Goal: Task Accomplishment & Management: Use online tool/utility

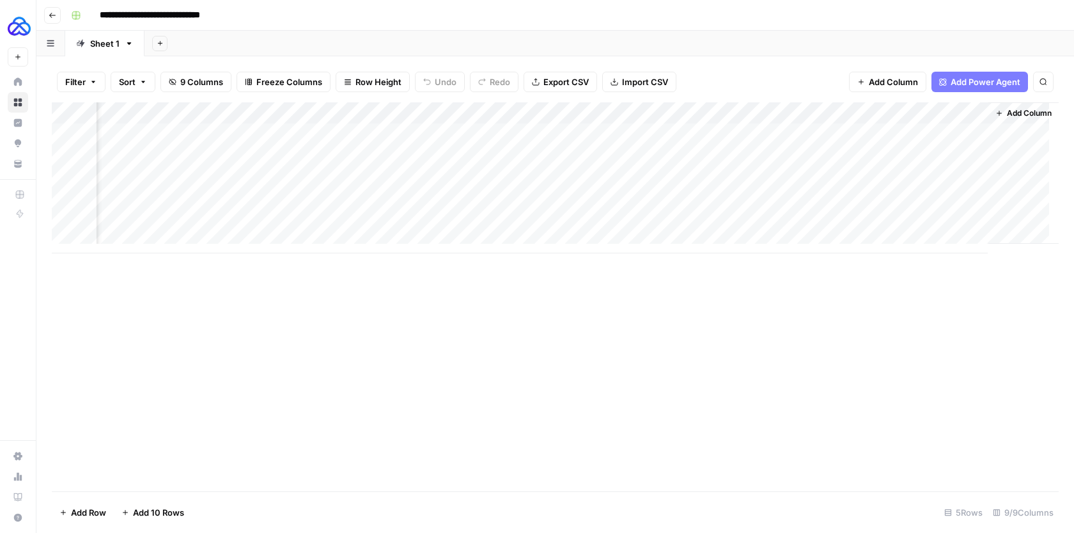
scroll to position [0, 755]
click at [944, 130] on div "Add Column" at bounding box center [555, 177] width 1007 height 151
click at [949, 109] on div "Add Column" at bounding box center [555, 177] width 1007 height 151
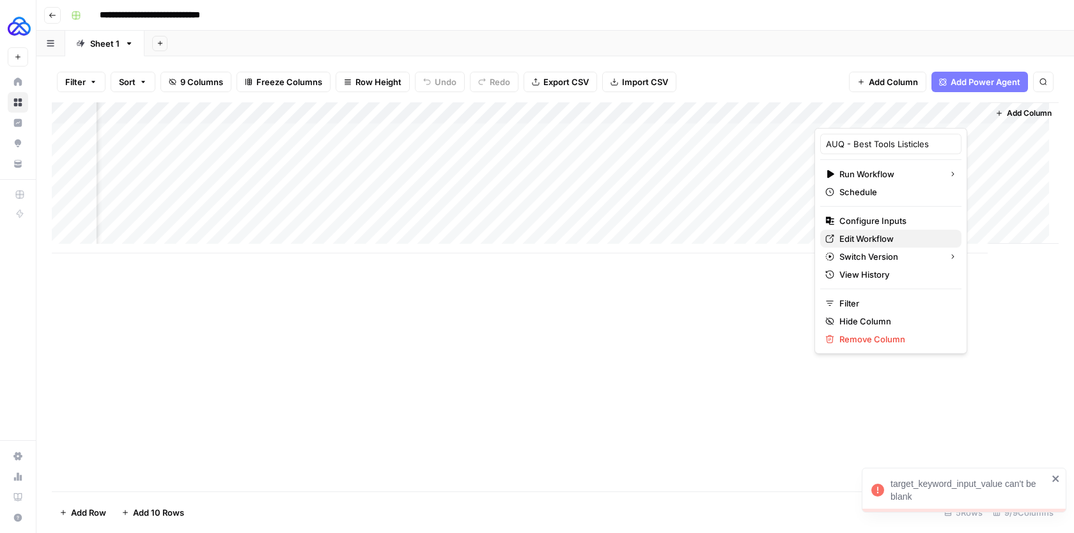
click at [884, 243] on span "Edit Workflow" at bounding box center [895, 238] width 112 height 13
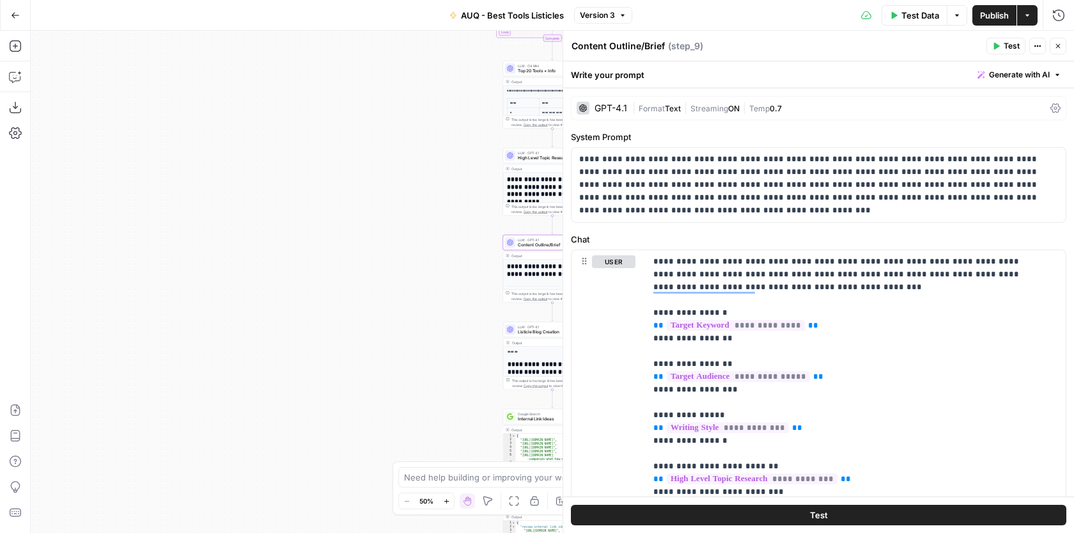
scroll to position [601, 0]
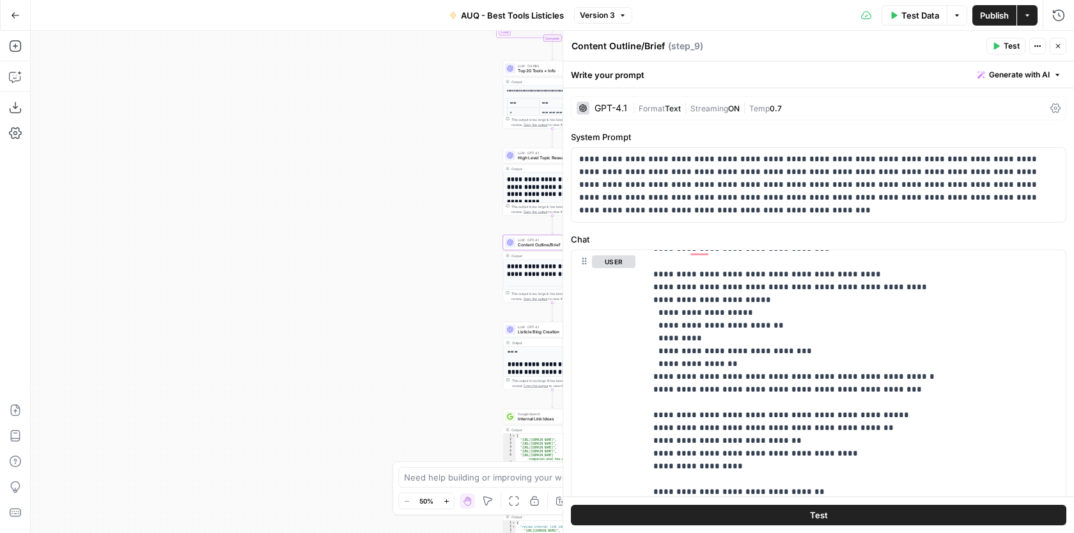
click at [1062, 44] on button "Close" at bounding box center [1058, 46] width 17 height 17
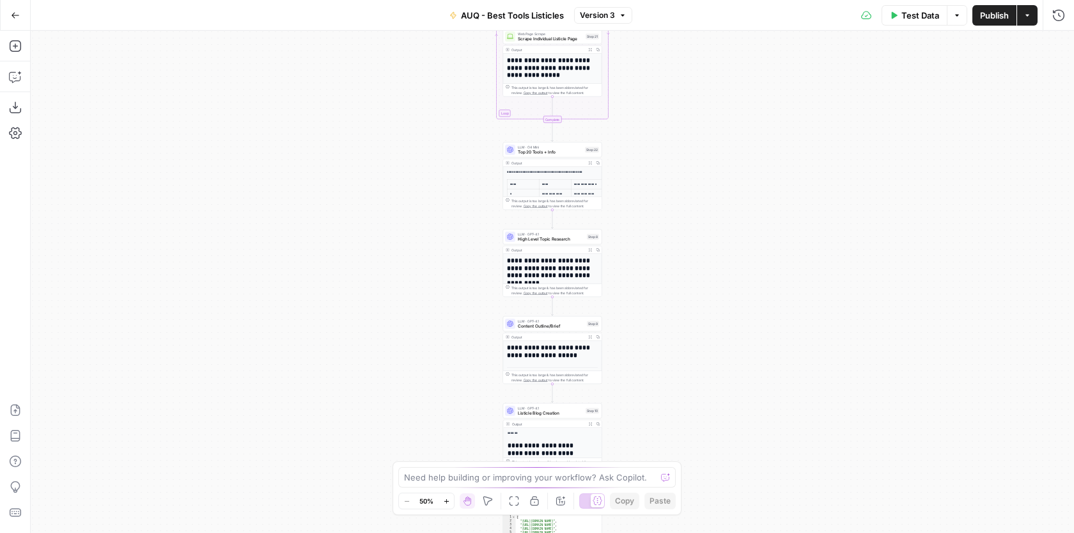
drag, startPoint x: 713, startPoint y: 171, endPoint x: 703, endPoint y: 402, distance: 230.4
click at [705, 398] on div "Workflow Input Settings Inputs Google Search Google Search Step 1 LLM · GPT-4.1…" at bounding box center [552, 282] width 1043 height 502
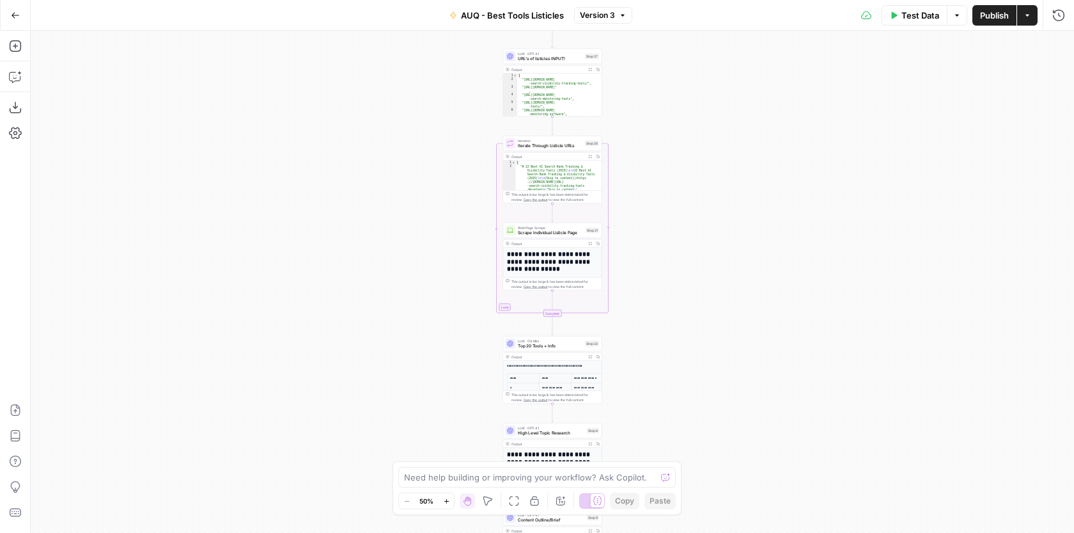
drag, startPoint x: 647, startPoint y: 182, endPoint x: 637, endPoint y: 282, distance: 100.2
click at [687, 336] on div "Workflow Input Settings Inputs Google Search Google Search Step 1 LLM · GPT-4.1…" at bounding box center [552, 282] width 1043 height 502
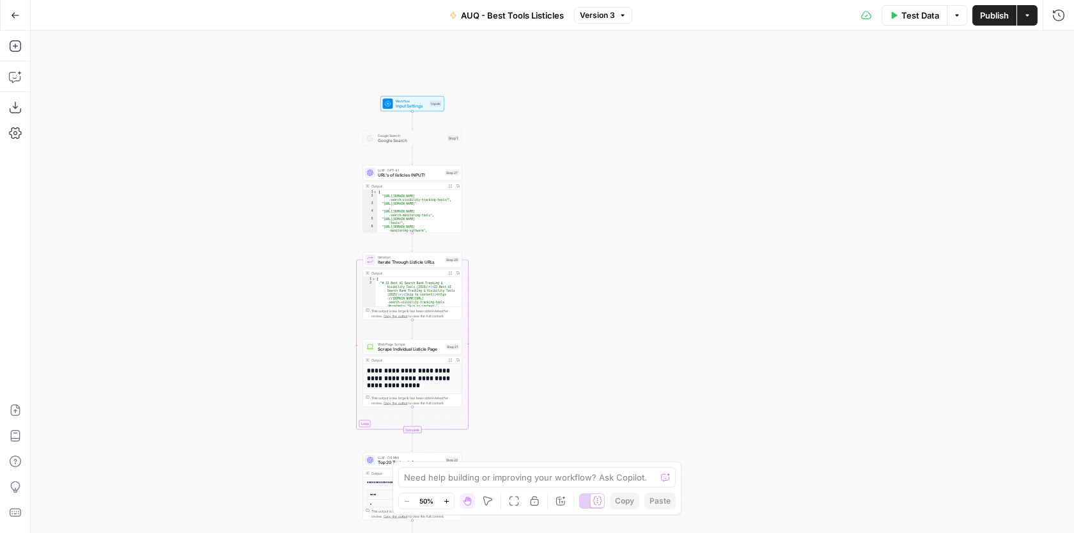
drag, startPoint x: 703, startPoint y: 170, endPoint x: 568, endPoint y: 151, distance: 136.3
click at [568, 151] on div "Workflow Input Settings Inputs Google Search Google Search Step 1 LLM · GPT-4.1…" at bounding box center [552, 282] width 1043 height 502
click at [424, 103] on span "Workflow" at bounding box center [419, 104] width 32 height 5
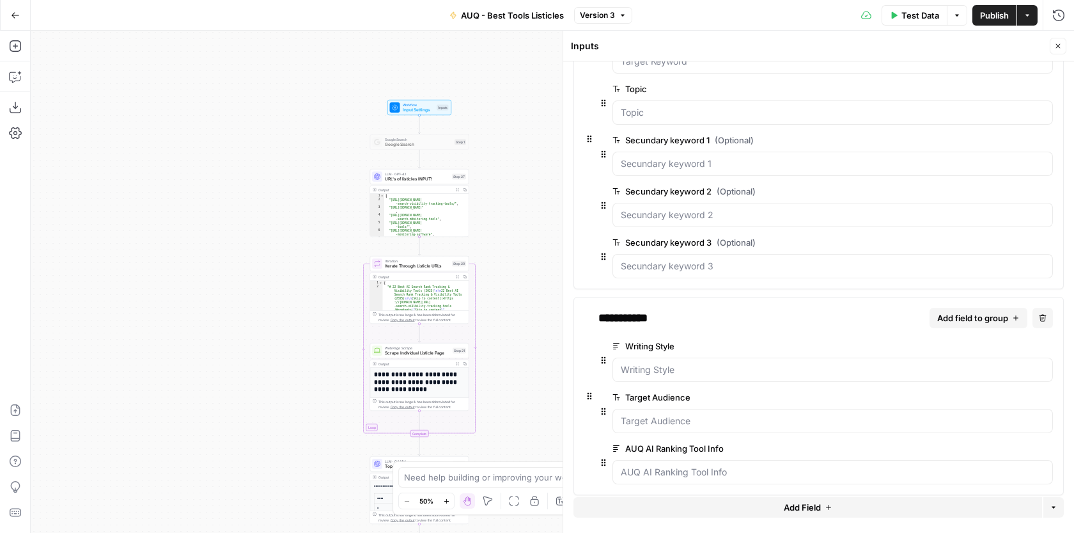
scroll to position [99, 0]
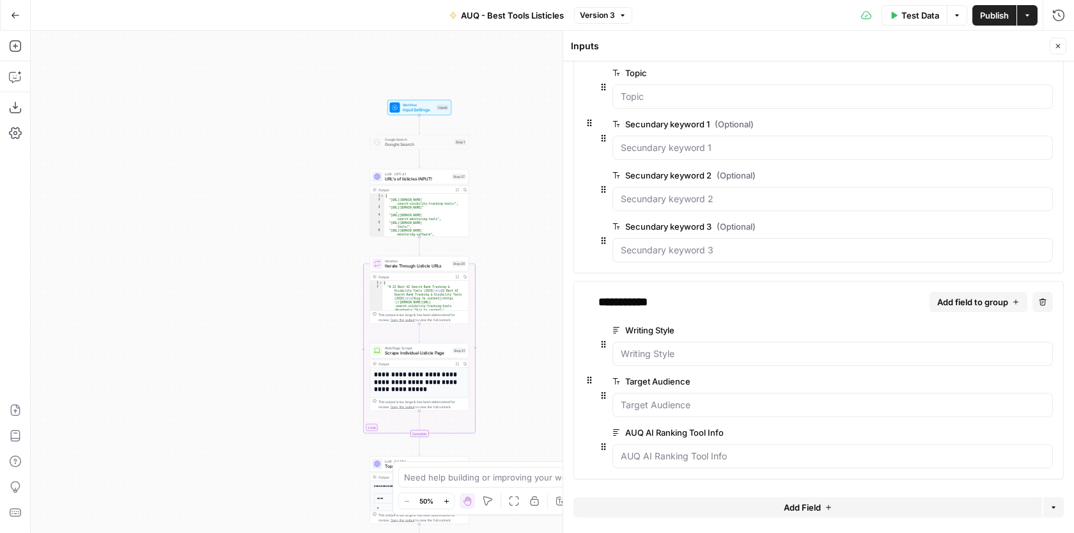
click at [1004, 332] on span "edit field" at bounding box center [1005, 330] width 28 height 10
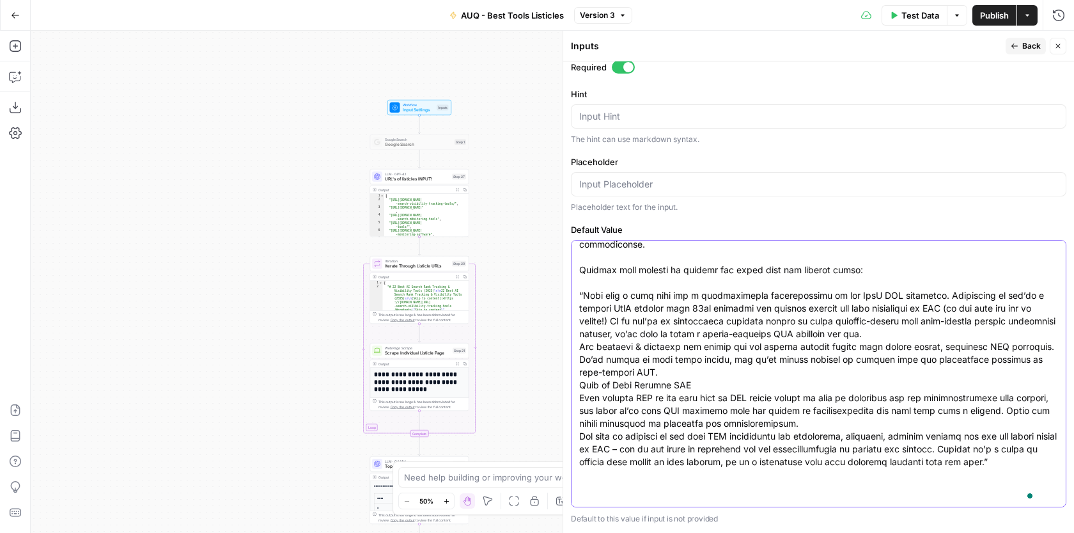
scroll to position [68, 0]
drag, startPoint x: 694, startPoint y: 494, endPoint x: 705, endPoint y: 329, distance: 164.6
click at [698, 292] on textarea "Default Value" at bounding box center [818, 282] width 479 height 371
click at [705, 330] on textarea "Default Value" at bounding box center [818, 282] width 479 height 371
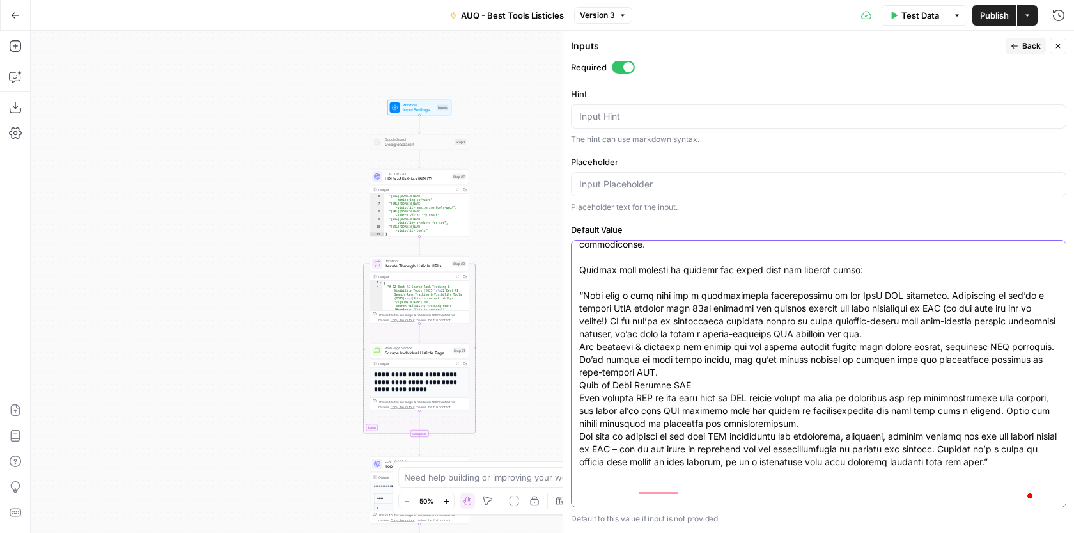
click at [705, 330] on textarea "Default Value" at bounding box center [818, 282] width 479 height 371
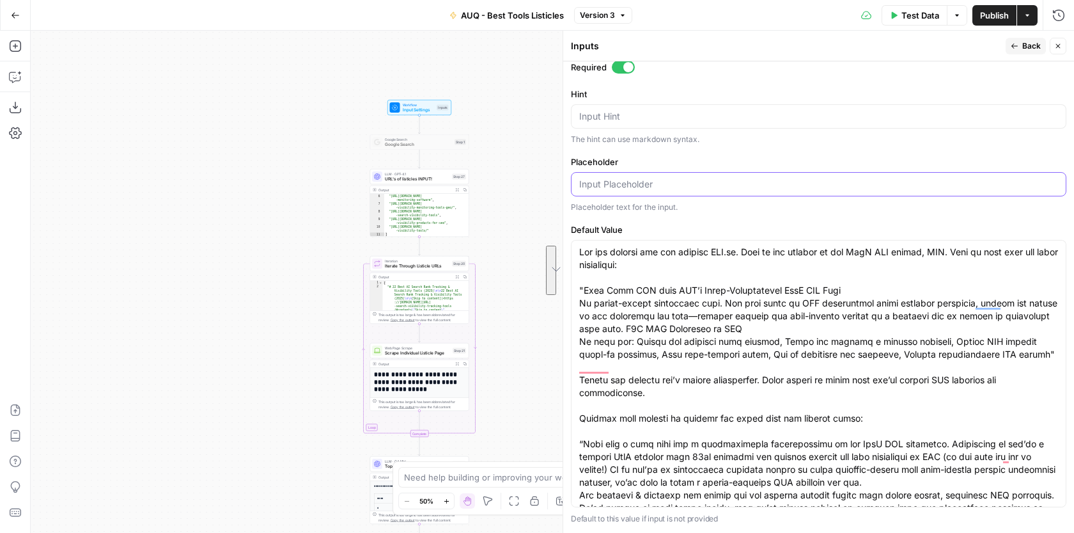
click at [694, 189] on input "Placeholder" at bounding box center [818, 184] width 479 height 13
type input "Default !"
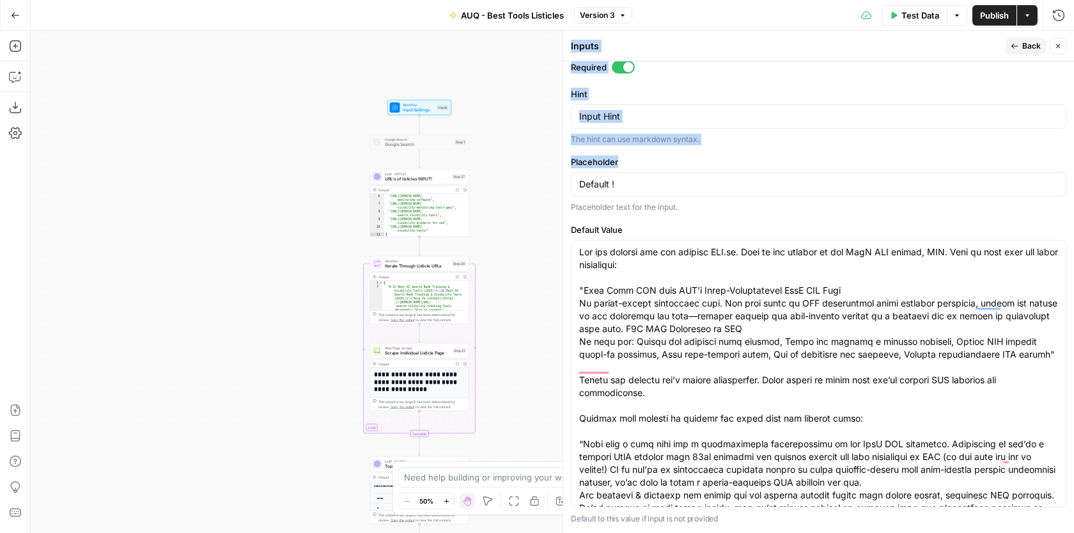
drag, startPoint x: 644, startPoint y: 191, endPoint x: 568, endPoint y: 186, distance: 75.6
click at [568, 186] on div "Inputs Back Close Input type Short Text Long Text Single Select Multi Select JS…" at bounding box center [818, 282] width 511 height 502
click at [577, 186] on div "Default !" at bounding box center [819, 184] width 496 height 24
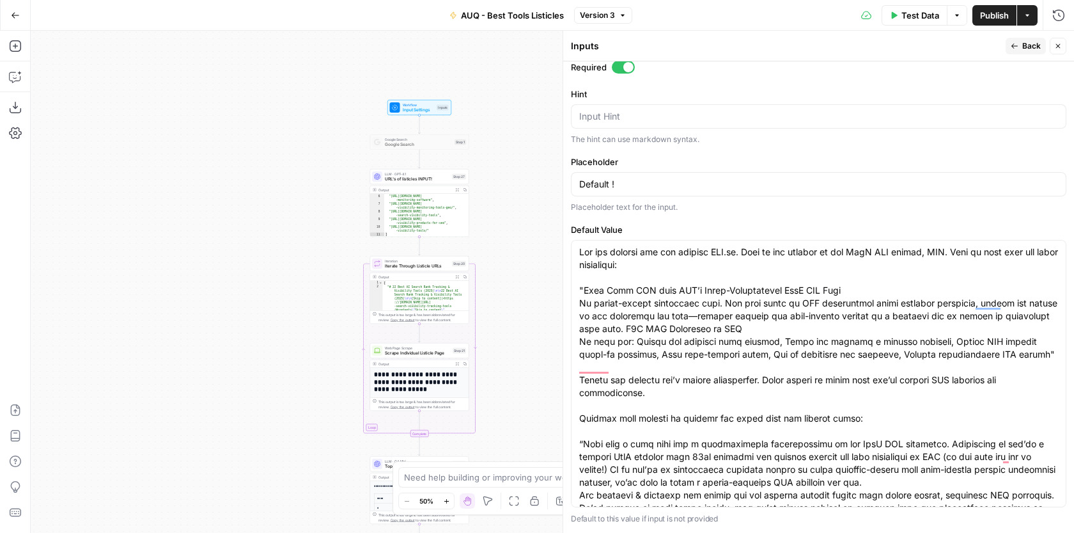
drag, startPoint x: 622, startPoint y: 175, endPoint x: 581, endPoint y: 175, distance: 40.9
click at [582, 175] on div "Default !" at bounding box center [819, 184] width 496 height 24
drag, startPoint x: 581, startPoint y: 179, endPoint x: 616, endPoint y: 181, distance: 35.2
click at [616, 181] on input "Default !" at bounding box center [818, 184] width 479 height 13
click at [1026, 44] on span "Back" at bounding box center [1031, 46] width 19 height 12
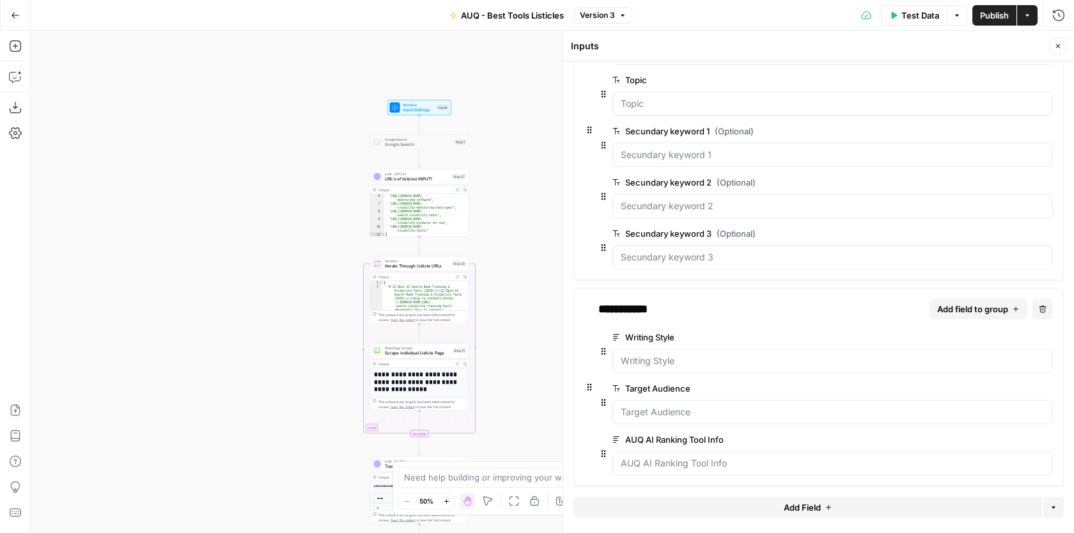
scroll to position [93, 0]
click at [991, 387] on span "edit field" at bounding box center [1005, 387] width 28 height 10
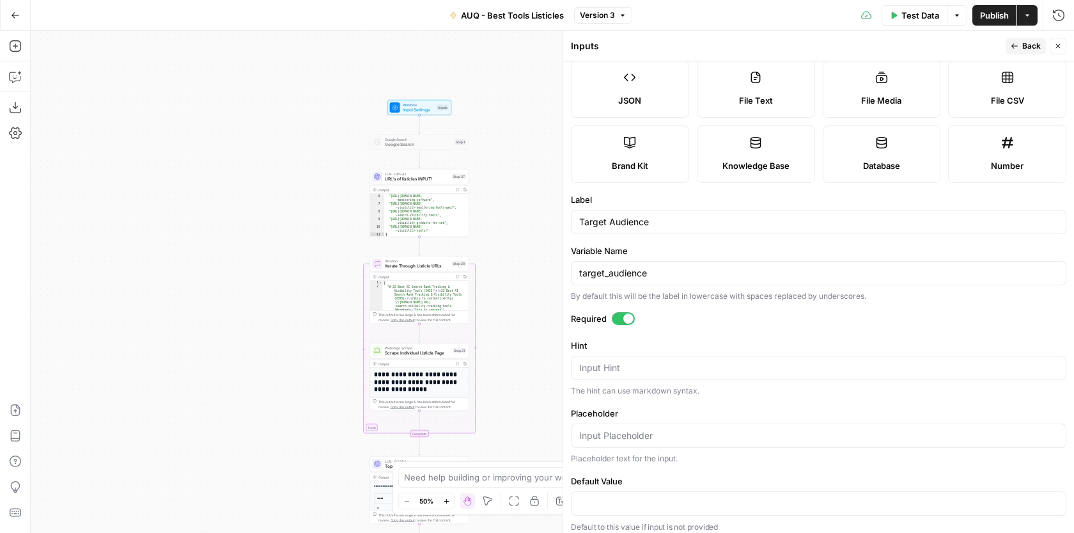
scroll to position [99, 0]
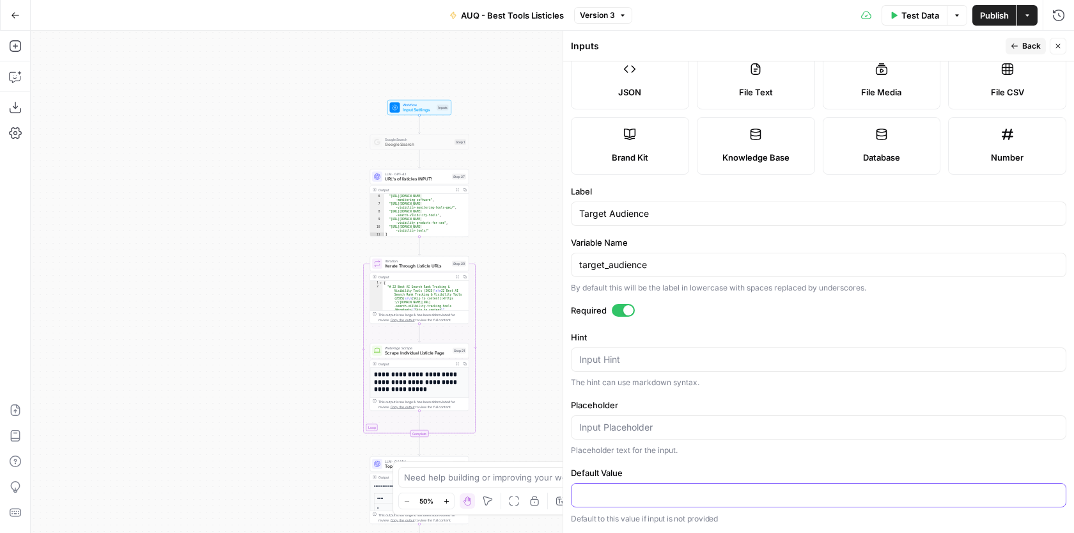
click at [685, 500] on input "Default Value" at bounding box center [818, 494] width 479 height 13
type input "Online Businesses"
click at [691, 434] on div at bounding box center [819, 427] width 496 height 24
type input "SEO MA"
click at [634, 496] on input "Online Businesses" at bounding box center [818, 494] width 479 height 13
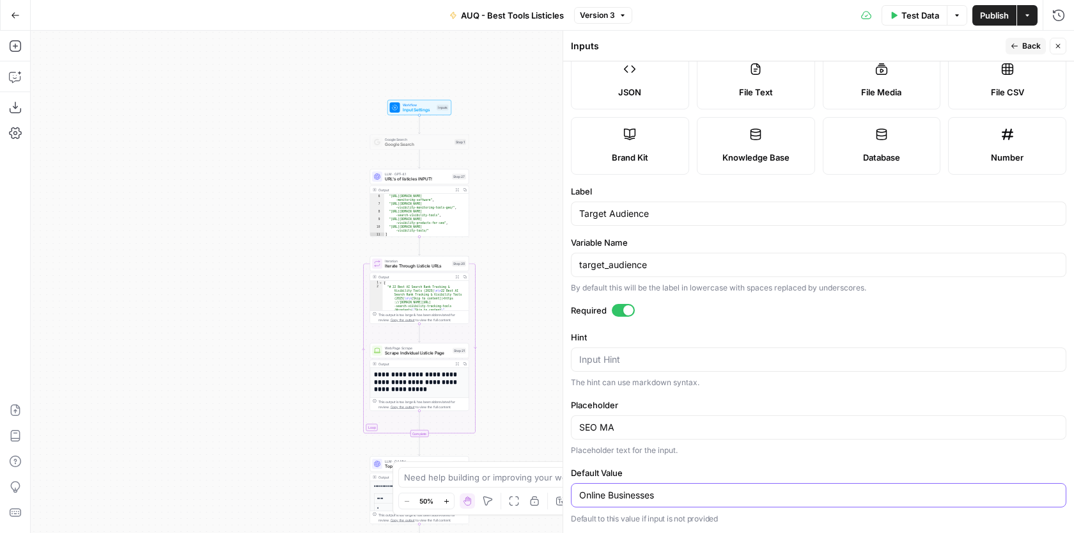
click at [633, 496] on input "Online Businesses" at bounding box center [818, 494] width 479 height 13
click at [641, 432] on input "SEO MA" at bounding box center [818, 427] width 479 height 13
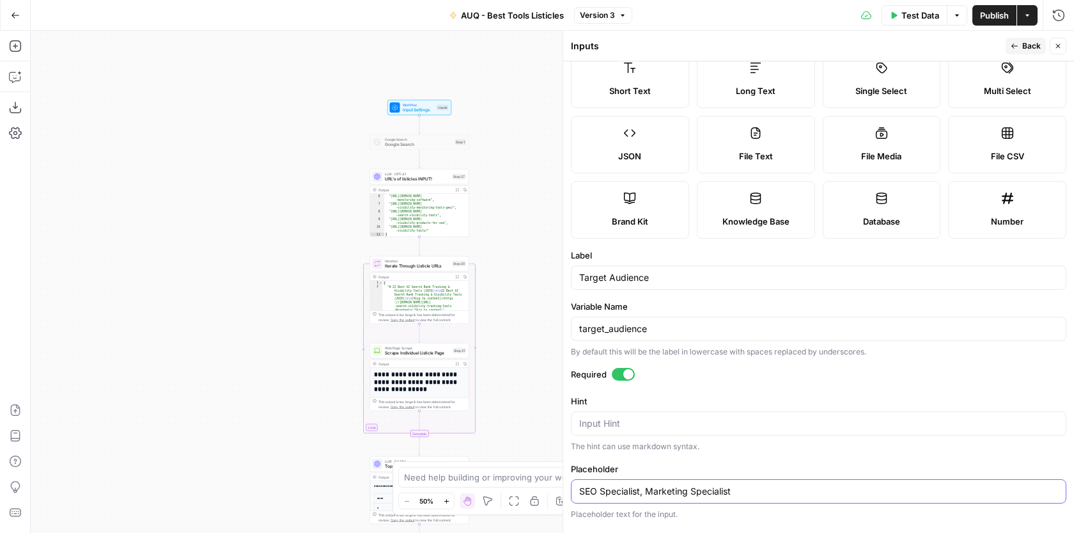
scroll to position [0, 0]
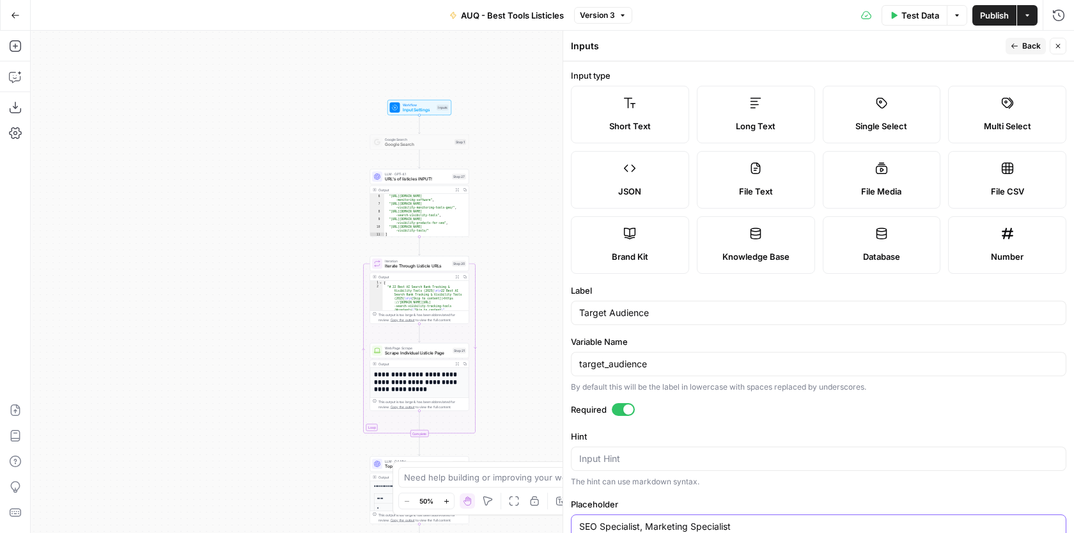
type input "SEO Specialist, Marketing Specialist"
click at [1020, 50] on button "Back" at bounding box center [1026, 46] width 40 height 17
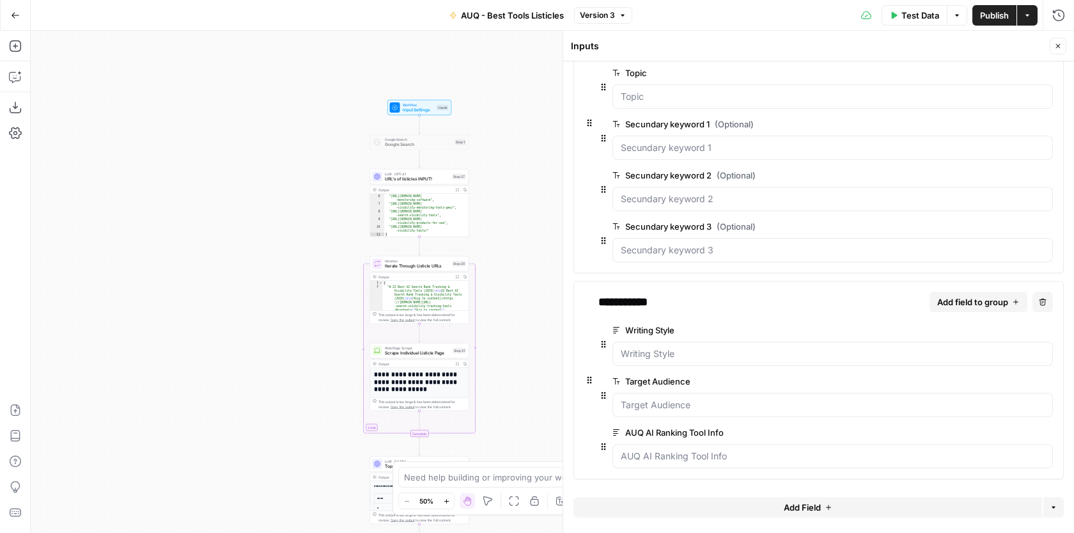
scroll to position [98, 0]
click at [1001, 428] on span "edit field" at bounding box center [1005, 433] width 28 height 10
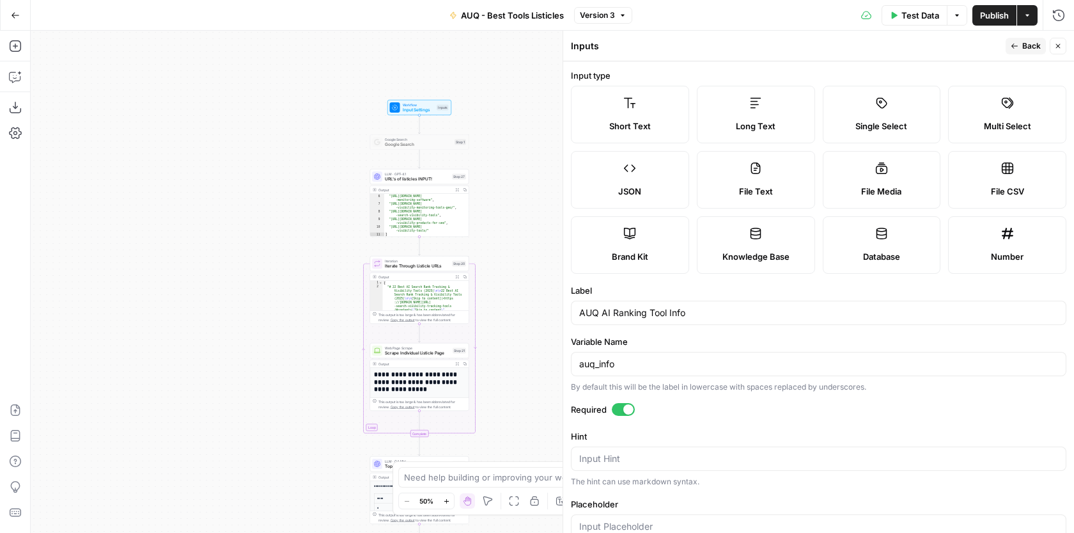
scroll to position [189, 0]
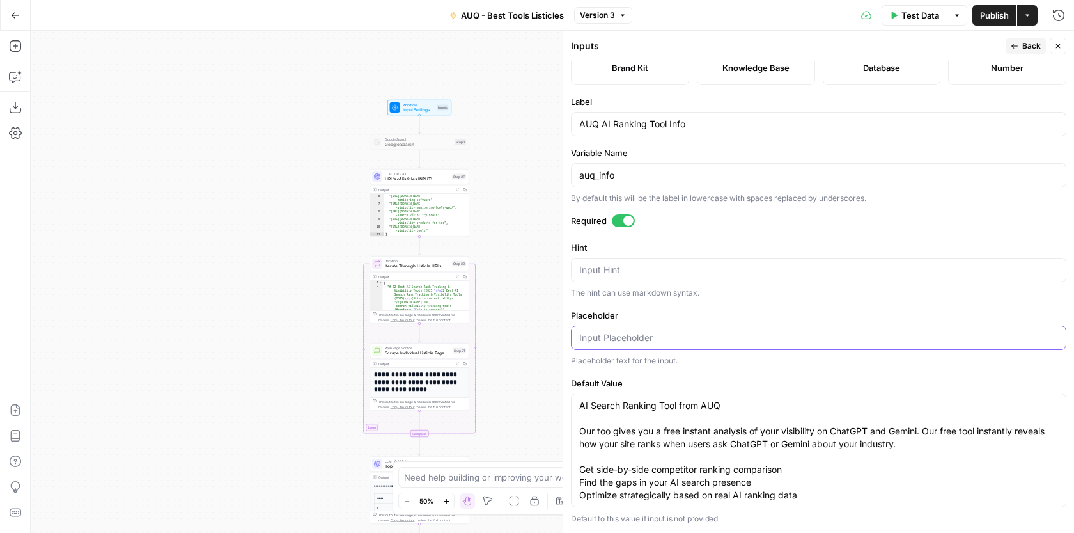
click at [637, 341] on input "Placeholder" at bounding box center [818, 337] width 479 height 13
drag, startPoint x: 644, startPoint y: 336, endPoint x: 543, endPoint y: 336, distance: 101.7
click at [543, 336] on body "AUQ New Home Browse Insights Opportunities Your Data Recent Grids AUQ - Listicl…" at bounding box center [537, 266] width 1074 height 533
click at [589, 336] on input "Default on !" at bounding box center [818, 337] width 479 height 13
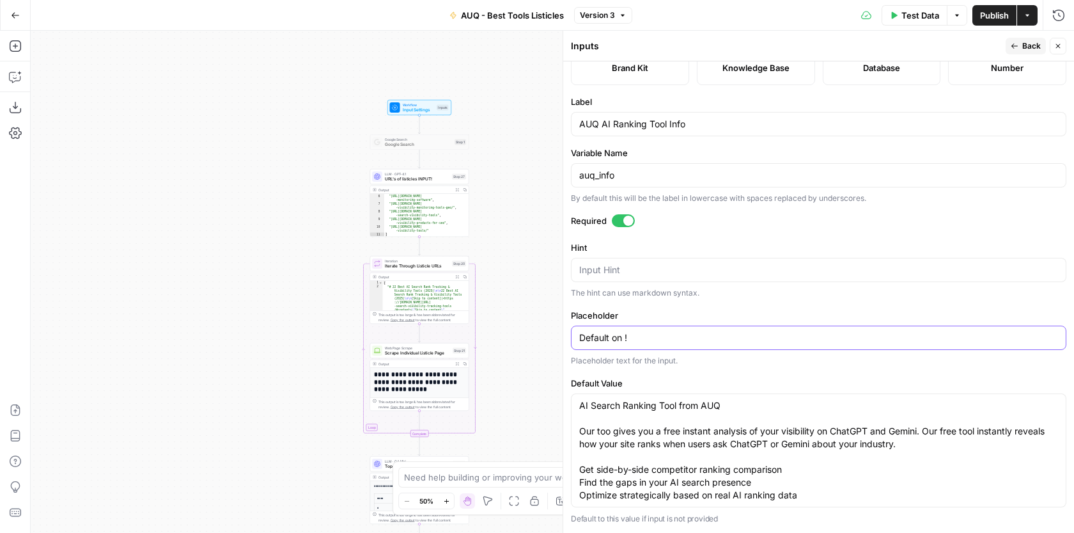
click at [589, 336] on input "Default on !" at bounding box center [818, 337] width 479 height 13
click at [643, 338] on input "Default on !" at bounding box center [818, 337] width 479 height 13
click at [615, 336] on input "Default on !" at bounding box center [818, 337] width 479 height 13
drag, startPoint x: 639, startPoint y: 336, endPoint x: 580, endPoint y: 336, distance: 58.8
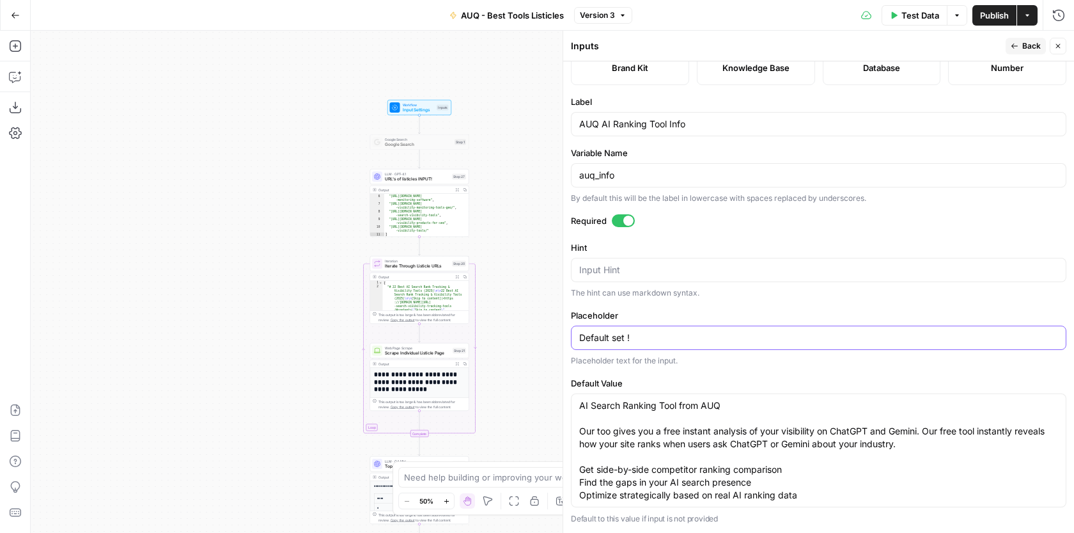
click at [580, 336] on input "Default set !" at bounding box center [818, 337] width 479 height 13
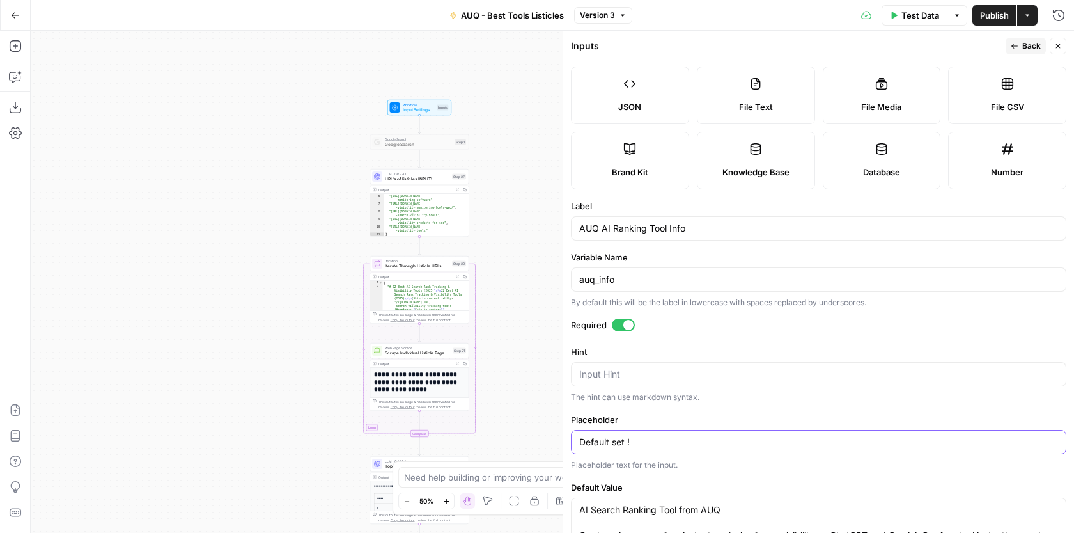
scroll to position [0, 0]
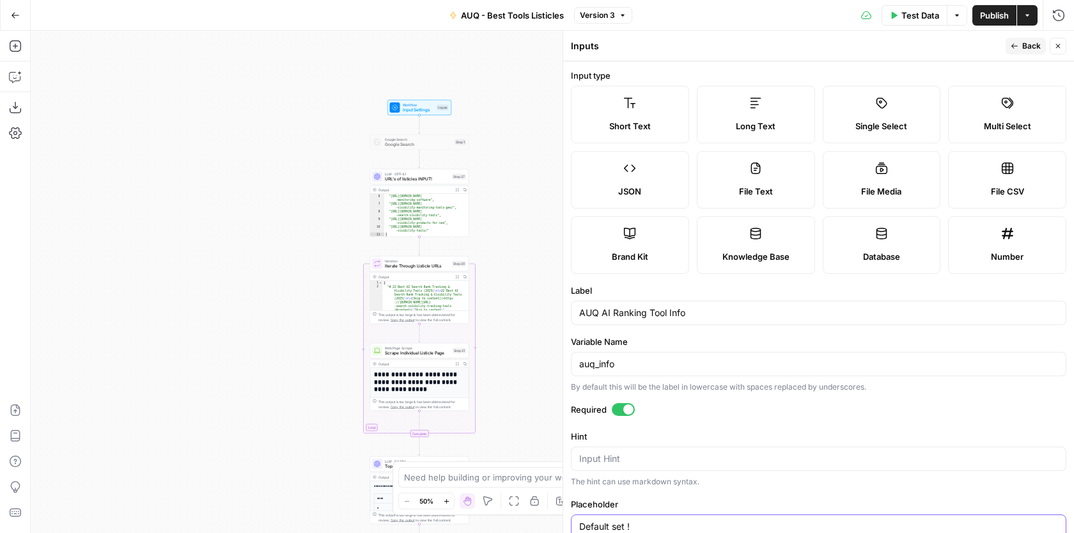
type input "Default set !"
click at [1033, 46] on span "Back" at bounding box center [1031, 46] width 19 height 12
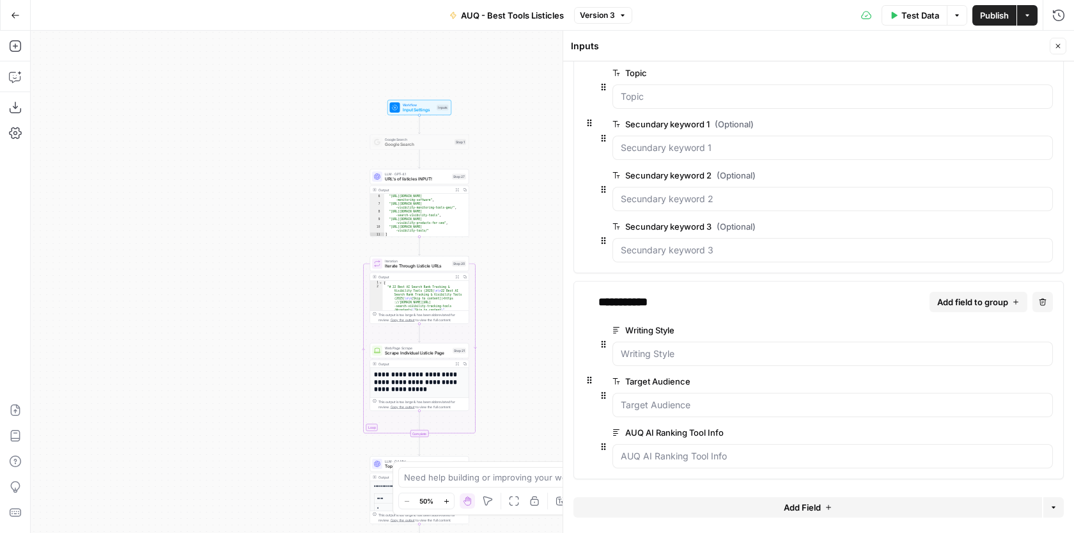
scroll to position [98, 0]
click at [995, 325] on span "edit field" at bounding box center [1005, 330] width 28 height 10
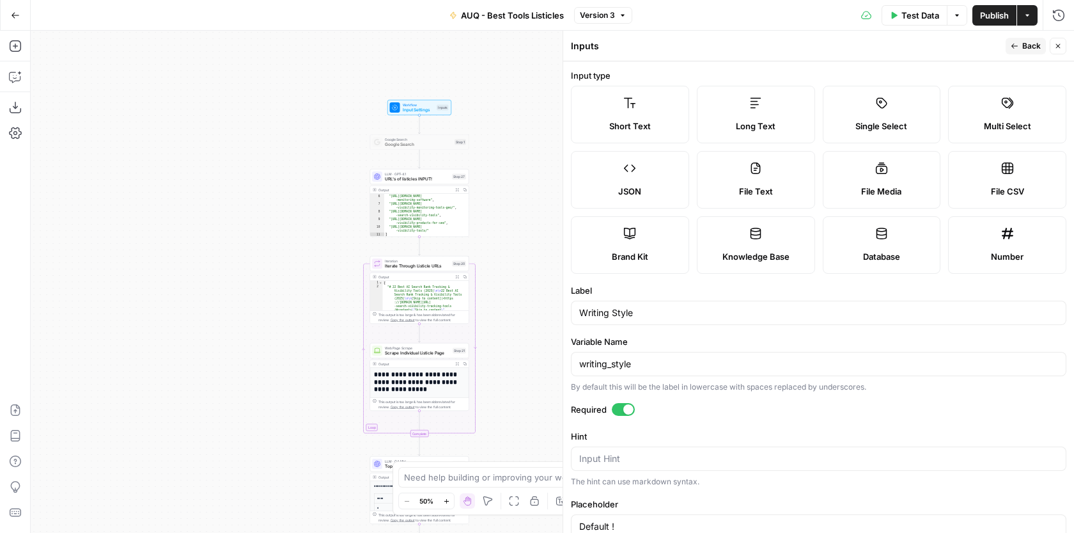
scroll to position [342, 0]
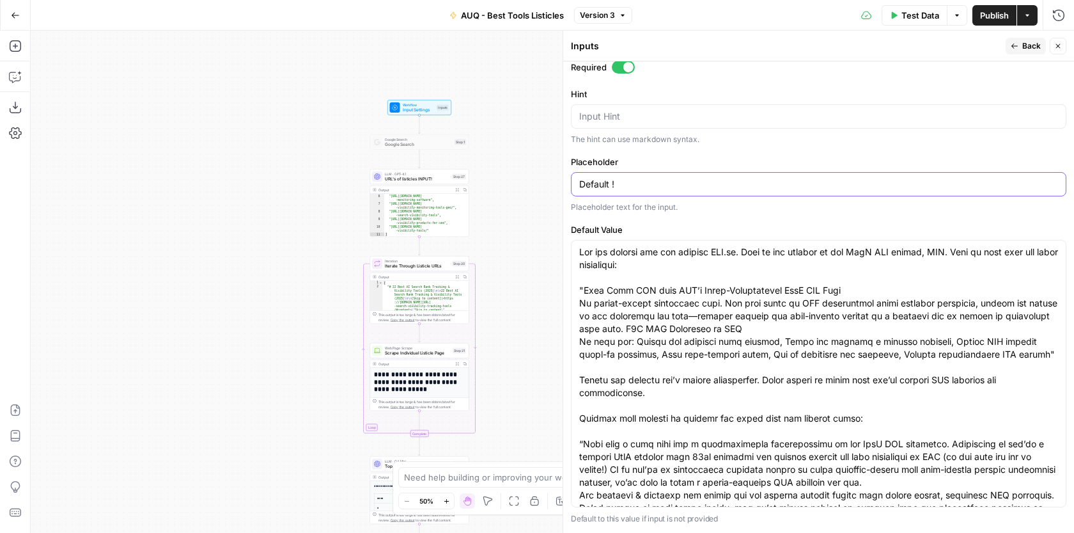
drag, startPoint x: 634, startPoint y: 187, endPoint x: 533, endPoint y: 184, distance: 101.1
click at [533, 184] on body "AUQ New Home Browse Insights Opportunities Your Data Recent Grids AUQ - Listicl…" at bounding box center [537, 266] width 1074 height 533
click at [579, 191] on div "Default !" at bounding box center [819, 184] width 496 height 24
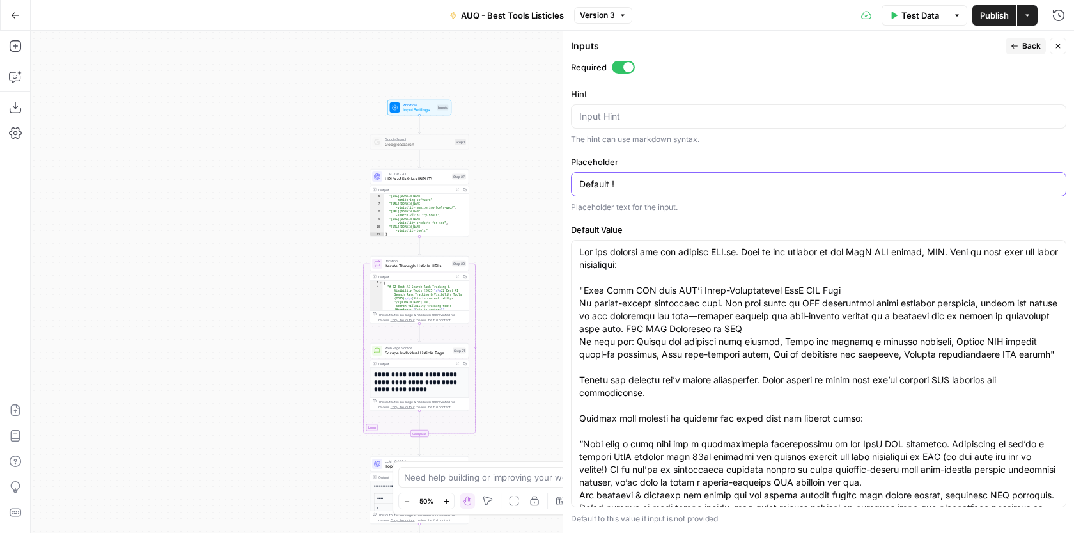
click at [603, 185] on input "Default !" at bounding box center [818, 184] width 479 height 13
drag, startPoint x: 618, startPoint y: 185, endPoint x: 582, endPoint y: 183, distance: 35.8
click at [582, 183] on input "Default !" at bounding box center [818, 184] width 479 height 13
paste input "set"
type input "Default set !"
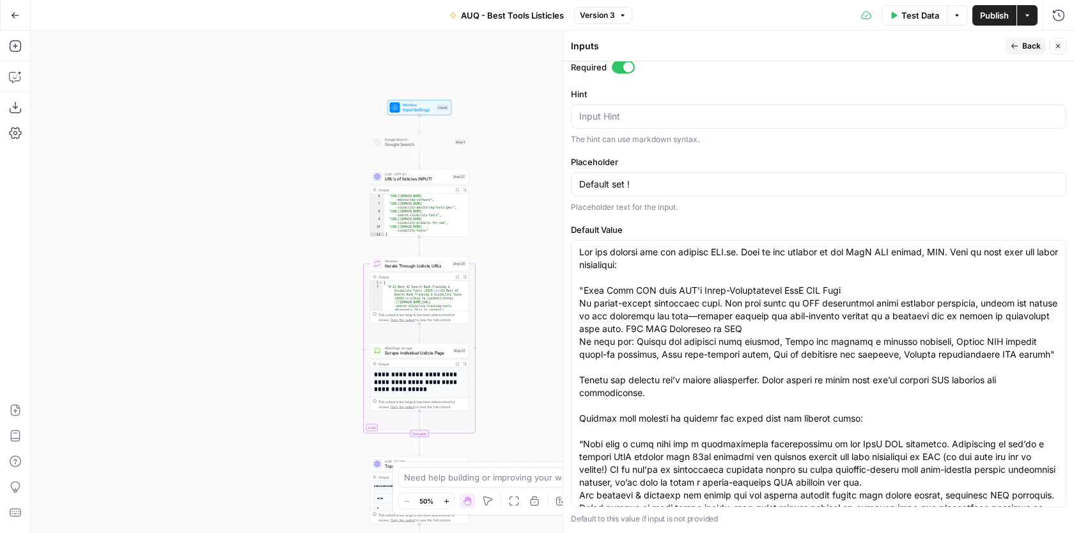
click at [1029, 43] on span "Back" at bounding box center [1031, 46] width 19 height 12
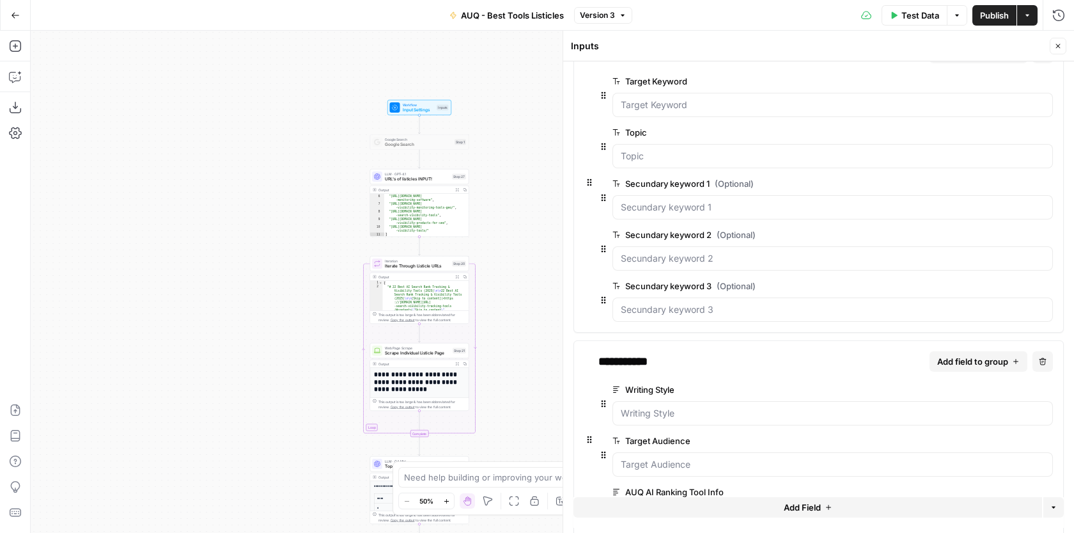
scroll to position [99, 0]
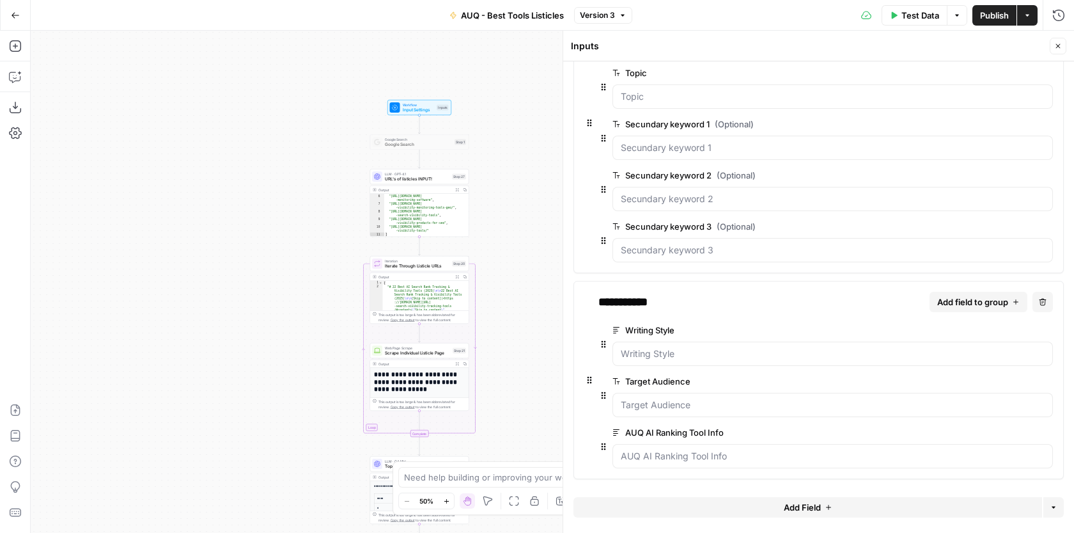
click at [999, 17] on span "Publish" at bounding box center [994, 15] width 29 height 13
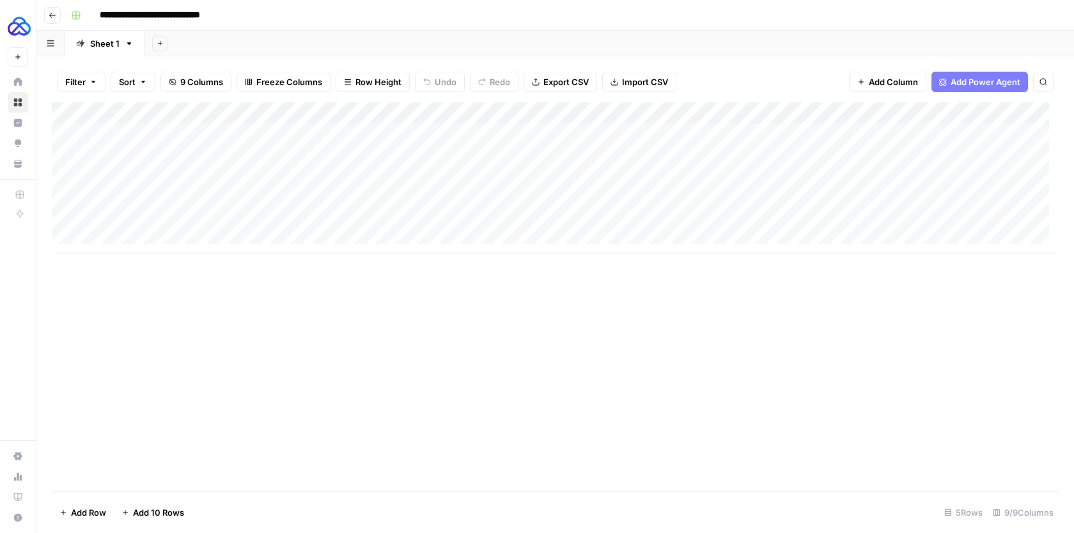
click at [489, 139] on div "Add Column" at bounding box center [555, 177] width 1007 height 151
click at [949, 109] on div "Add Column" at bounding box center [555, 177] width 1007 height 151
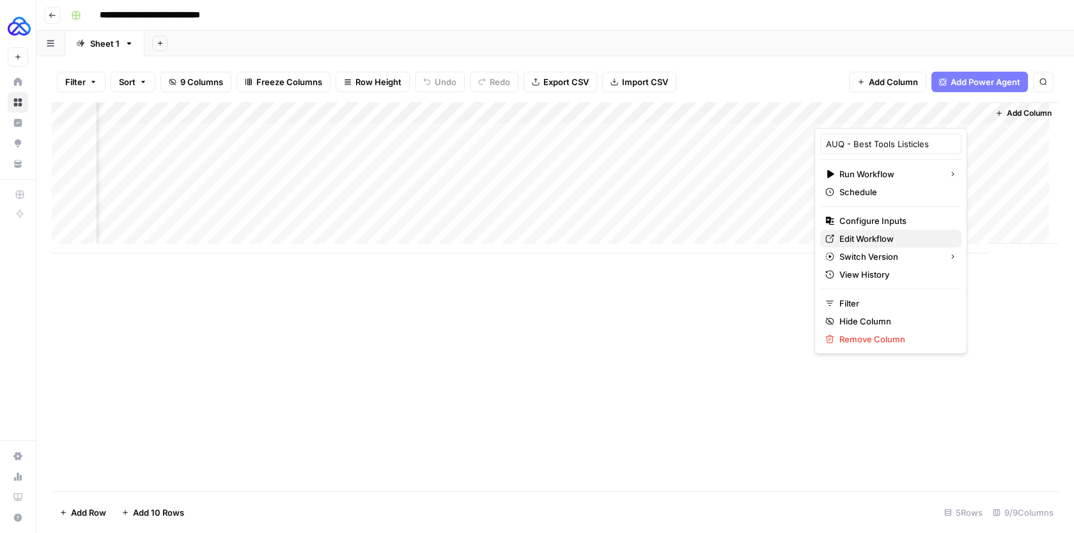
click at [886, 232] on span "Edit Workflow" at bounding box center [895, 238] width 112 height 13
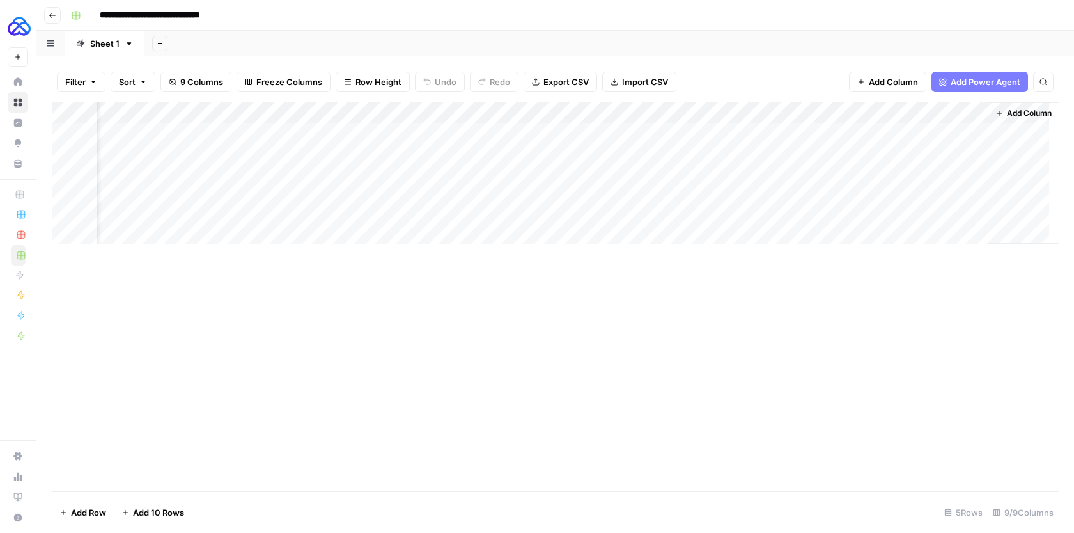
click at [377, 131] on div "Add Column" at bounding box center [555, 177] width 1007 height 151
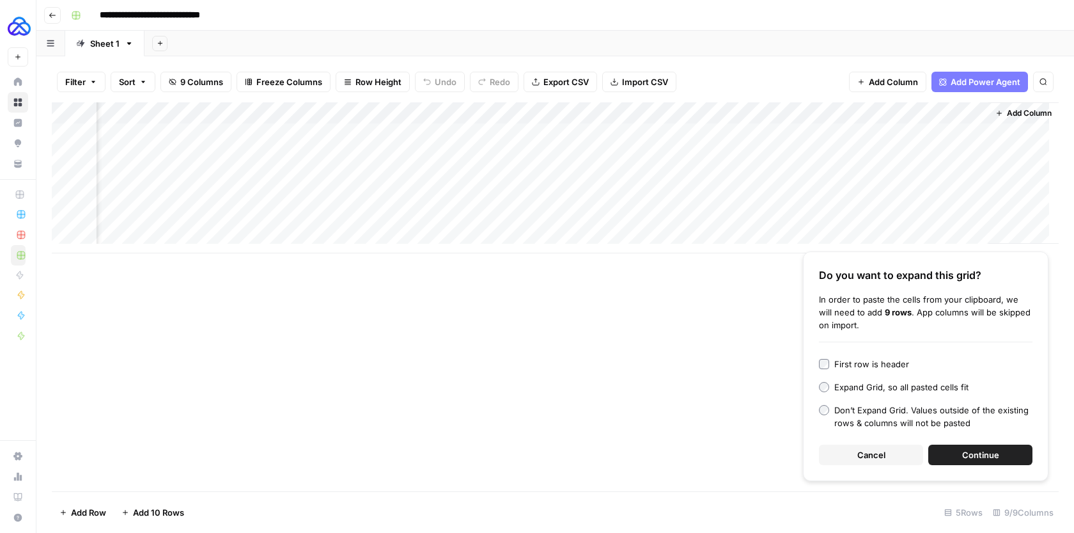
click at [863, 448] on span "Cancel" at bounding box center [871, 454] width 28 height 13
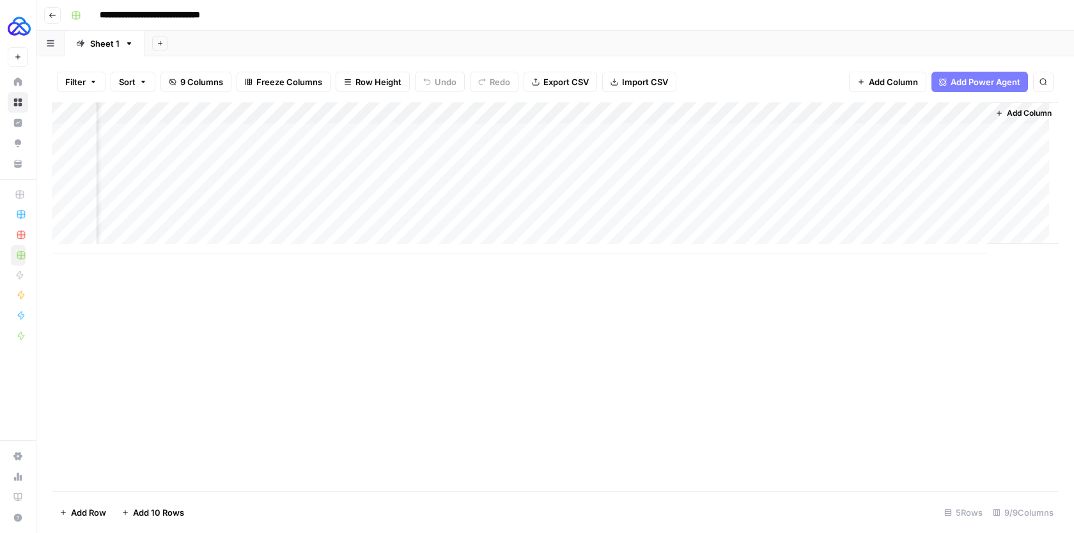
click at [425, 136] on div "Add Column" at bounding box center [555, 177] width 1007 height 151
type textarea "**********"
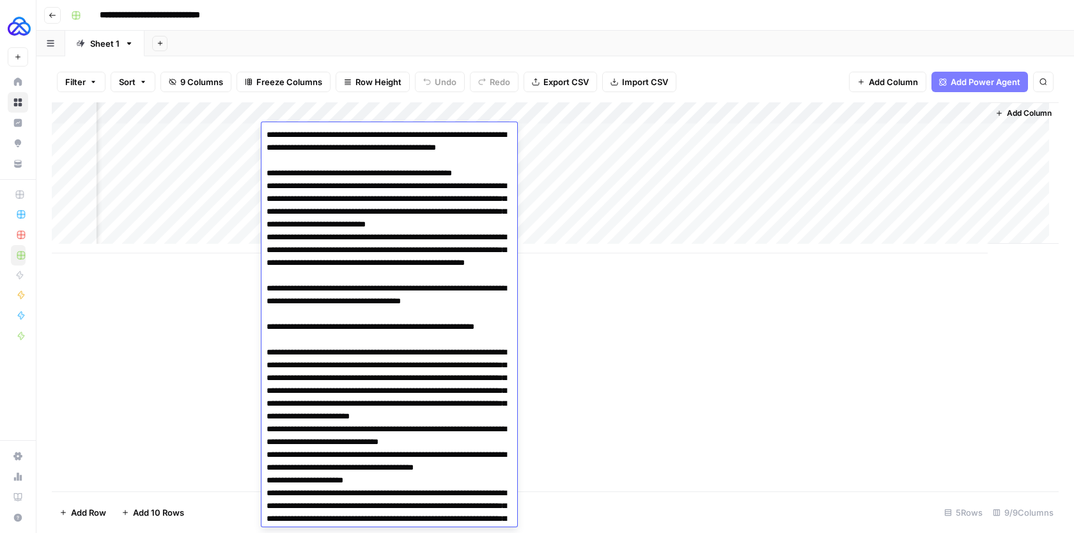
scroll to position [189, 0]
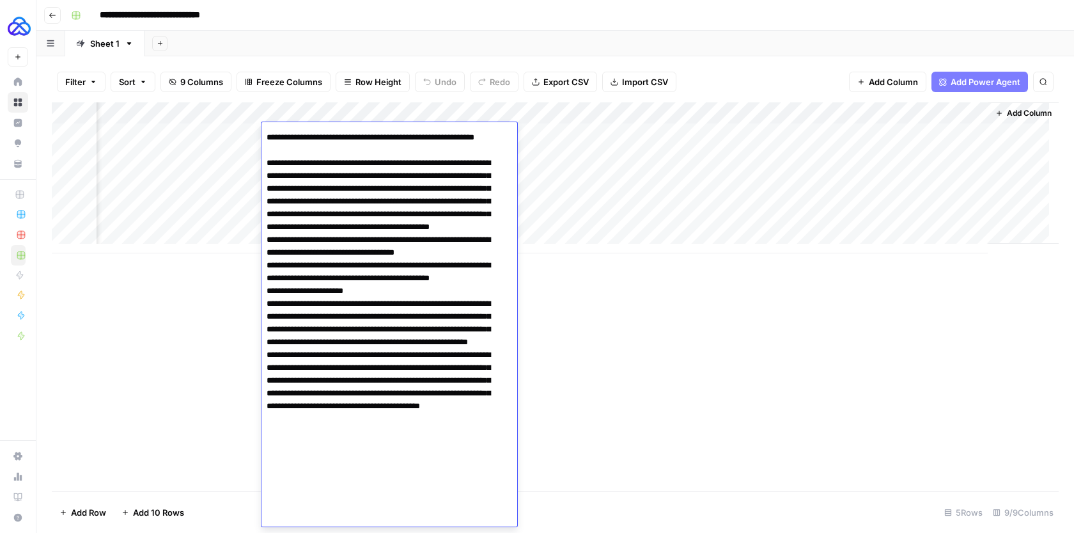
click at [697, 350] on div "Add Column" at bounding box center [555, 296] width 1007 height 389
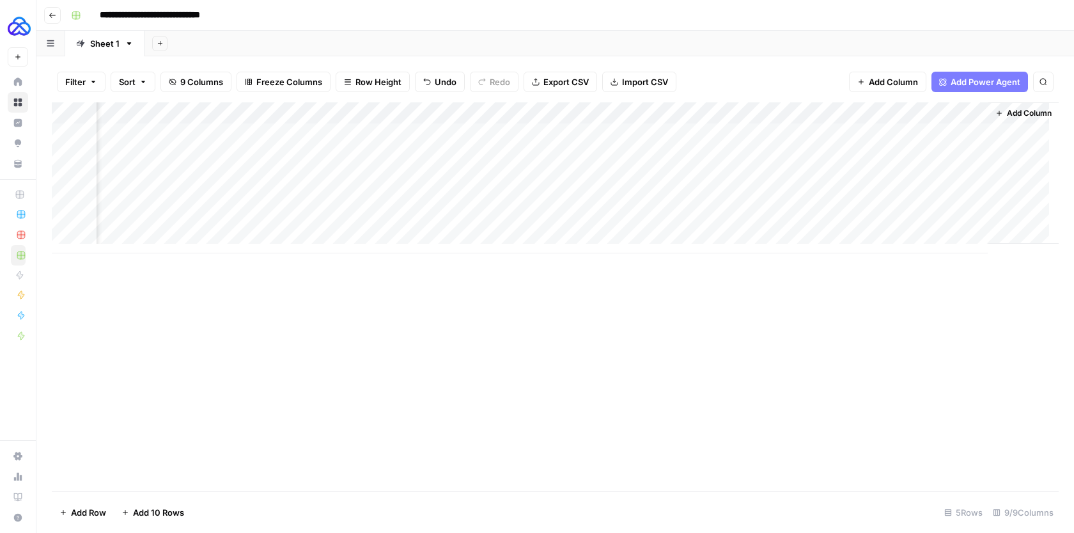
click at [655, 124] on div "Add Column" at bounding box center [555, 177] width 1007 height 151
click at [657, 131] on div "Add Column" at bounding box center [555, 177] width 1007 height 151
click at [652, 132] on div "Add Column" at bounding box center [555, 177] width 1007 height 151
click at [652, 132] on textarea at bounding box center [732, 135] width 205 height 18
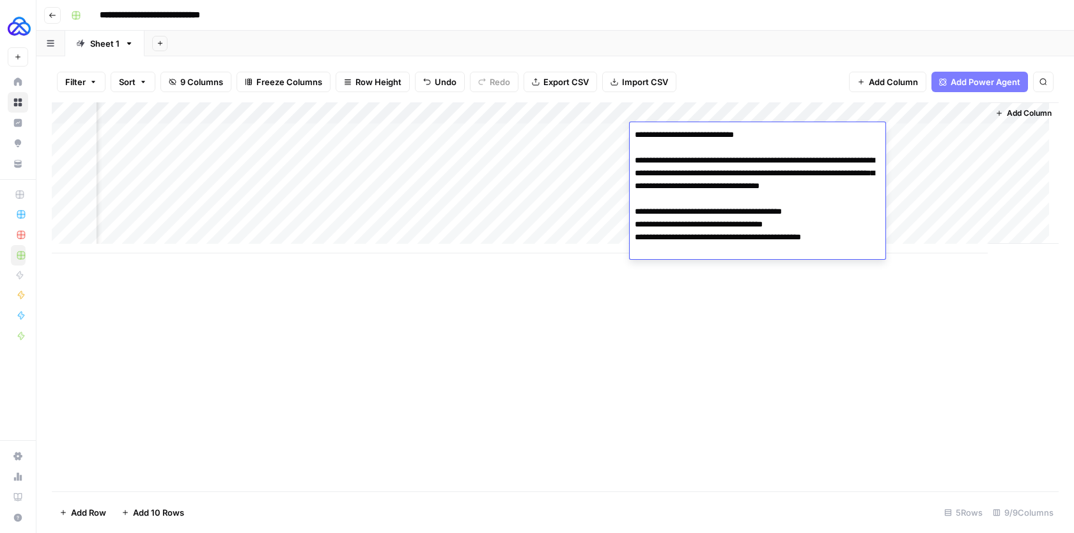
click at [664, 160] on textarea "**********" at bounding box center [758, 192] width 256 height 133
type textarea "**********"
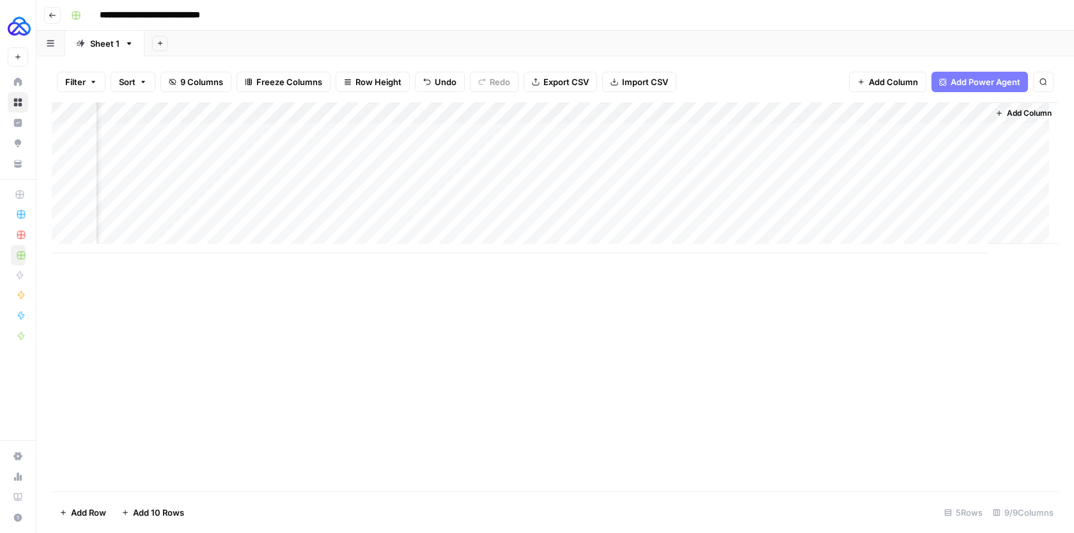
click at [701, 135] on div "Add Column" at bounding box center [555, 177] width 1007 height 151
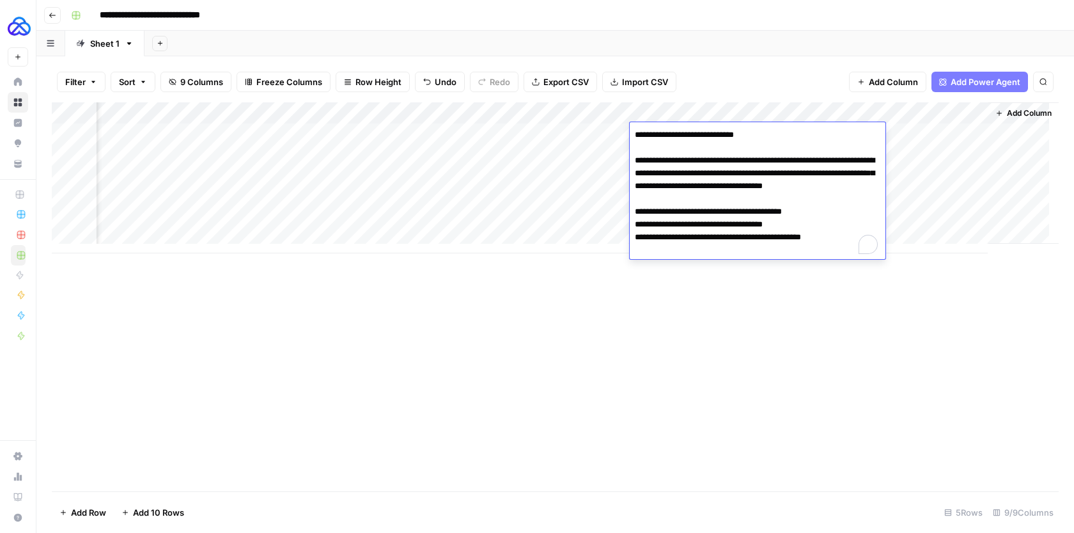
click at [701, 135] on textarea "**********" at bounding box center [758, 192] width 256 height 133
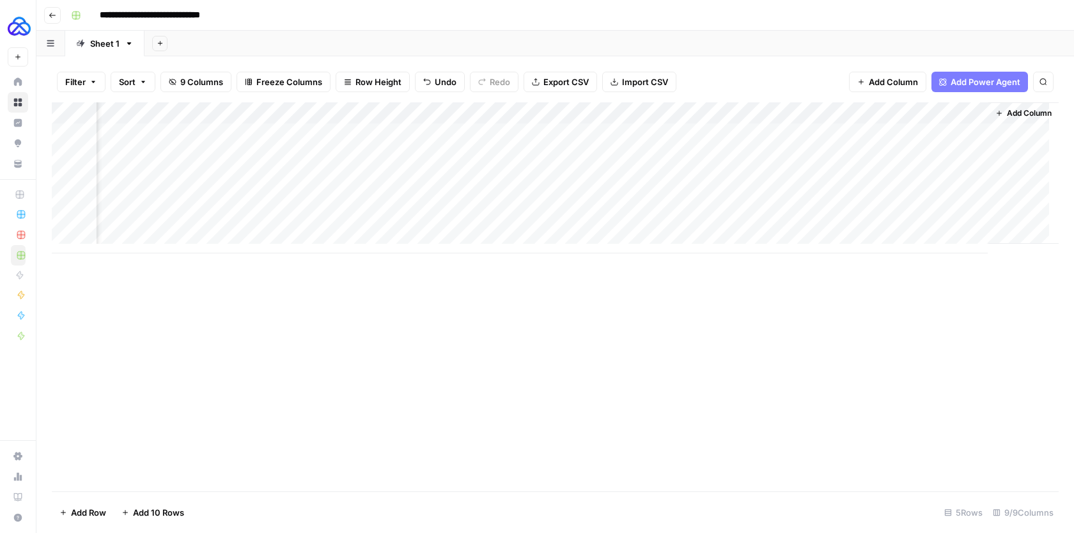
click at [644, 371] on div "Add Column" at bounding box center [555, 296] width 1007 height 389
click at [538, 144] on div "Add Column" at bounding box center [555, 177] width 1007 height 151
click at [533, 139] on div "Add Column" at bounding box center [555, 177] width 1007 height 151
click at [533, 139] on textarea at bounding box center [564, 135] width 205 height 18
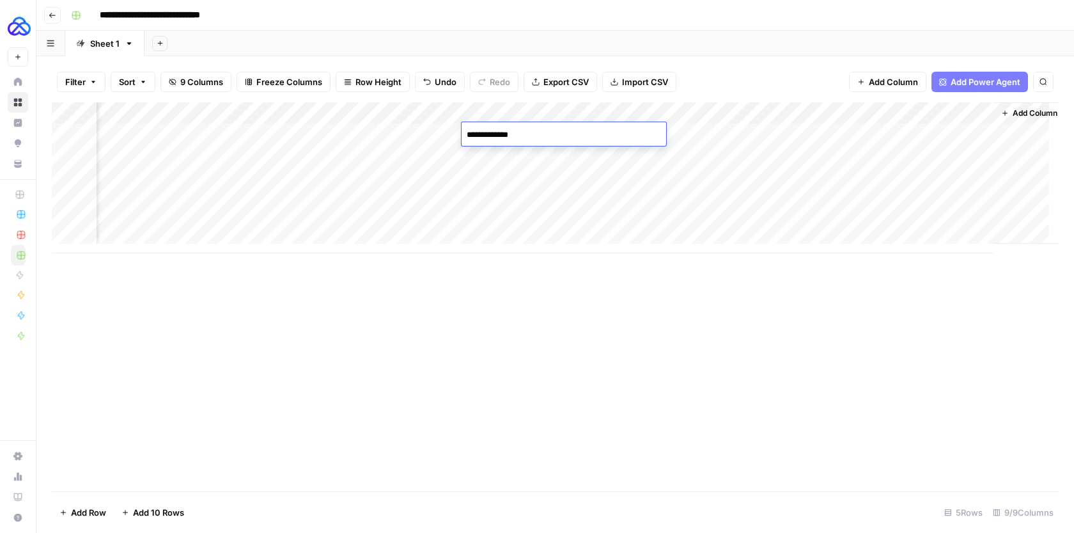
type textarea "**********"
click at [190, 136] on div "Add Column" at bounding box center [555, 177] width 1007 height 151
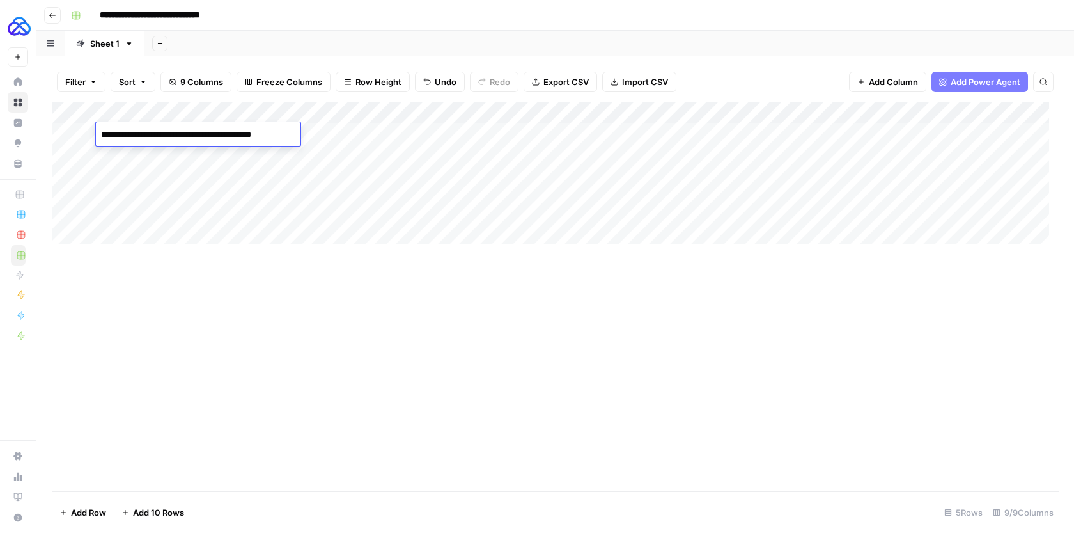
click at [330, 134] on div "Add Column" at bounding box center [555, 177] width 1007 height 151
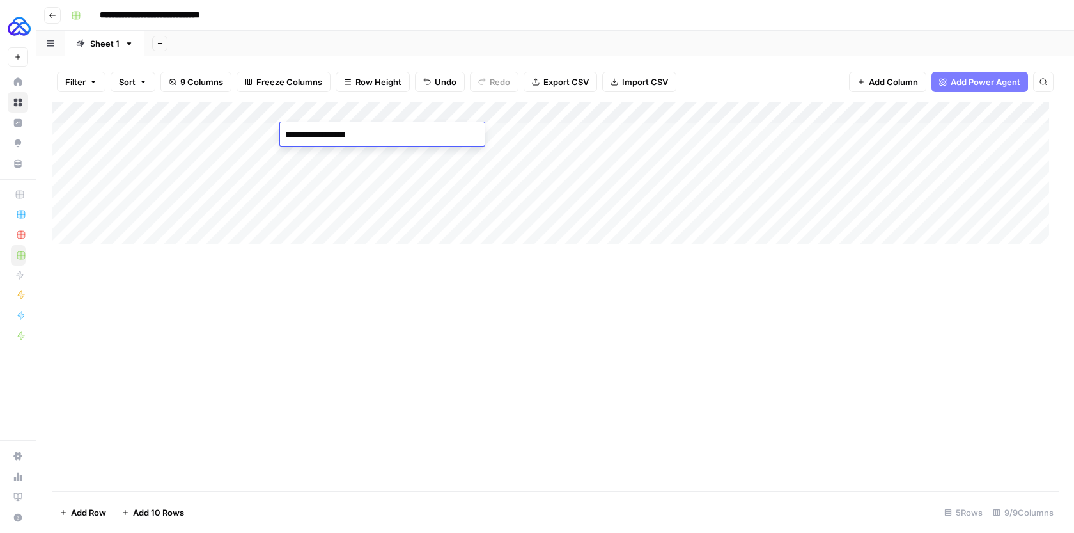
type textarea "**********"
click at [496, 131] on div "Add Column" at bounding box center [555, 177] width 1007 height 151
click at [510, 134] on div "Add Column" at bounding box center [555, 177] width 1007 height 151
drag, startPoint x: 488, startPoint y: 133, endPoint x: 462, endPoint y: 133, distance: 26.2
click at [464, 133] on textarea "**********" at bounding box center [566, 135] width 205 height 18
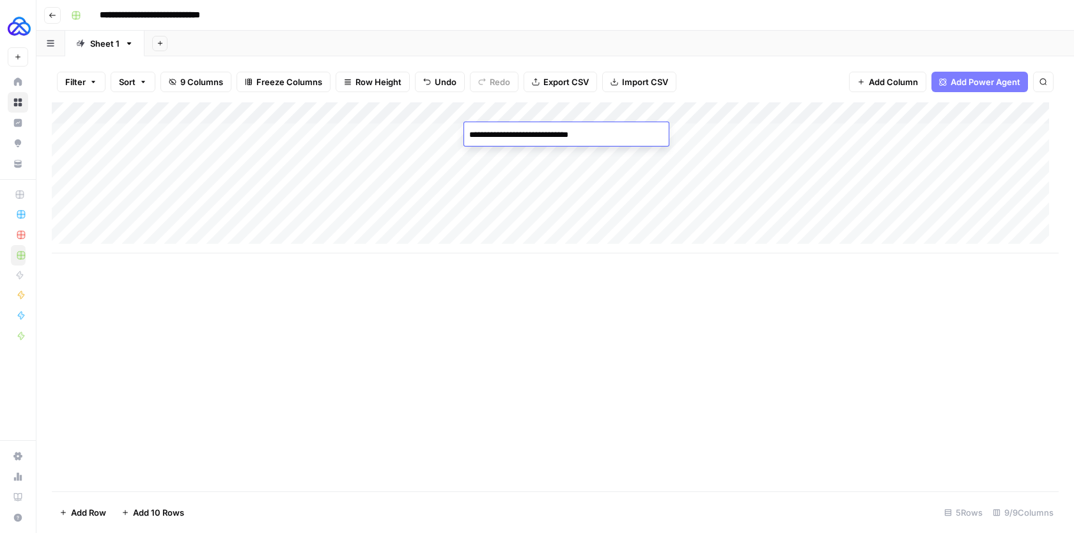
type textarea "**********"
click at [707, 139] on div "Add Column" at bounding box center [555, 177] width 1007 height 151
click at [570, 131] on div "Add Column" at bounding box center [555, 177] width 1007 height 151
click at [479, 129] on div "Add Column" at bounding box center [555, 177] width 1007 height 151
drag, startPoint x: 483, startPoint y: 130, endPoint x: 473, endPoint y: 130, distance: 10.2
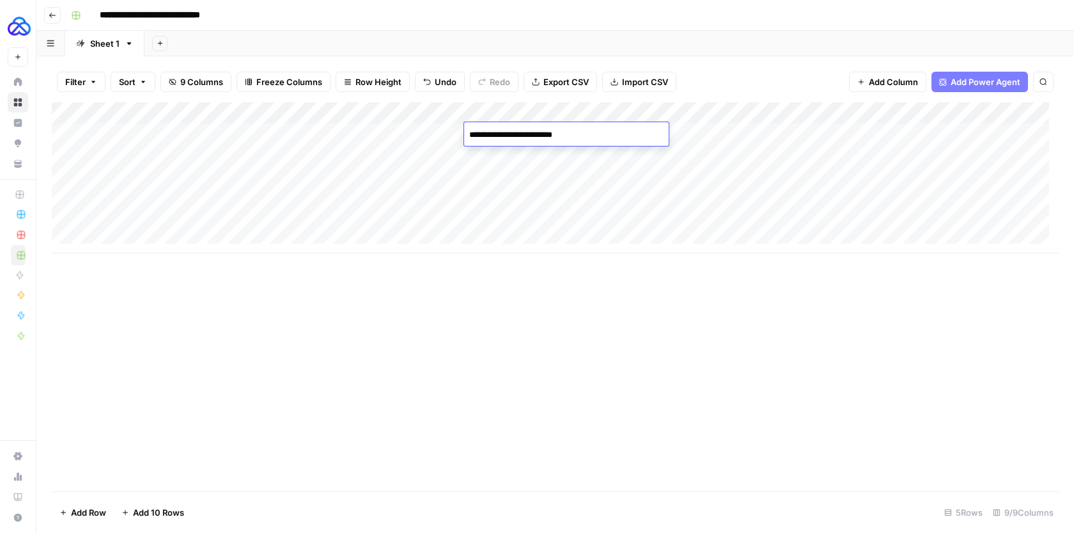
click at [473, 130] on textarea "**********" at bounding box center [566, 135] width 205 height 18
type textarea "**********"
click at [727, 132] on div "Add Column" at bounding box center [555, 177] width 1007 height 151
click at [689, 129] on div "Add Column" at bounding box center [555, 177] width 1007 height 151
click at [689, 129] on textarea at bounding box center [750, 135] width 205 height 18
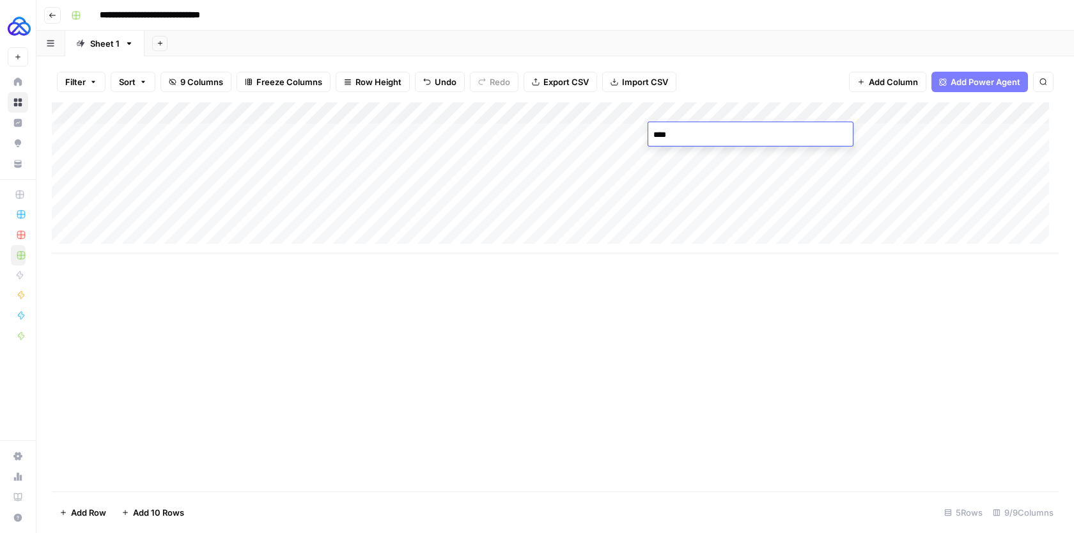
type textarea "**********"
click at [875, 130] on div "Add Column" at bounding box center [555, 177] width 1007 height 151
click at [870, 135] on div "Add Column" at bounding box center [555, 177] width 1007 height 151
paste textarea "**********"
type textarea "**********"
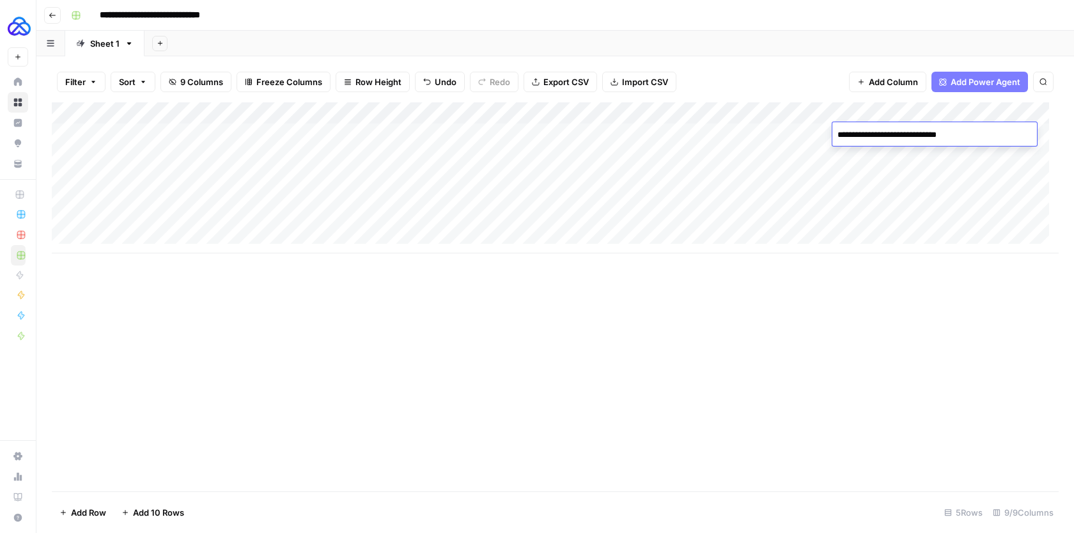
click at [382, 135] on div "Add Column" at bounding box center [555, 177] width 1007 height 151
click at [296, 134] on div "Add Column" at bounding box center [555, 177] width 1007 height 151
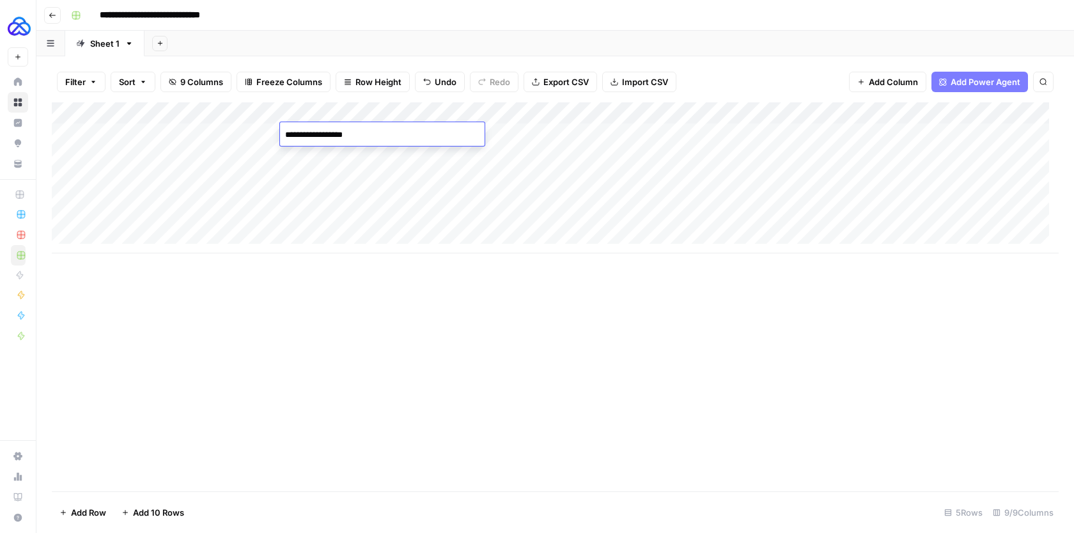
click at [294, 131] on textarea "**********" at bounding box center [382, 135] width 205 height 18
type textarea "**********"
click at [582, 237] on div "Add Column" at bounding box center [555, 177] width 1007 height 151
click at [247, 150] on div "Add Column" at bounding box center [555, 188] width 1007 height 173
click at [161, 161] on div "Add Column" at bounding box center [555, 188] width 1007 height 173
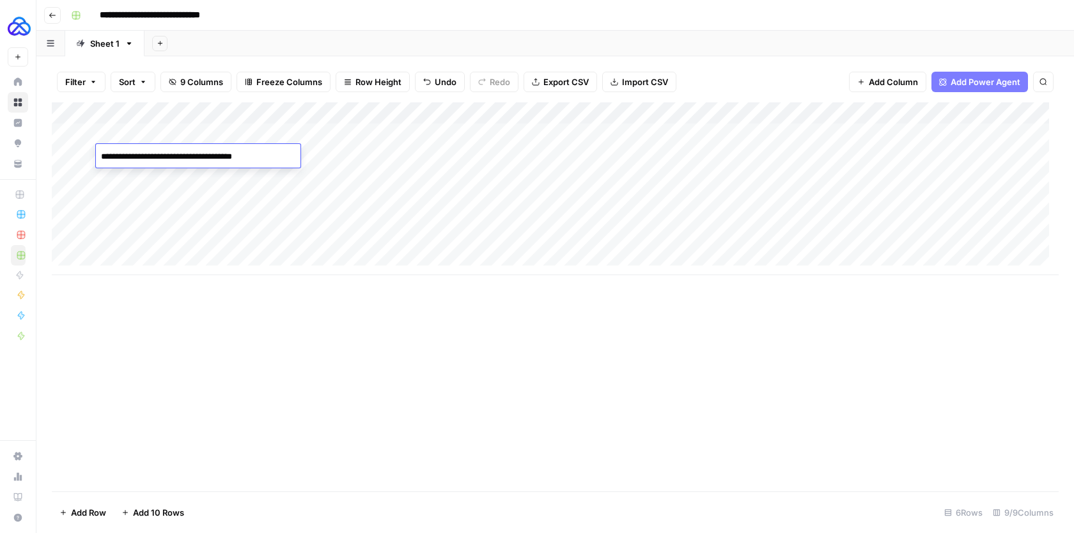
drag, startPoint x: 163, startPoint y: 157, endPoint x: 131, endPoint y: 155, distance: 32.0
click at [132, 155] on textarea "**********" at bounding box center [198, 157] width 205 height 18
type textarea "**********"
click at [382, 154] on div "Add Column" at bounding box center [555, 188] width 1007 height 173
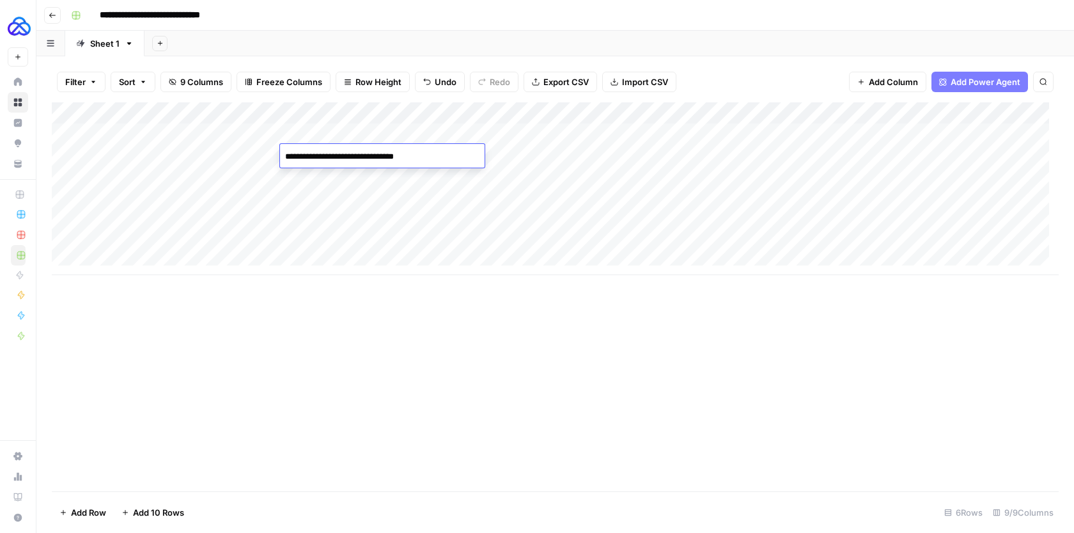
type textarea "**********"
click at [538, 139] on div "Add Column" at bounding box center [555, 188] width 1007 height 173
click at [533, 146] on div "Add Column" at bounding box center [555, 188] width 1007 height 173
click at [473, 161] on div "Add Column" at bounding box center [555, 188] width 1007 height 173
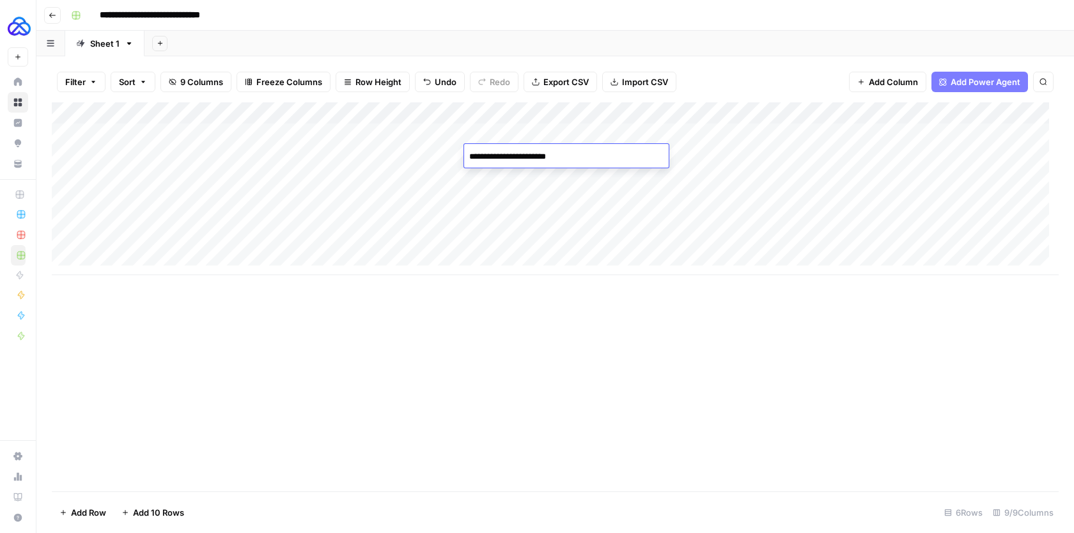
click at [470, 157] on textarea "**********" at bounding box center [566, 157] width 205 height 18
type textarea "**********"
click at [731, 157] on div "Add Column" at bounding box center [555, 188] width 1007 height 173
click at [740, 156] on div "Add Column" at bounding box center [555, 188] width 1007 height 173
drag, startPoint x: 746, startPoint y: 156, endPoint x: 653, endPoint y: 152, distance: 92.8
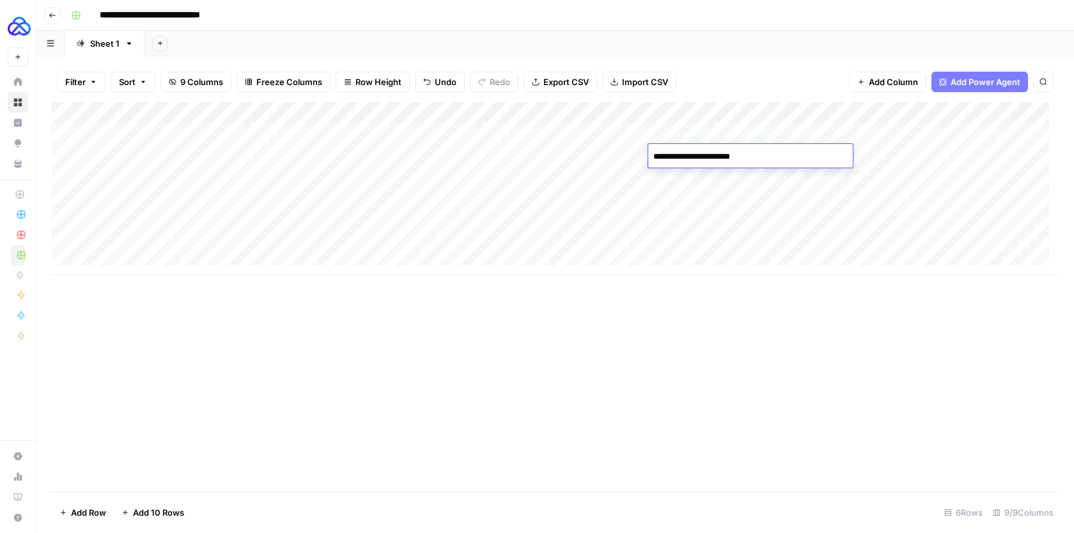
click at [653, 152] on textarea "**********" at bounding box center [750, 157] width 205 height 18
click at [691, 152] on textarea "********" at bounding box center [750, 157] width 205 height 18
click at [670, 159] on textarea "********" at bounding box center [750, 157] width 205 height 18
click at [669, 160] on textarea "********" at bounding box center [750, 157] width 205 height 18
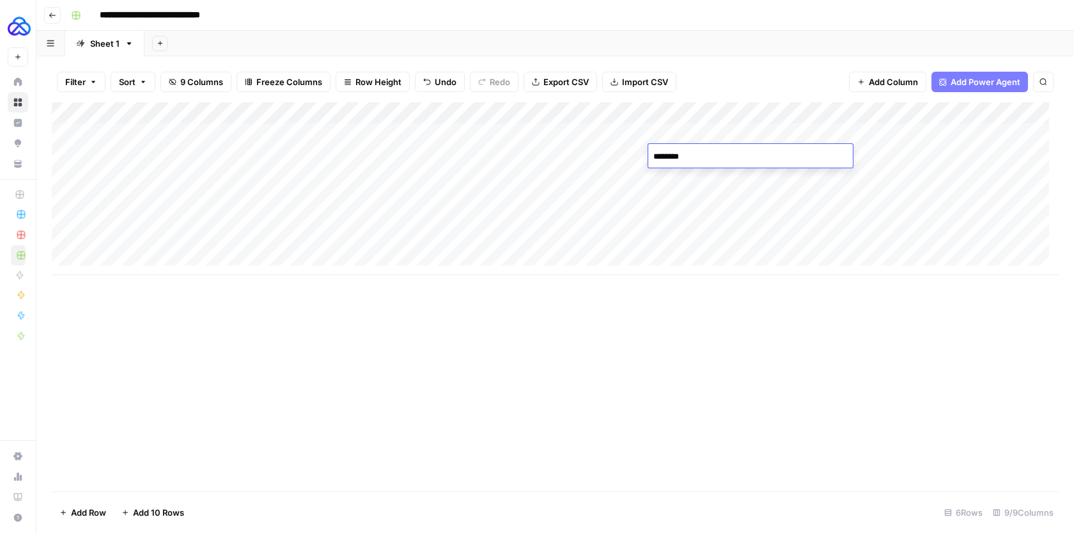
click at [669, 160] on textarea "********" at bounding box center [750, 157] width 205 height 18
paste textarea "**********"
type textarea "**********"
click at [538, 159] on div "Add Column" at bounding box center [555, 188] width 1007 height 173
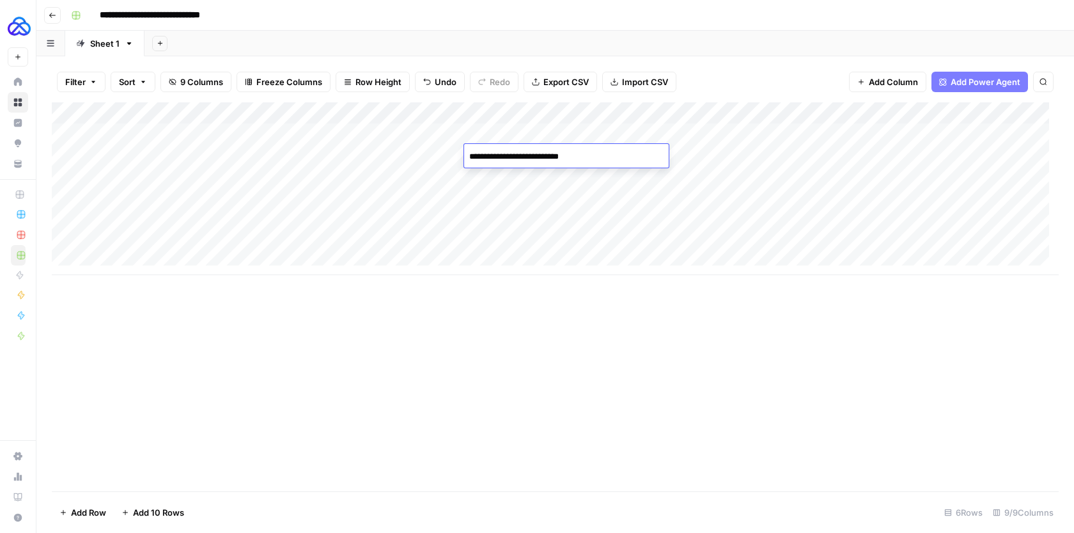
click at [485, 155] on textarea "**********" at bounding box center [566, 157] width 205 height 18
type textarea "**********"
click at [714, 307] on div "Add Column" at bounding box center [555, 296] width 1007 height 389
click at [564, 155] on div "Add Column" at bounding box center [555, 188] width 1007 height 173
click at [564, 155] on textarea "**********" at bounding box center [566, 157] width 205 height 18
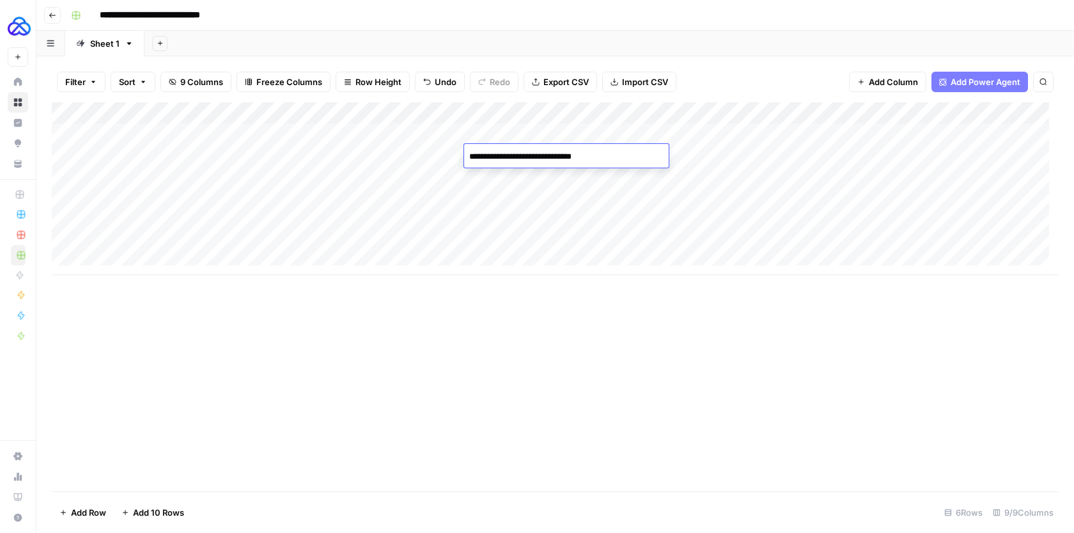
click at [564, 155] on textarea "**********" at bounding box center [566, 157] width 205 height 18
click at [703, 171] on div "Add Column" at bounding box center [555, 188] width 1007 height 173
click at [536, 185] on div "Add Column" at bounding box center [555, 188] width 1007 height 173
click at [568, 177] on div "Add Column" at bounding box center [555, 188] width 1007 height 173
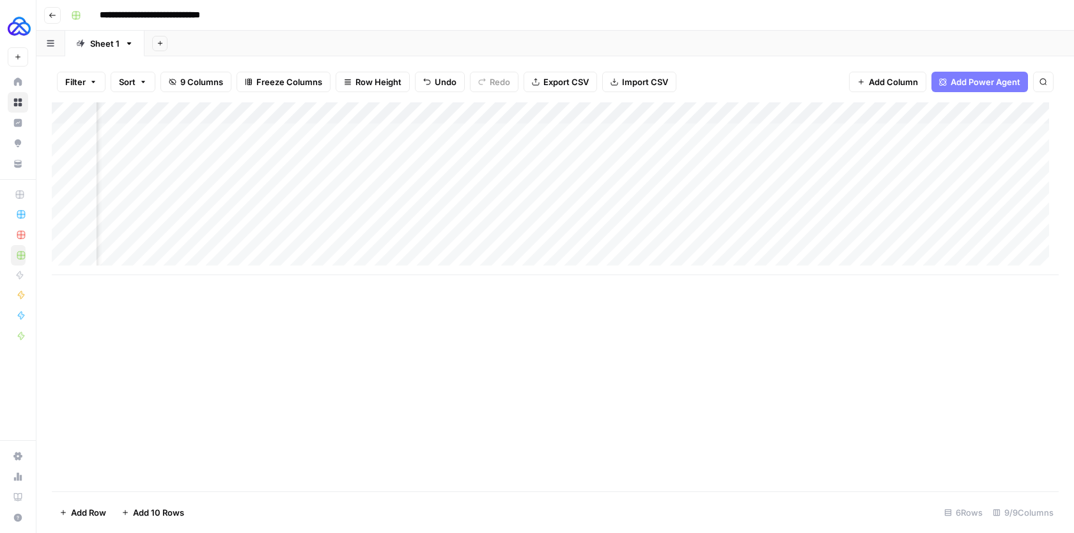
click at [774, 140] on div "Add Column" at bounding box center [555, 188] width 1007 height 173
click at [754, 171] on div "Add Column" at bounding box center [555, 188] width 1007 height 173
click at [918, 134] on div "Add Column" at bounding box center [555, 188] width 1007 height 173
click at [909, 170] on div "Add Column" at bounding box center [555, 188] width 1007 height 173
click at [907, 200] on div "Add Column" at bounding box center [555, 188] width 1007 height 173
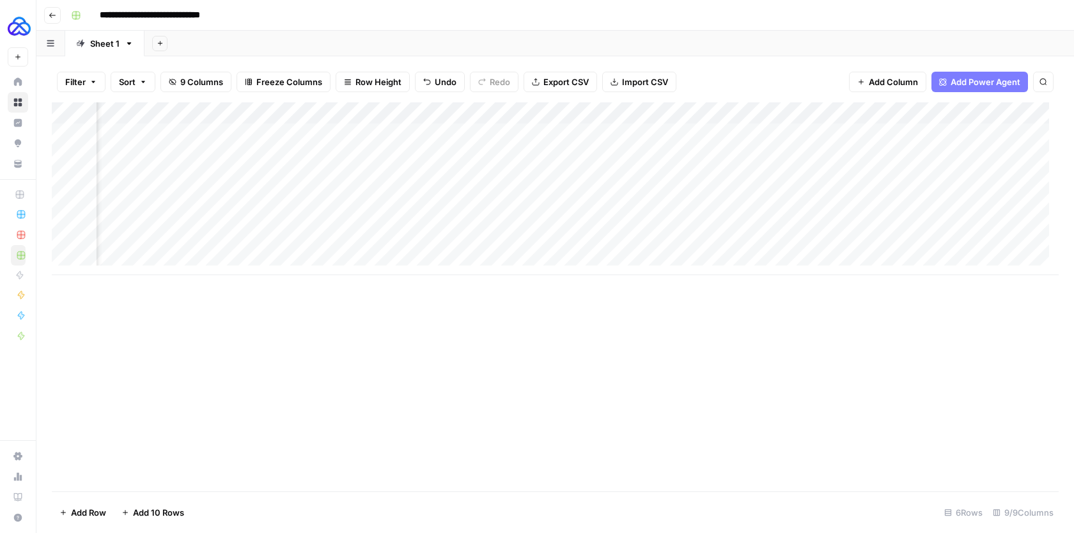
click at [834, 178] on div "Add Column" at bounding box center [555, 188] width 1007 height 173
click at [814, 200] on div "Add Column" at bounding box center [555, 188] width 1007 height 173
click at [659, 199] on div "Add Column" at bounding box center [555, 188] width 1007 height 173
click at [260, 201] on div "Add Column" at bounding box center [555, 188] width 1007 height 173
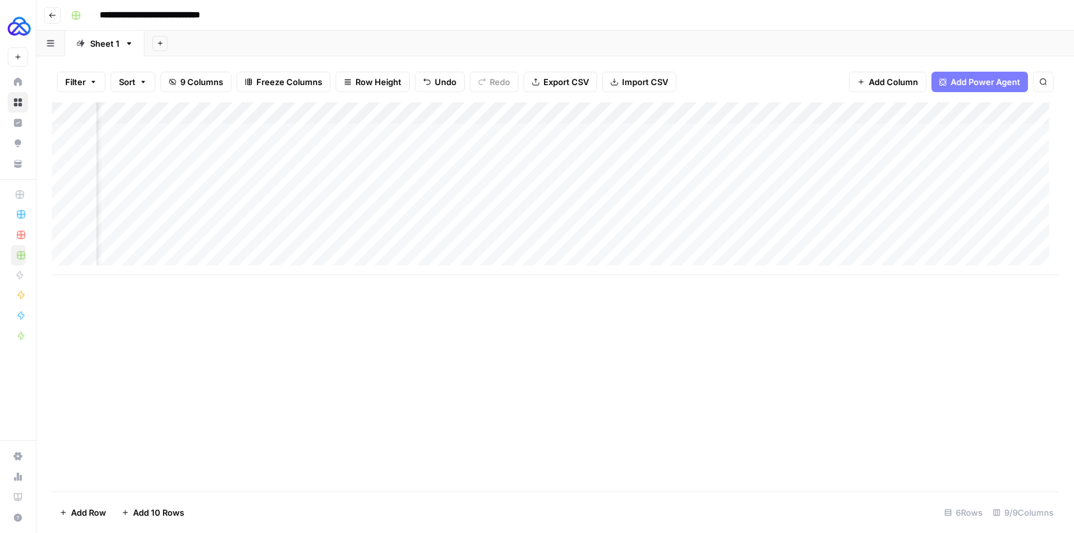
scroll to position [0, 293]
click at [765, 180] on div "Add Column" at bounding box center [555, 188] width 1007 height 173
click at [787, 151] on div "Add Column" at bounding box center [555, 188] width 1007 height 173
click at [997, 177] on div "Add Column" at bounding box center [555, 188] width 1007 height 173
click at [973, 153] on div "Add Column" at bounding box center [555, 188] width 1007 height 173
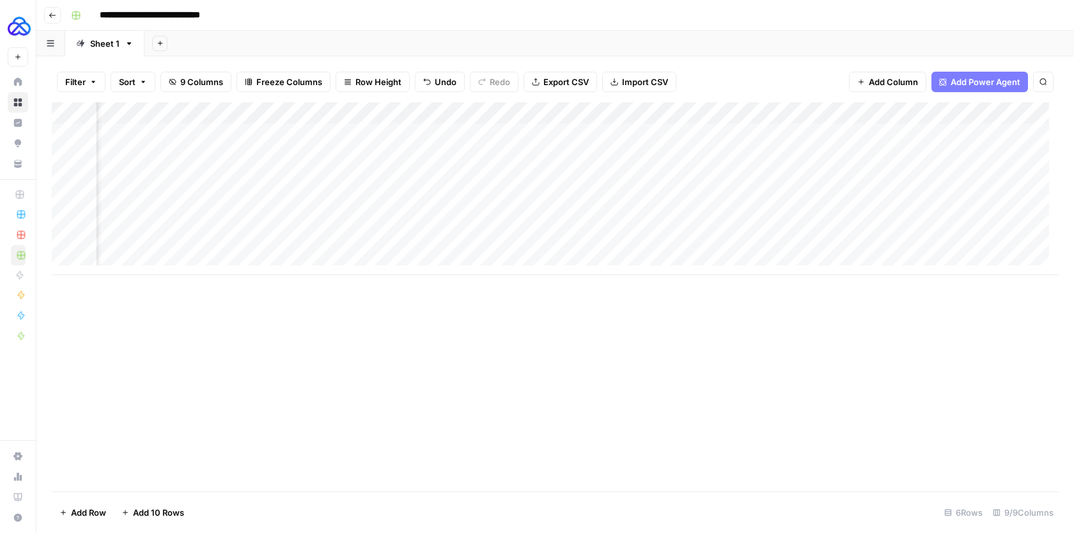
click at [597, 159] on div "Add Column" at bounding box center [555, 188] width 1007 height 173
click at [242, 179] on div "Add Column" at bounding box center [555, 188] width 1007 height 173
click at [187, 180] on div "Add Column" at bounding box center [555, 188] width 1007 height 173
type textarea "**********"
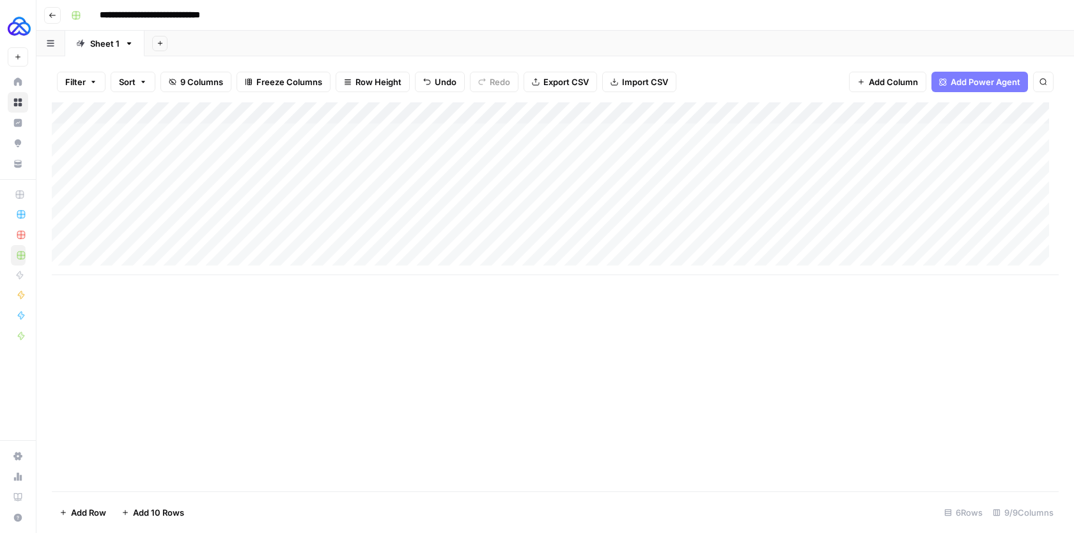
click at [393, 166] on div "Add Column" at bounding box center [555, 188] width 1007 height 173
click at [380, 181] on div "Add Column" at bounding box center [555, 188] width 1007 height 173
click at [474, 179] on div "Add Column" at bounding box center [555, 188] width 1007 height 173
click at [473, 179] on div "Add Column" at bounding box center [555, 188] width 1007 height 173
type textarea "**********"
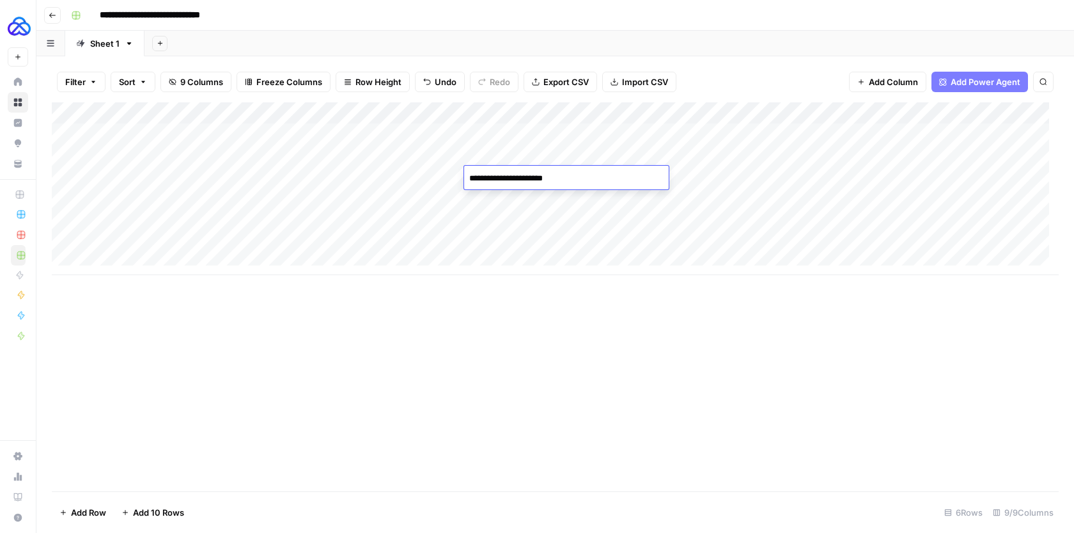
click at [649, 178] on textarea "**********" at bounding box center [566, 178] width 205 height 18
click at [694, 180] on div "Add Column" at bounding box center [555, 188] width 1007 height 173
click at [750, 180] on div "Add Column" at bounding box center [555, 188] width 1007 height 173
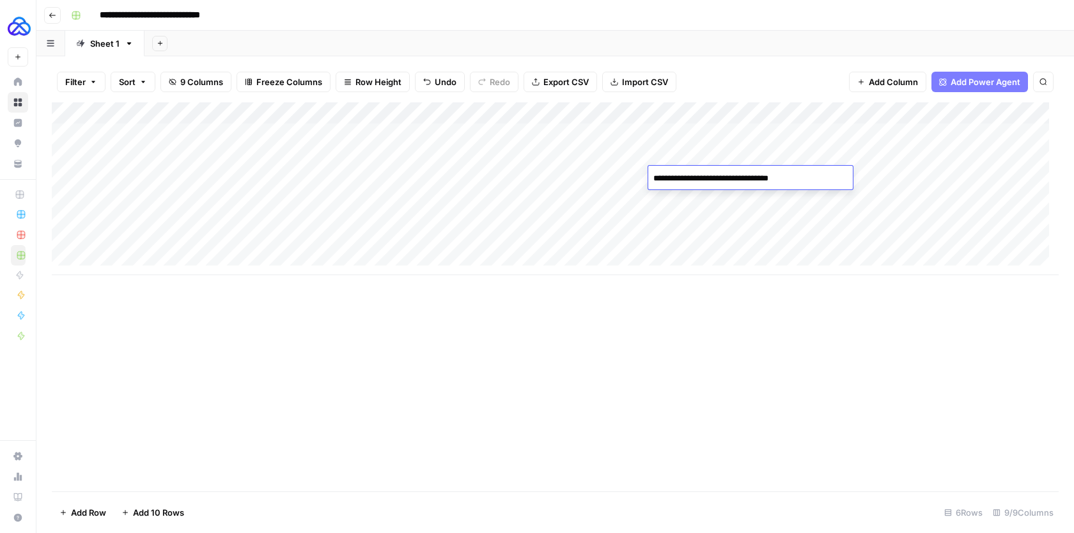
click at [754, 175] on textarea "**********" at bounding box center [750, 178] width 205 height 18
type textarea "**********"
click at [877, 181] on div "Add Column" at bounding box center [555, 188] width 1007 height 173
click at [863, 199] on div "Add Column" at bounding box center [555, 188] width 1007 height 173
click at [774, 203] on div "Add Column" at bounding box center [555, 188] width 1007 height 173
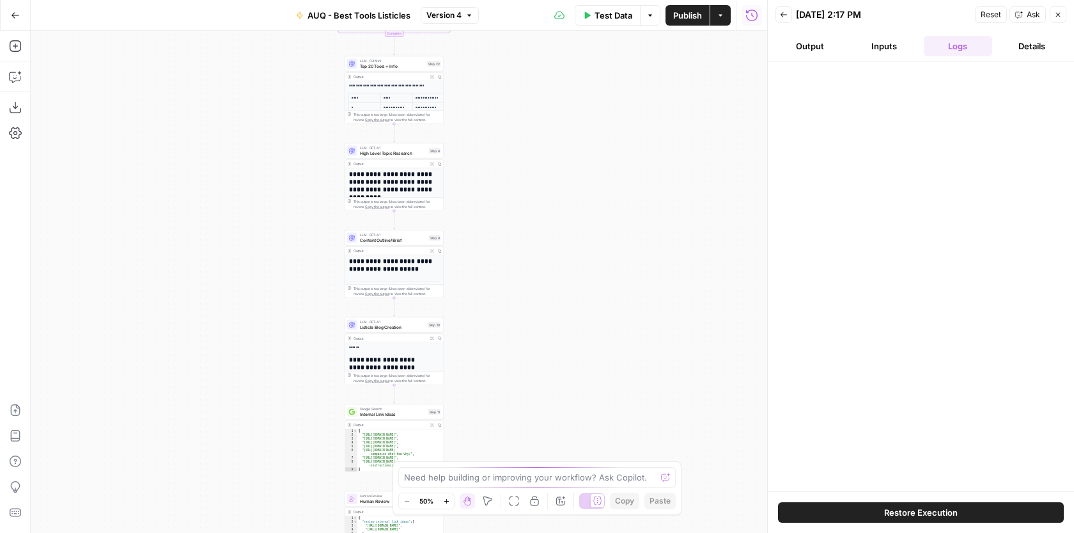
click at [3, 22] on div "Go Back" at bounding box center [15, 15] width 31 height 30
click at [16, 13] on icon "button" at bounding box center [15, 15] width 9 height 9
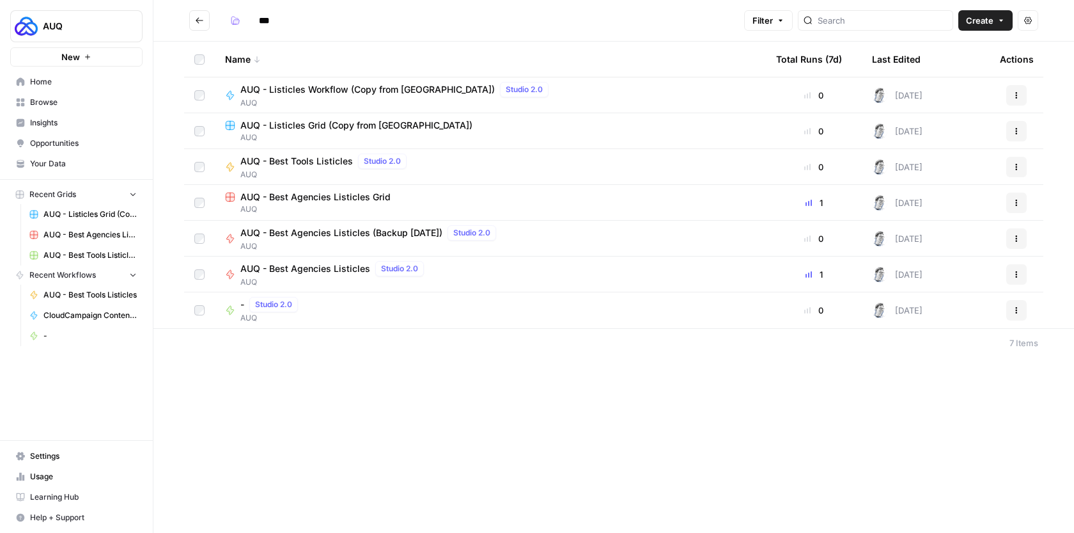
click at [47, 76] on span "Home" at bounding box center [83, 82] width 107 height 12
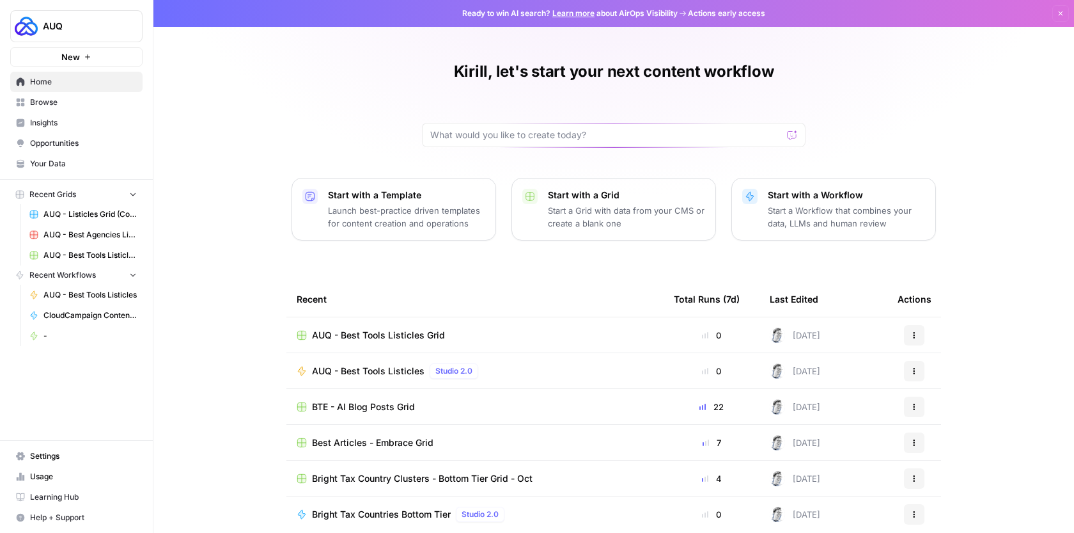
click at [418, 334] on span "AUQ - Best Tools Listicles Grid" at bounding box center [378, 335] width 133 height 13
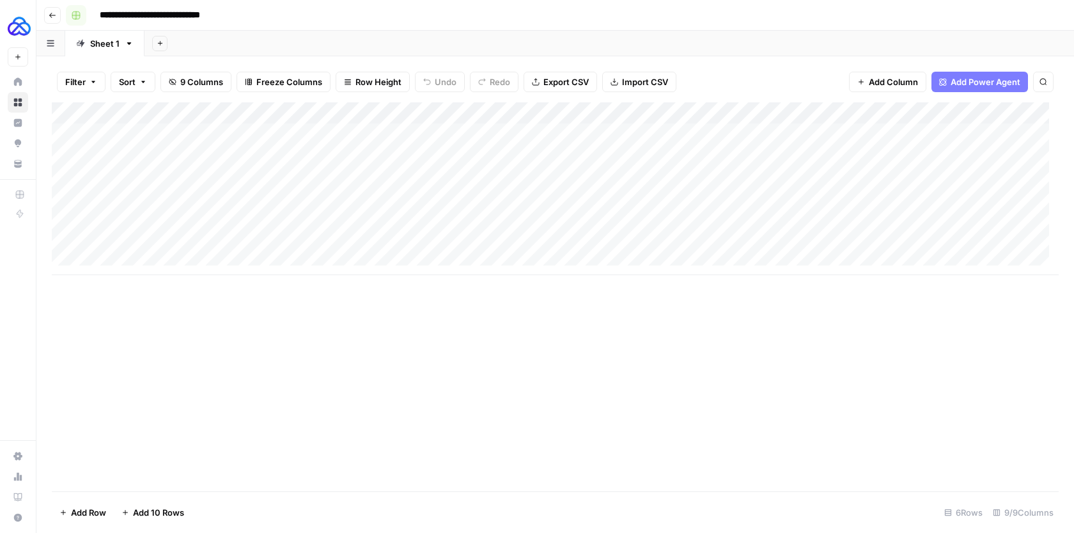
click at [79, 15] on rect "button" at bounding box center [76, 16] width 8 height 8
click at [114, 224] on span "Orange" at bounding box center [137, 224] width 92 height 13
click at [51, 12] on icon "button" at bounding box center [53, 16] width 8 height 8
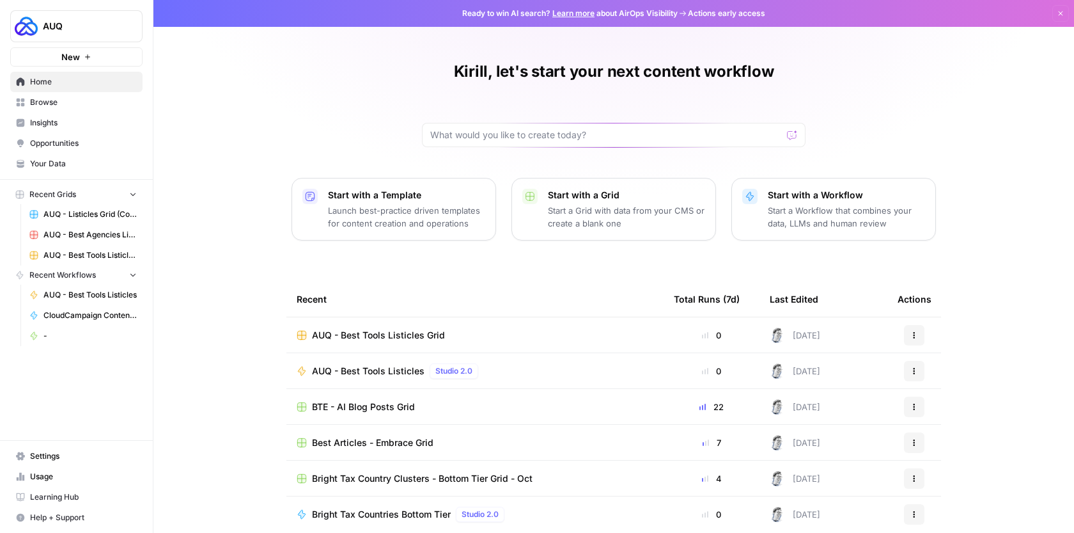
click at [911, 335] on icon "button" at bounding box center [914, 335] width 8 height 8
click at [994, 296] on div "Kirill, let's start your next content workflow Start with a Template Launch bes…" at bounding box center [613, 294] width 921 height 588
click at [105, 107] on span "Browse" at bounding box center [83, 103] width 107 height 12
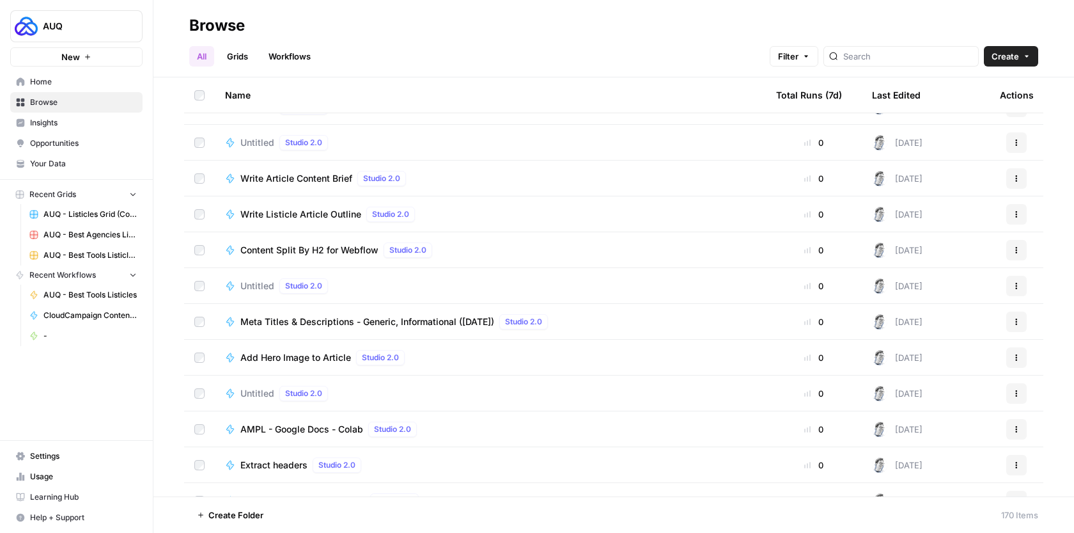
scroll to position [1498, 0]
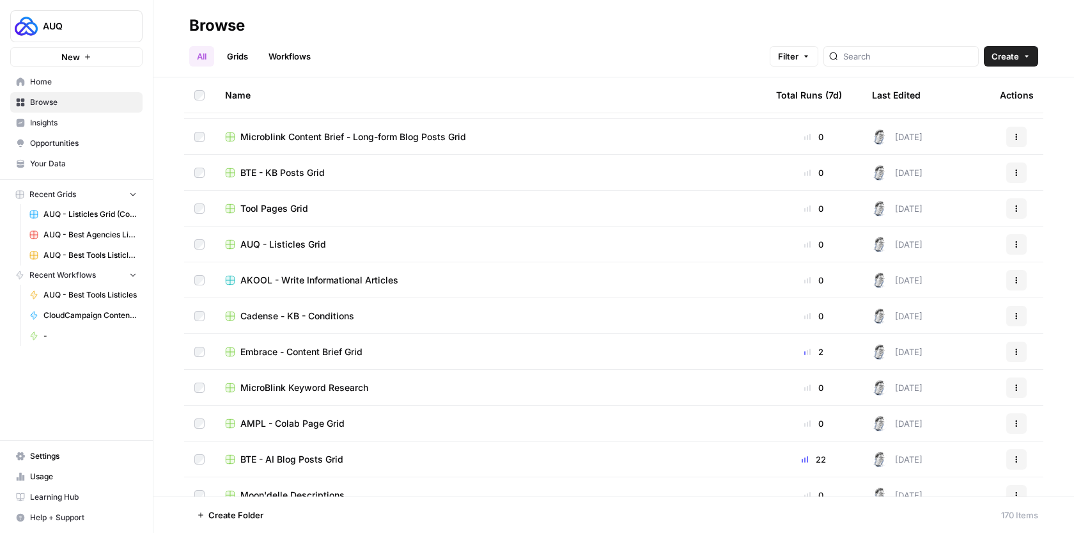
click at [902, 49] on div at bounding box center [901, 56] width 155 height 20
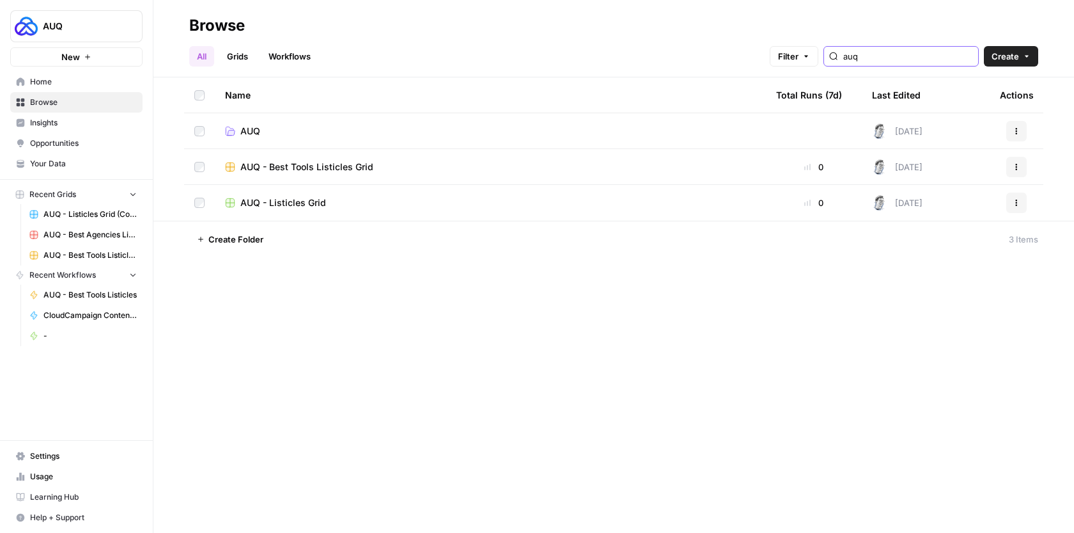
type input "auq"
click at [1023, 166] on button "Actions" at bounding box center [1016, 167] width 20 height 20
click at [934, 236] on button "Move To" at bounding box center [955, 244] width 132 height 18
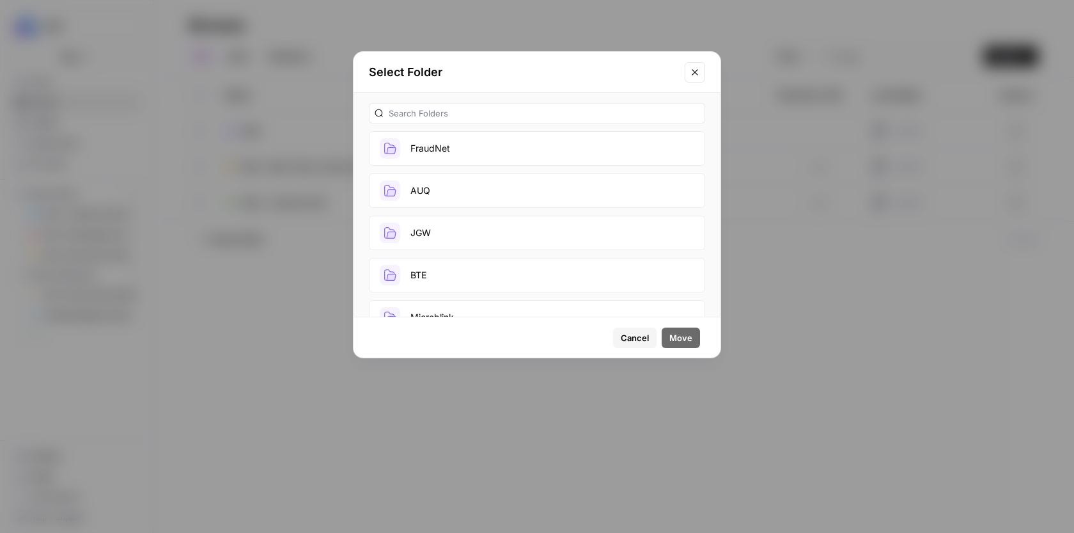
click at [487, 188] on button "AUQ" at bounding box center [537, 190] width 336 height 35
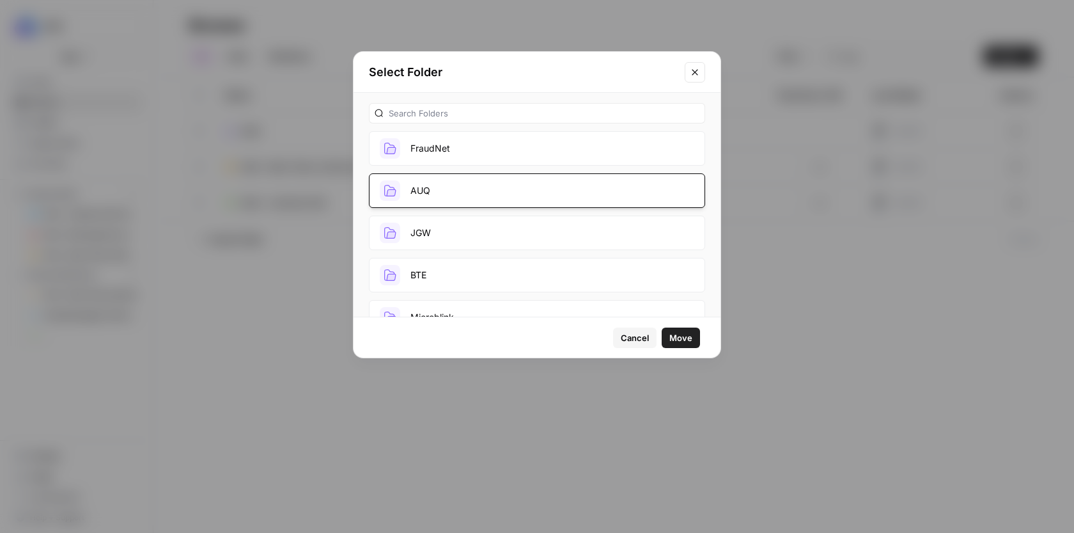
click at [689, 331] on span "Move" at bounding box center [680, 337] width 23 height 13
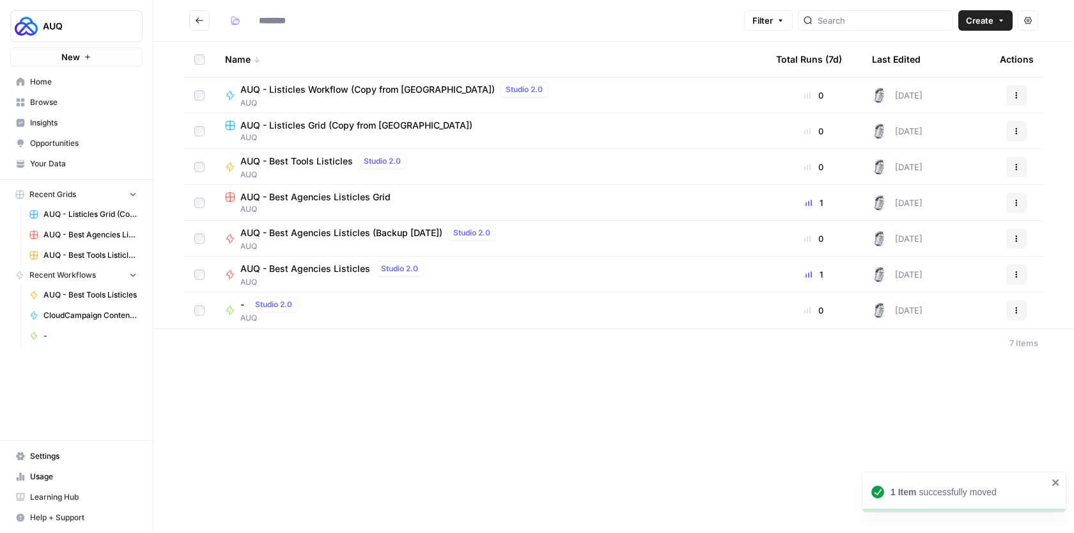
type input "***"
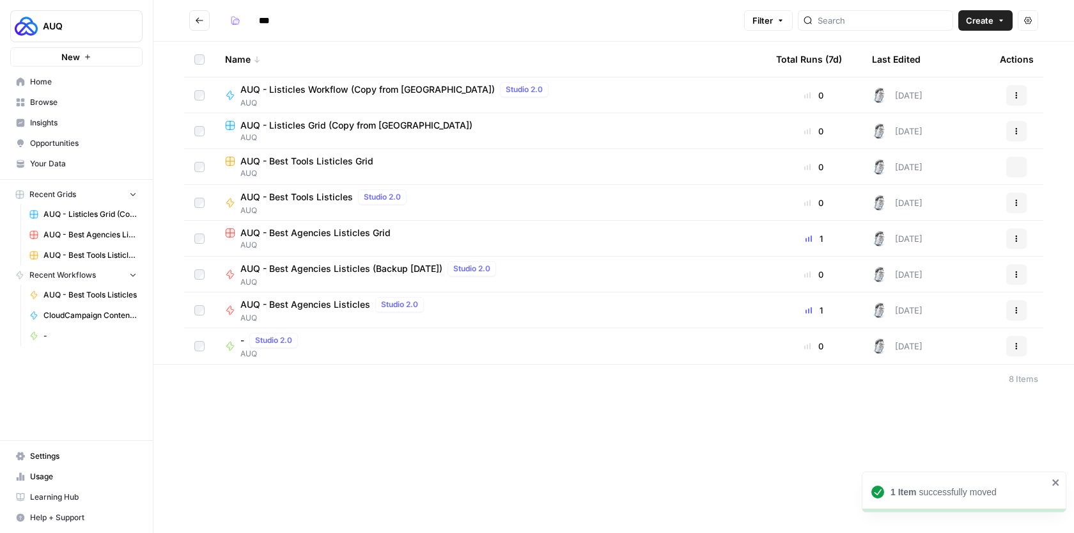
click at [50, 81] on span "Home" at bounding box center [83, 82] width 107 height 12
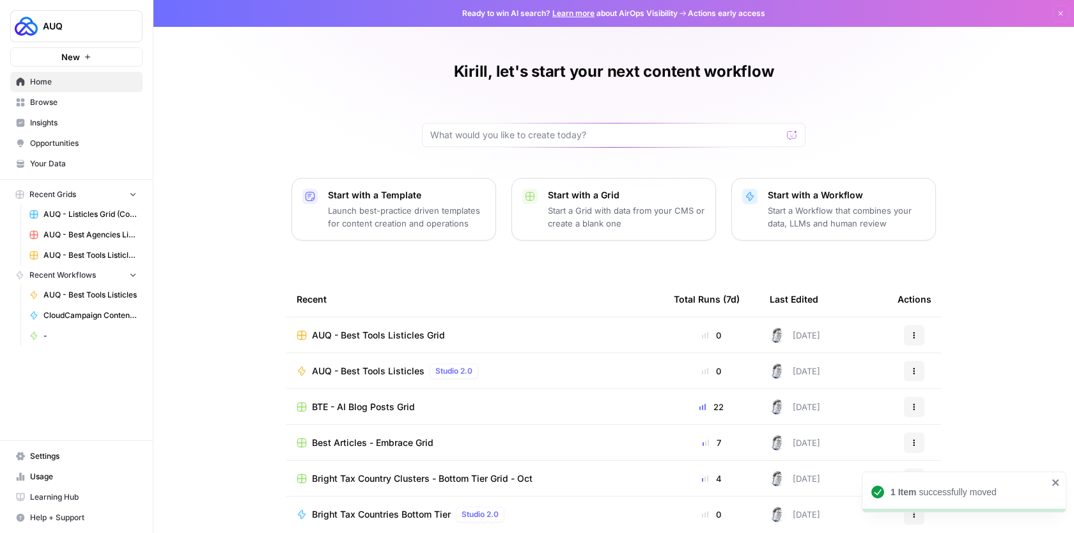
click at [107, 107] on span "Browse" at bounding box center [83, 103] width 107 height 12
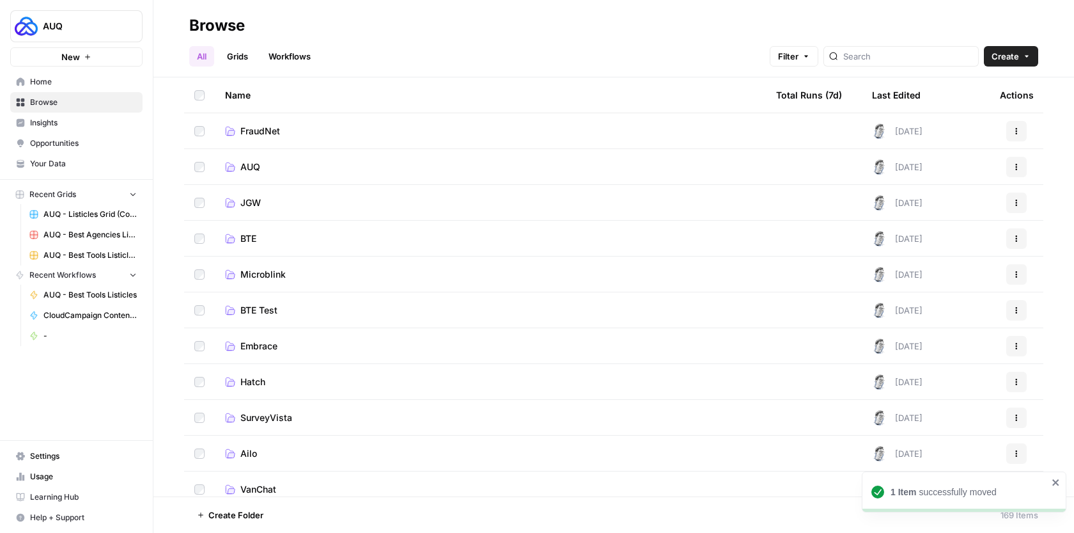
click at [280, 185] on tr "JGW 1 month ago Actions" at bounding box center [613, 203] width 859 height 36
click at [279, 185] on tr "JGW 1 month ago Actions" at bounding box center [613, 203] width 859 height 36
click at [277, 168] on link "AUQ" at bounding box center [490, 166] width 531 height 13
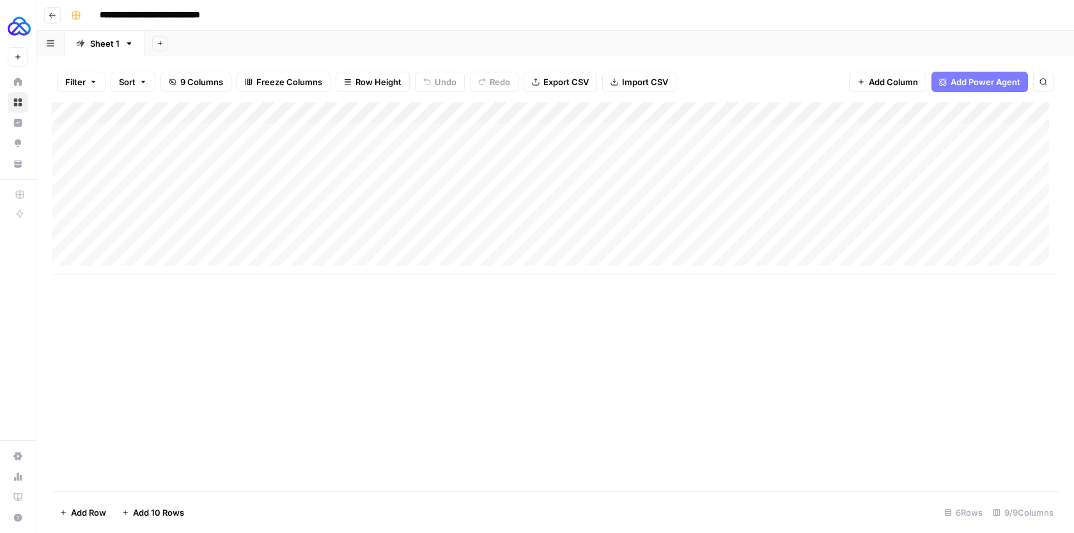
click at [379, 193] on div "Add Column" at bounding box center [555, 188] width 1007 height 173
click at [191, 198] on div "Add Column" at bounding box center [555, 188] width 1007 height 173
click at [518, 199] on div "Add Column" at bounding box center [555, 188] width 1007 height 173
click at [501, 189] on div "Add Column" at bounding box center [555, 188] width 1007 height 173
click at [517, 197] on textarea "**********" at bounding box center [566, 200] width 205 height 18
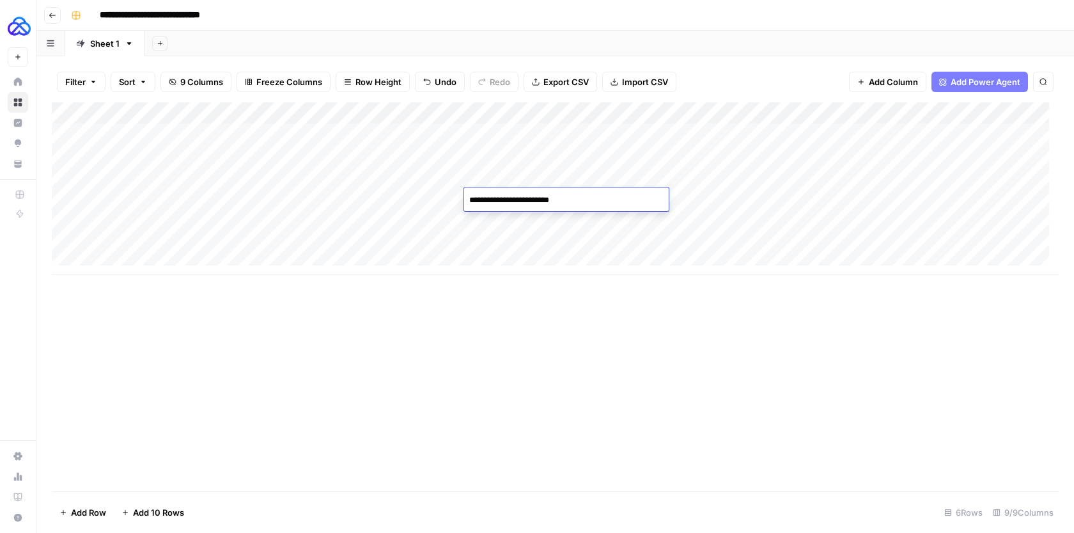
click at [503, 199] on textarea "**********" at bounding box center [566, 200] width 205 height 18
type textarea "**********"
click at [677, 199] on div "Add Column" at bounding box center [555, 188] width 1007 height 173
click at [875, 192] on div "Add Column" at bounding box center [555, 188] width 1007 height 173
click at [776, 201] on div "Add Column" at bounding box center [555, 188] width 1007 height 173
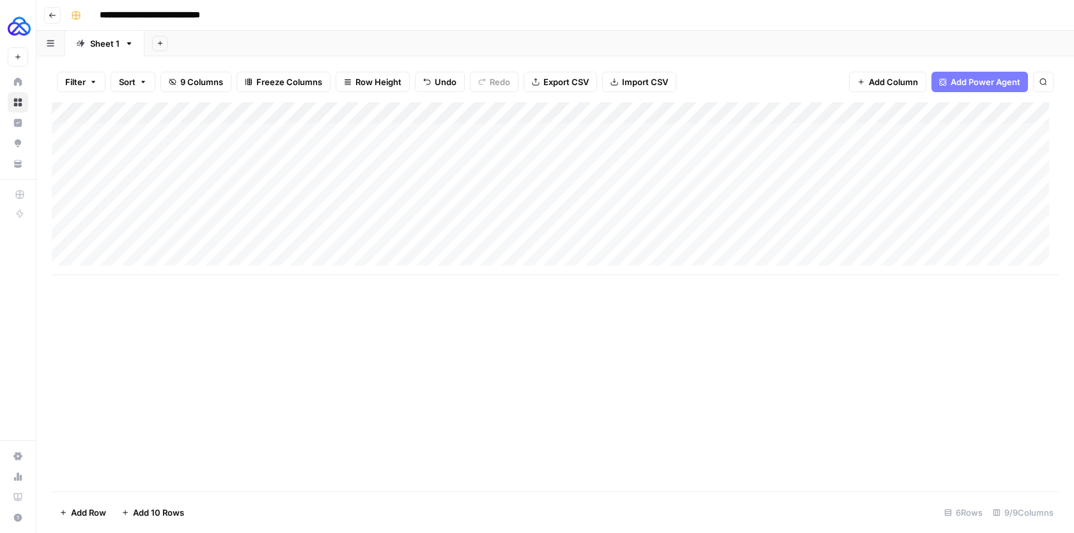
click at [720, 196] on div "Add Column" at bounding box center [555, 188] width 1007 height 173
drag, startPoint x: 778, startPoint y: 197, endPoint x: 720, endPoint y: 196, distance: 58.2
click at [721, 196] on textarea "**********" at bounding box center [750, 200] width 205 height 18
type textarea "**********"
click at [910, 201] on div "Add Column" at bounding box center [555, 188] width 1007 height 173
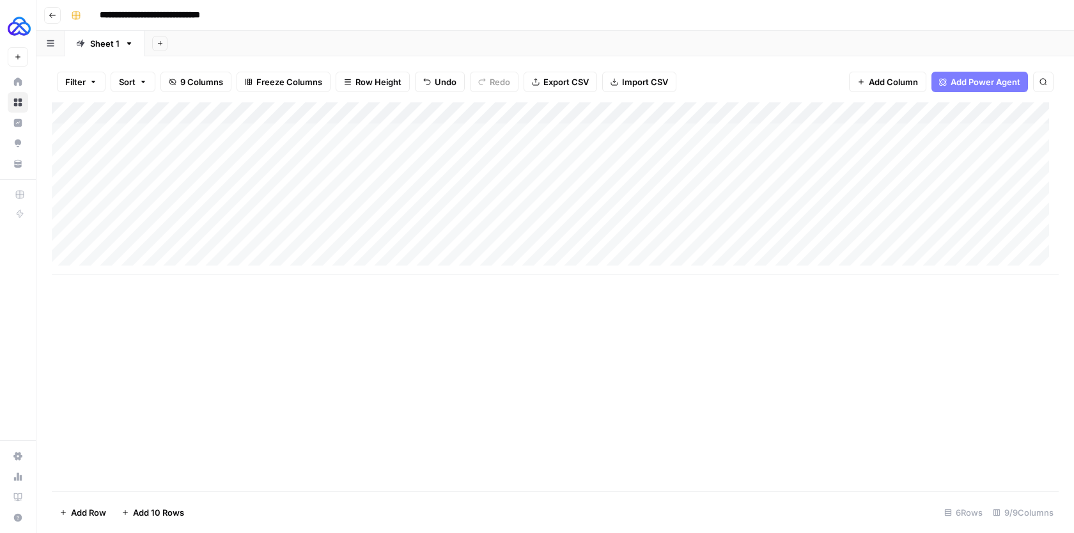
click at [903, 201] on div "Add Column" at bounding box center [555, 188] width 1007 height 173
click at [902, 201] on textarea "**********" at bounding box center [934, 200] width 205 height 18
click at [905, 199] on textarea "**********" at bounding box center [934, 200] width 205 height 18
type textarea "**********"
click at [325, 207] on div "Add Column" at bounding box center [555, 188] width 1007 height 173
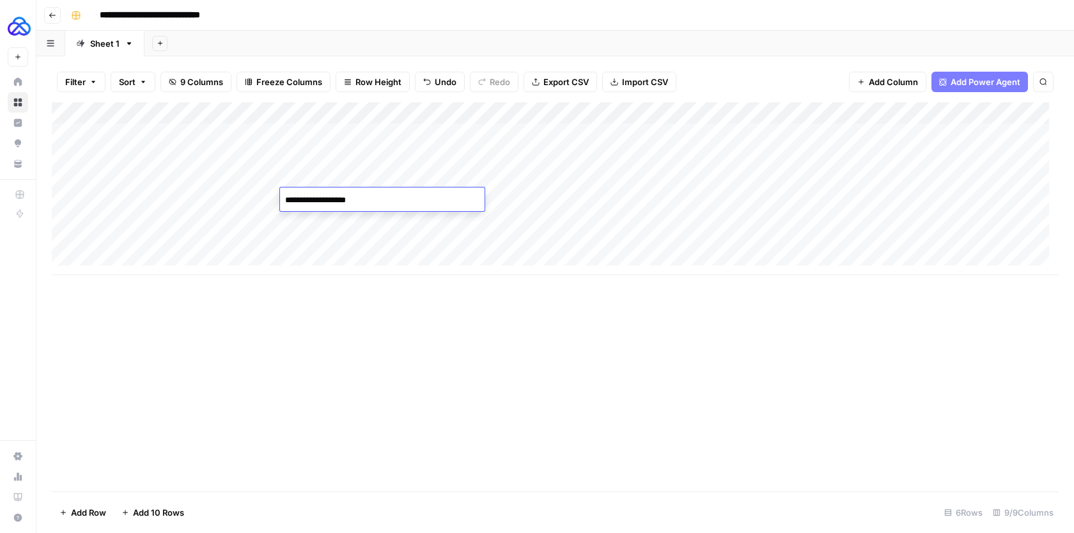
type textarea "**********"
click at [348, 166] on div "Add Column" at bounding box center [555, 188] width 1007 height 173
click at [325, 182] on div "Add Column" at bounding box center [555, 188] width 1007 height 173
type textarea "**********"
click at [360, 192] on div "Add Column" at bounding box center [555, 188] width 1007 height 173
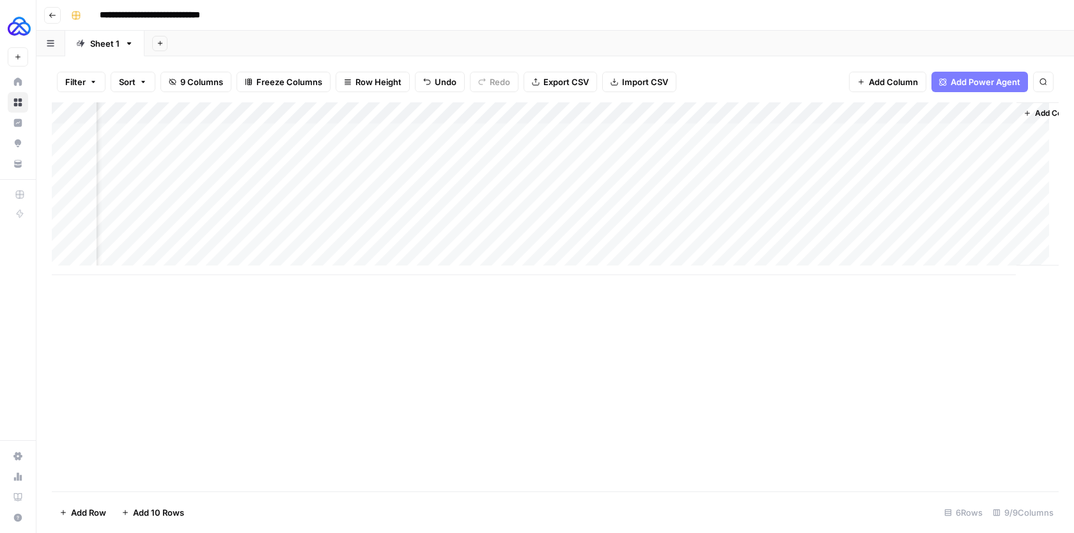
scroll to position [0, 755]
click at [789, 130] on div "Add Column" at bounding box center [555, 188] width 1007 height 173
click at [878, 137] on div "Add Column" at bounding box center [555, 188] width 1007 height 173
click at [942, 134] on div "Add Column" at bounding box center [555, 188] width 1007 height 173
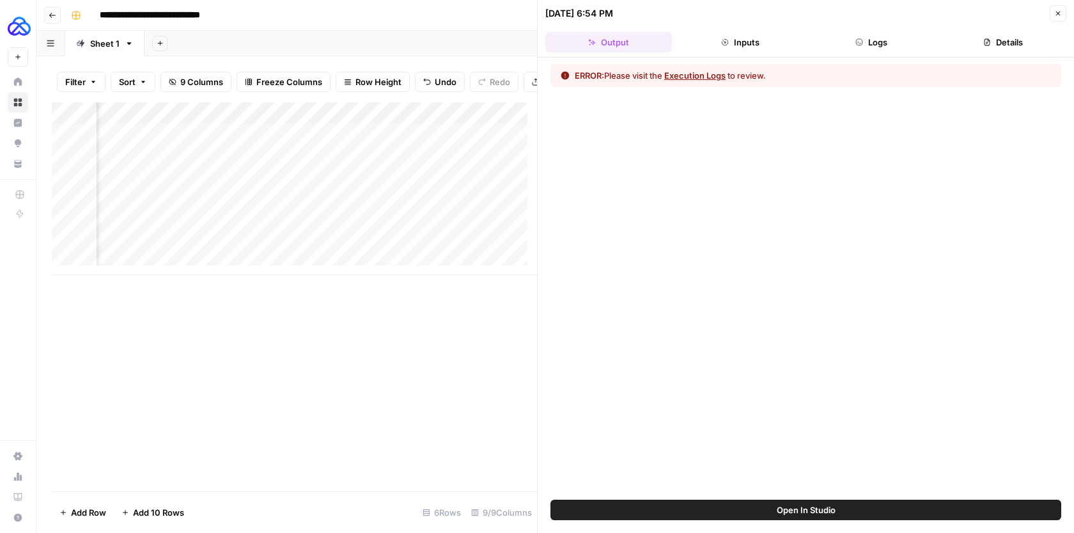
click at [724, 80] on button "Execution Logs" at bounding box center [694, 75] width 61 height 13
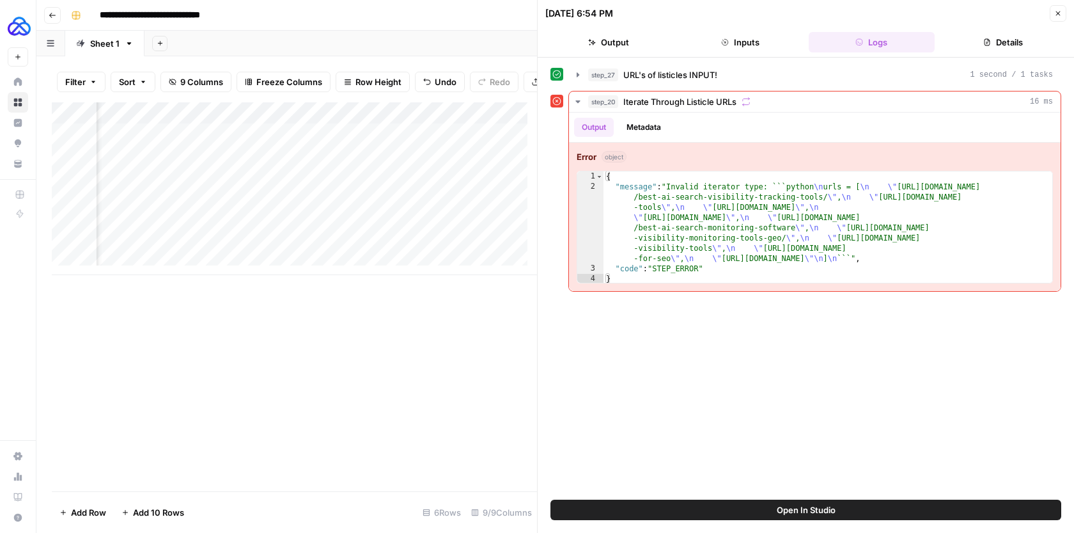
click at [1052, 15] on button "Close" at bounding box center [1058, 13] width 17 height 17
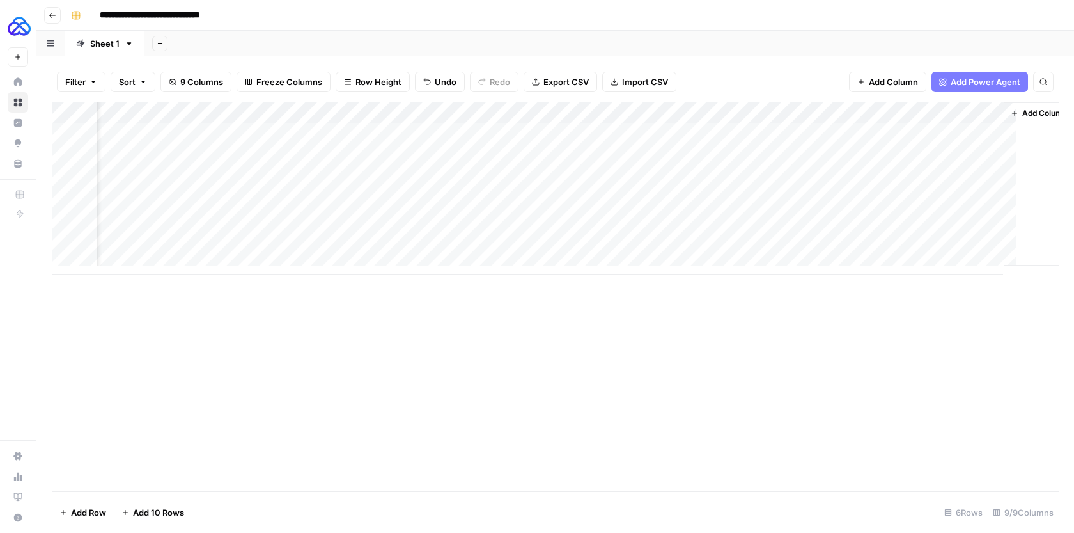
scroll to position [0, 740]
click at [965, 114] on div "Add Column" at bounding box center [555, 188] width 1007 height 173
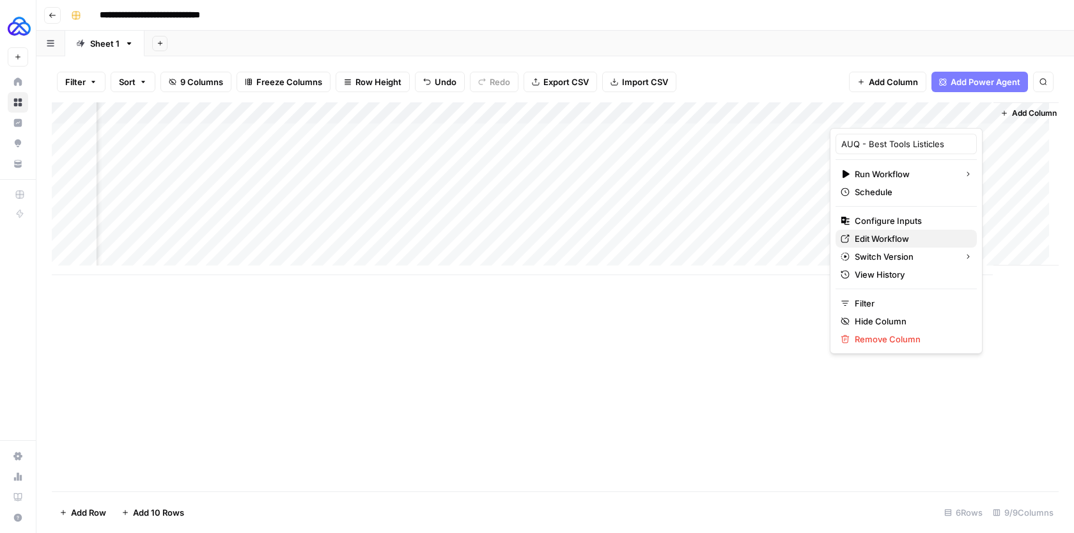
click at [857, 237] on span "Edit Workflow" at bounding box center [911, 238] width 112 height 13
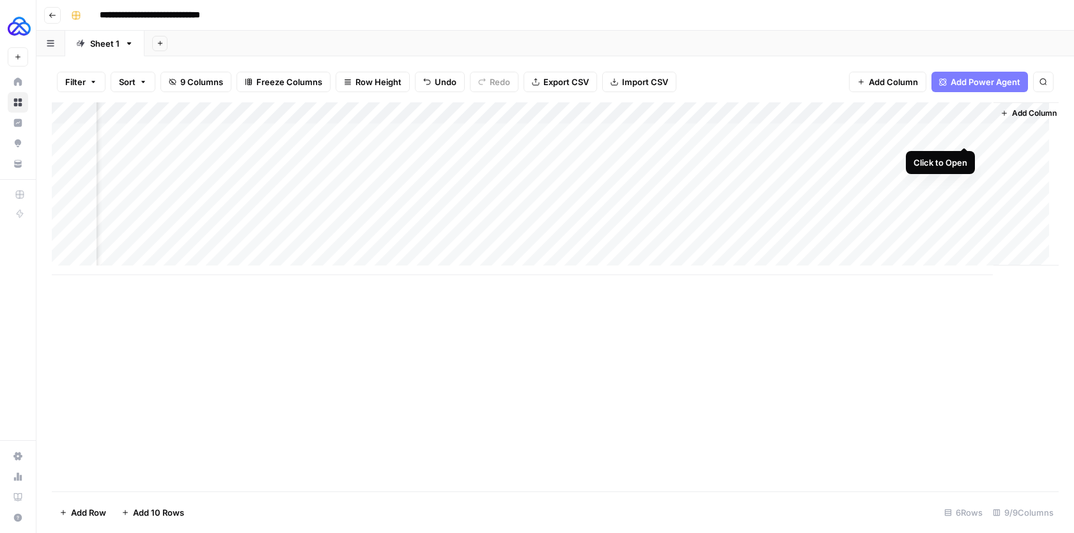
click at [965, 134] on div "Add Column" at bounding box center [555, 188] width 1007 height 173
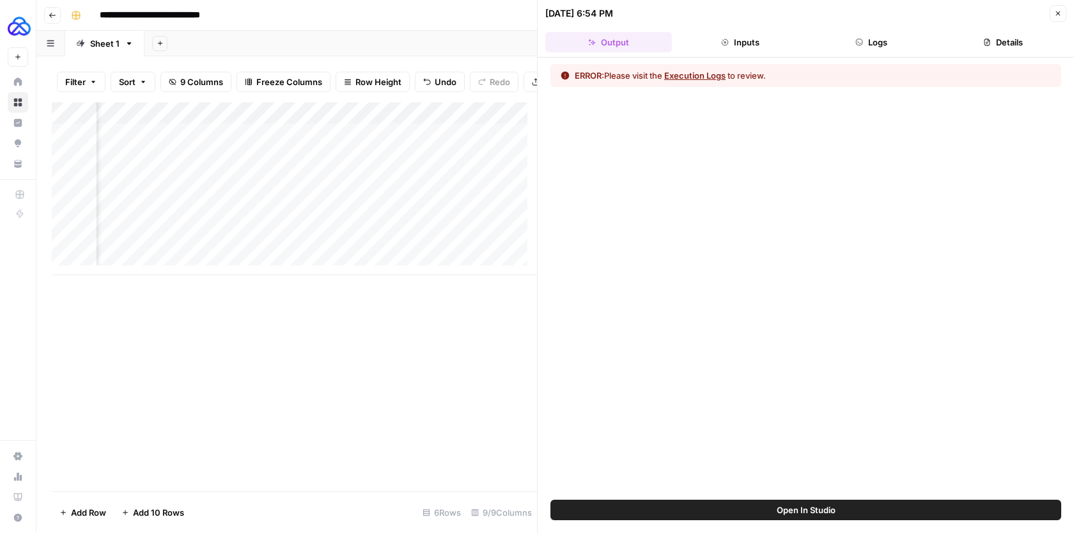
click at [713, 73] on button "Execution Logs" at bounding box center [694, 75] width 61 height 13
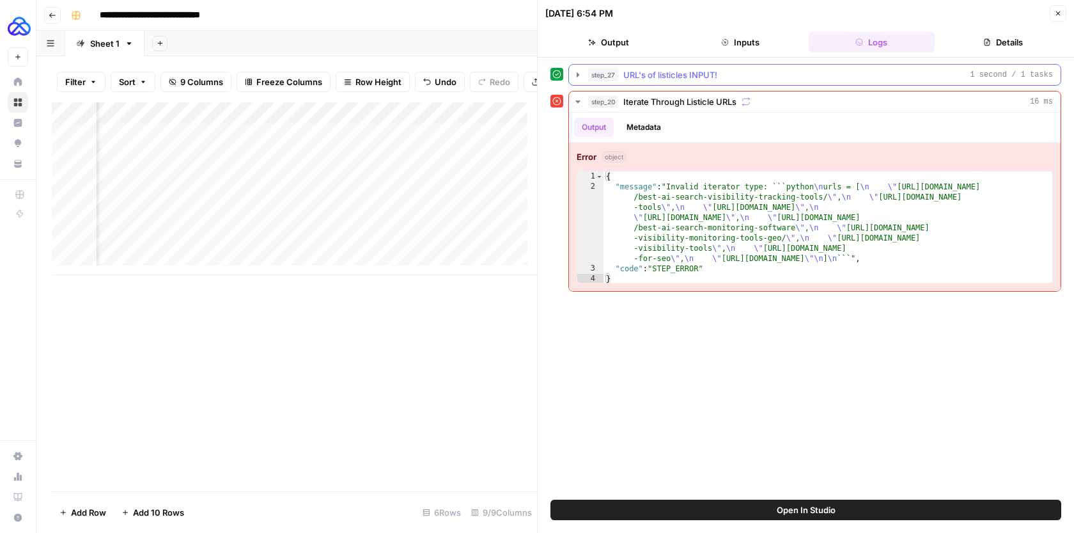
click at [580, 75] on icon "button" at bounding box center [578, 75] width 10 height 10
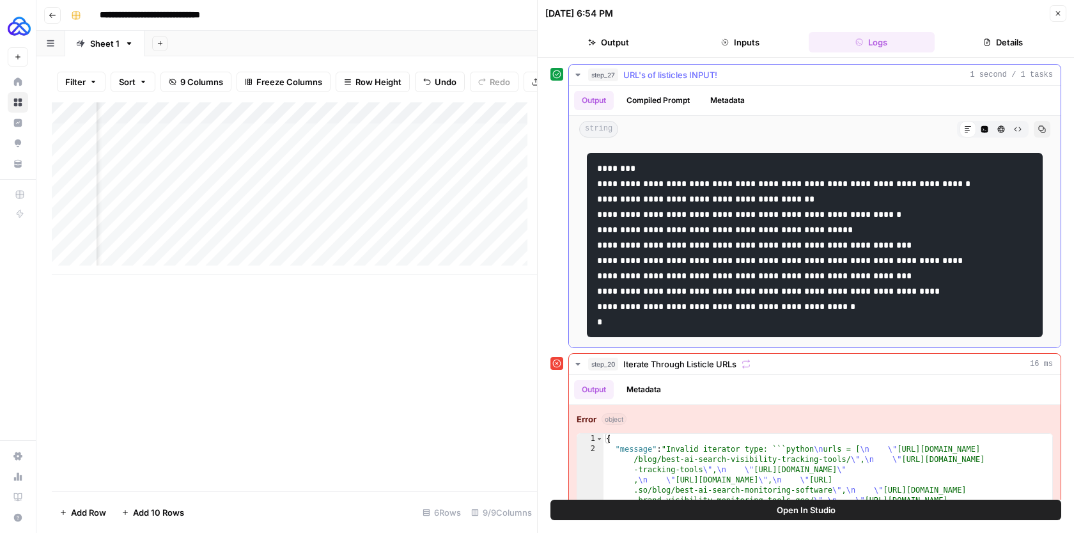
click at [579, 75] on icon "button" at bounding box center [578, 75] width 10 height 10
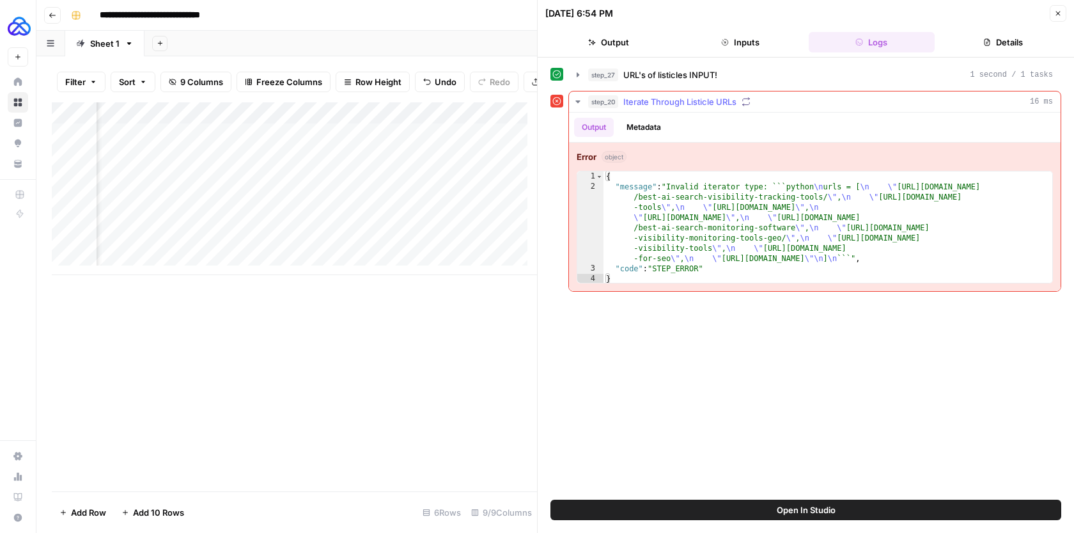
click at [580, 95] on button "step_20 Iterate Through Listicle URLs 16 ms" at bounding box center [815, 101] width 492 height 20
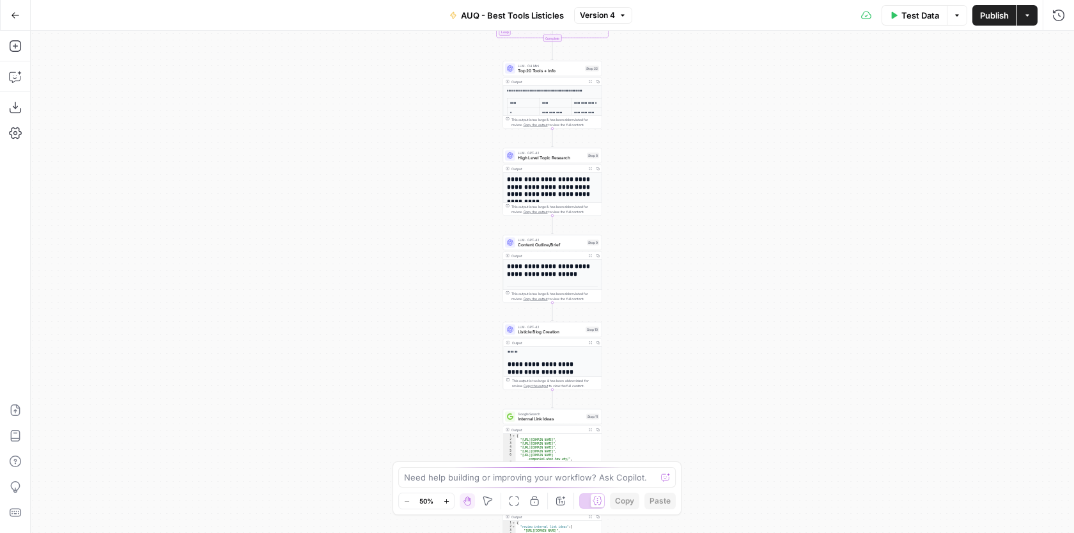
click at [682, 318] on div "Workflow Input Settings Inputs Google Search Google Search Step 1 LLM · GPT-4.1…" at bounding box center [552, 282] width 1043 height 502
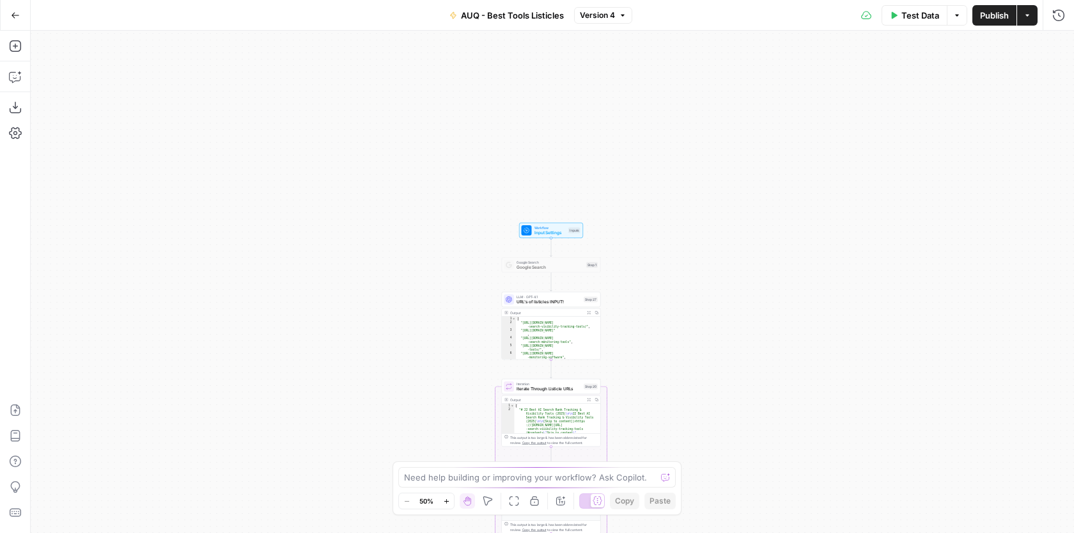
drag, startPoint x: 683, startPoint y: 113, endPoint x: 685, endPoint y: 247, distance: 134.3
click at [685, 247] on div "Workflow Input Settings Inputs Google Search Google Search Step 1 LLM · GPT-4.1…" at bounding box center [552, 282] width 1043 height 502
click at [561, 233] on span "Input Settings" at bounding box center [550, 233] width 32 height 6
click at [563, 232] on span "Input Settings" at bounding box center [550, 233] width 32 height 6
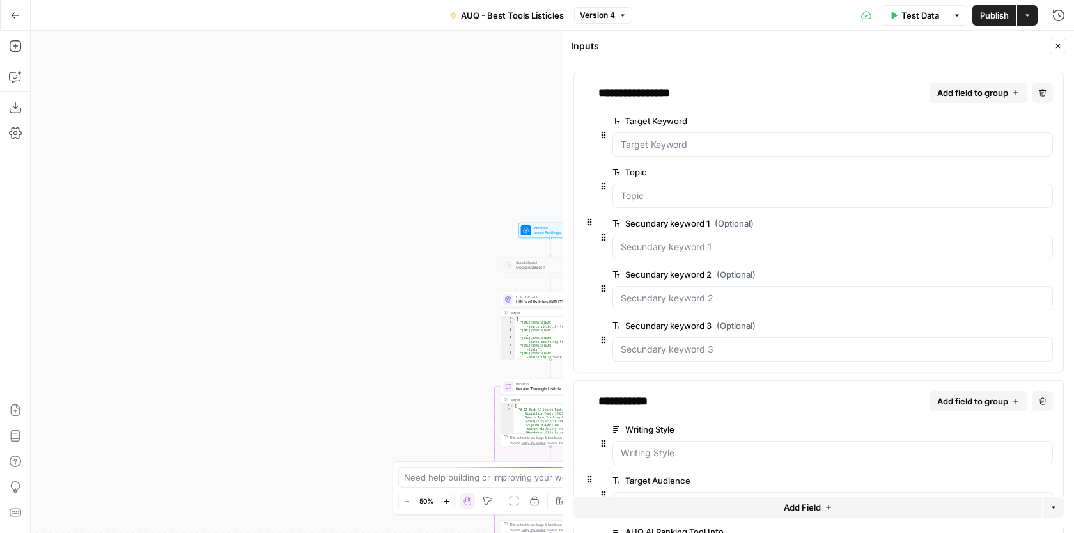
scroll to position [99, 0]
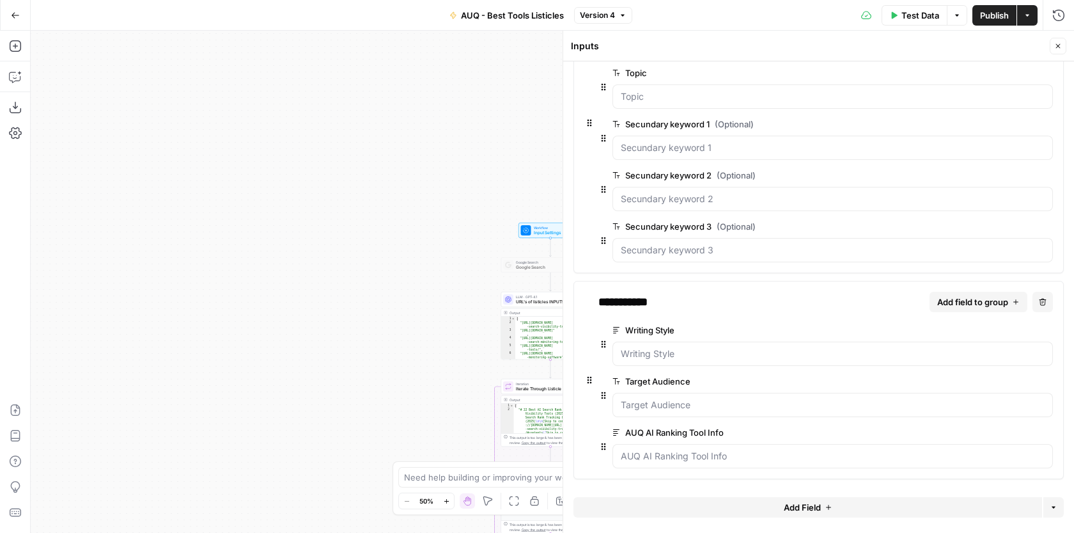
click at [1004, 330] on span "edit field" at bounding box center [1005, 330] width 28 height 10
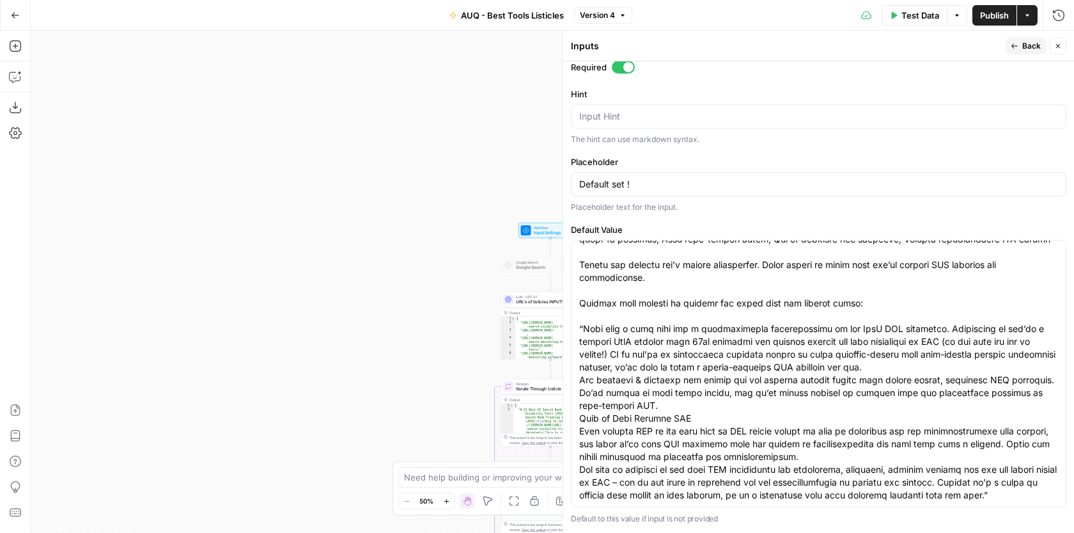
scroll to position [153, 0]
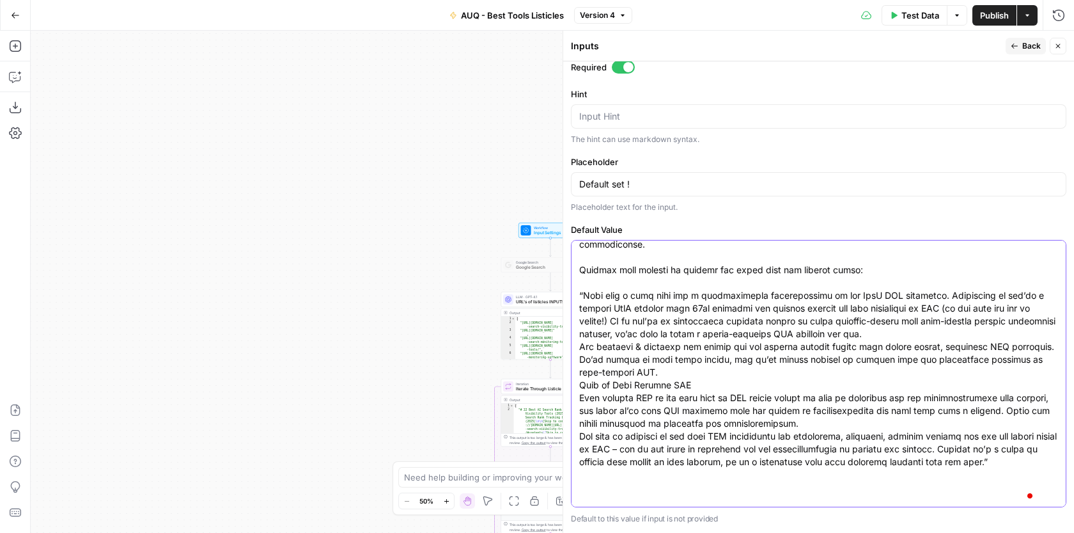
drag, startPoint x: 660, startPoint y: 496, endPoint x: 572, endPoint y: 159, distance: 348.9
click at [572, 159] on form "Input type Short Text Long Text Single Select Multi Select JSON File Text File …" at bounding box center [818, 296] width 511 height 471
click at [685, 293] on textarea "Default Value" at bounding box center [818, 282] width 479 height 371
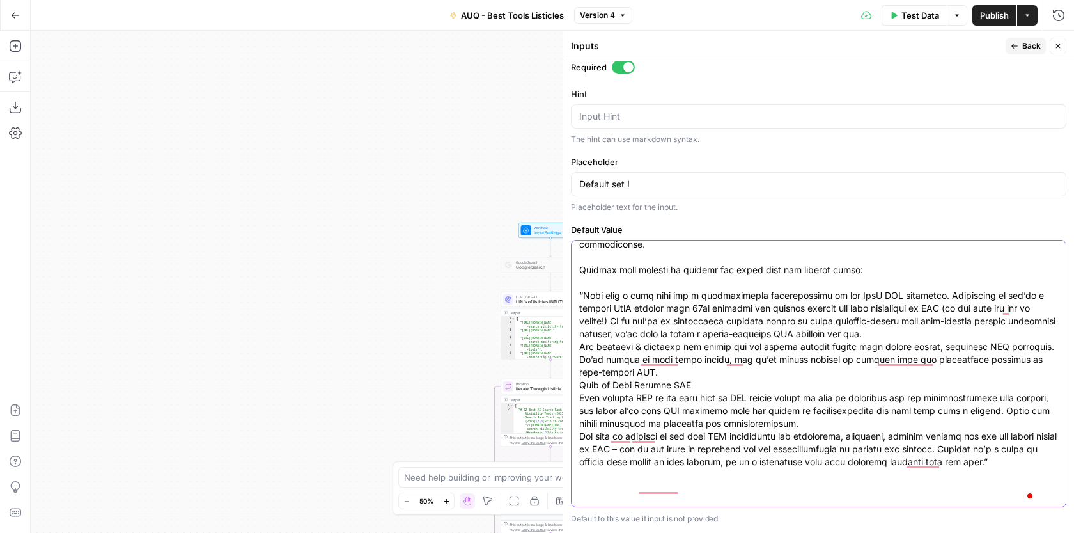
click at [685, 293] on textarea "Default Value" at bounding box center [818, 282] width 479 height 371
click at [689, 304] on textarea "Default Value" at bounding box center [818, 282] width 479 height 371
click at [688, 304] on textarea "Default Value" at bounding box center [818, 282] width 479 height 371
click at [687, 304] on textarea "Default Value" at bounding box center [818, 282] width 479 height 371
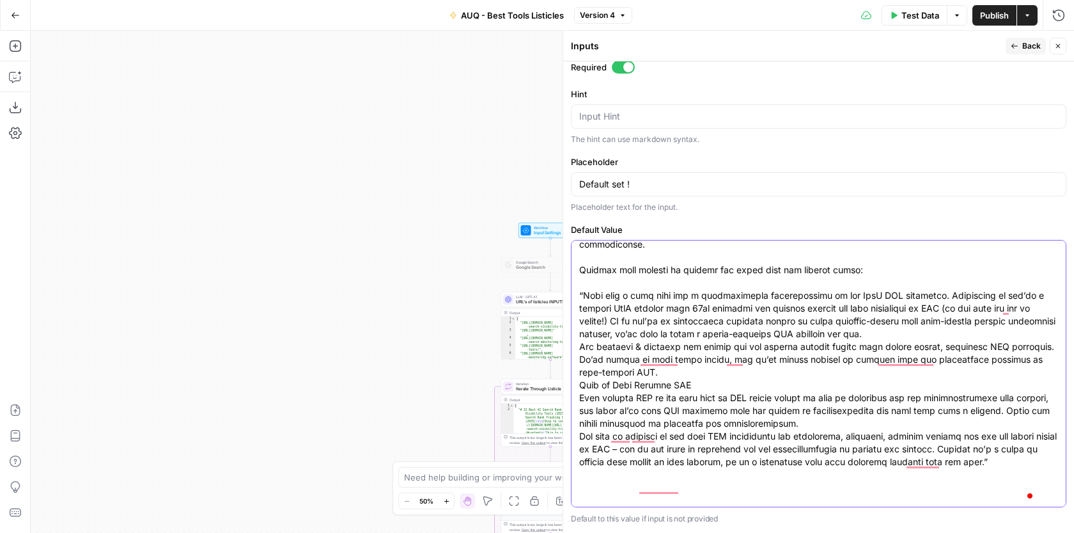
scroll to position [0, 0]
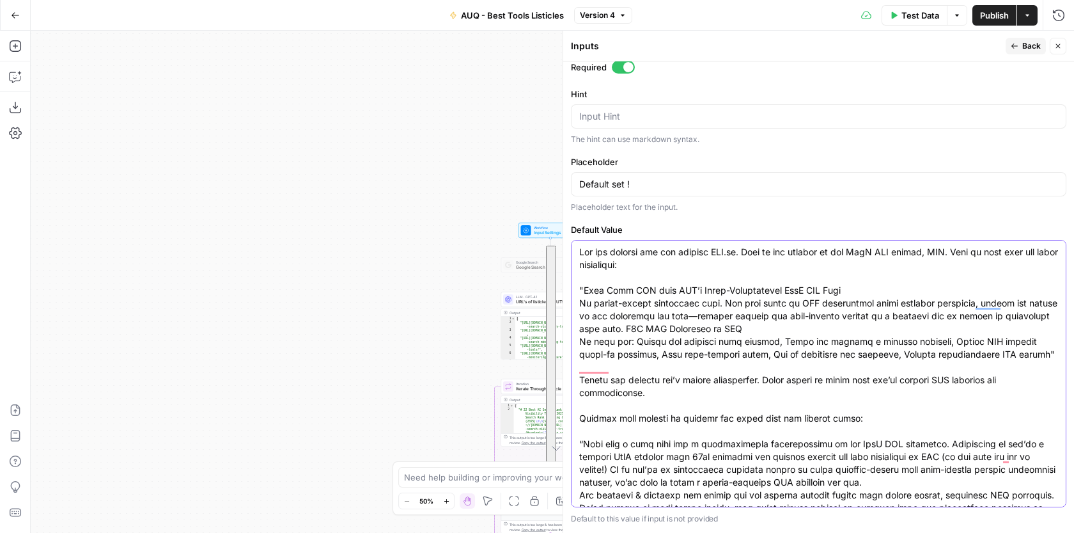
drag, startPoint x: 651, startPoint y: 495, endPoint x: 588, endPoint y: 225, distance: 277.0
click at [588, 225] on div "Default Value Default to this value if input is not provided" at bounding box center [819, 374] width 496 height 302
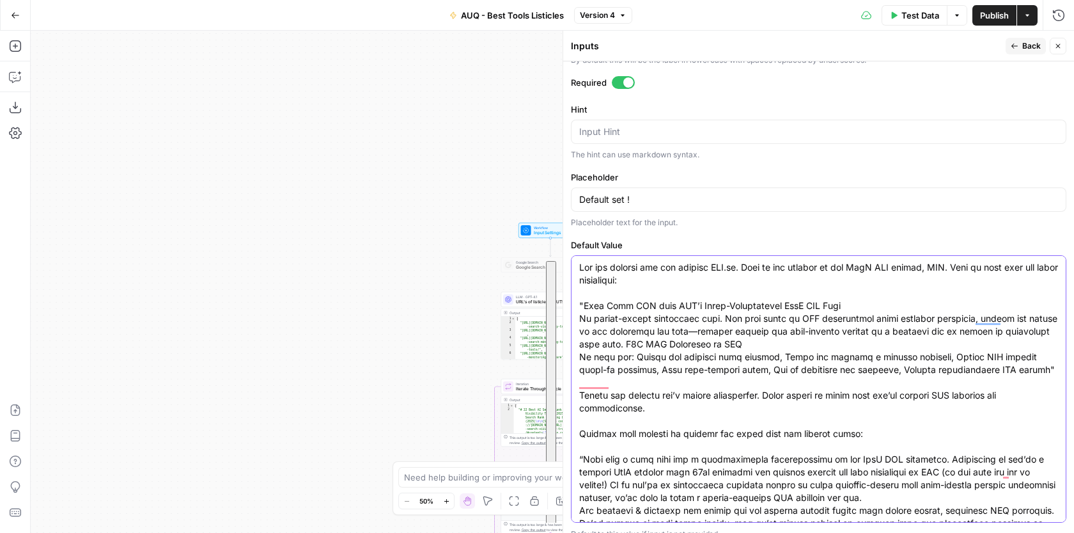
scroll to position [320, 0]
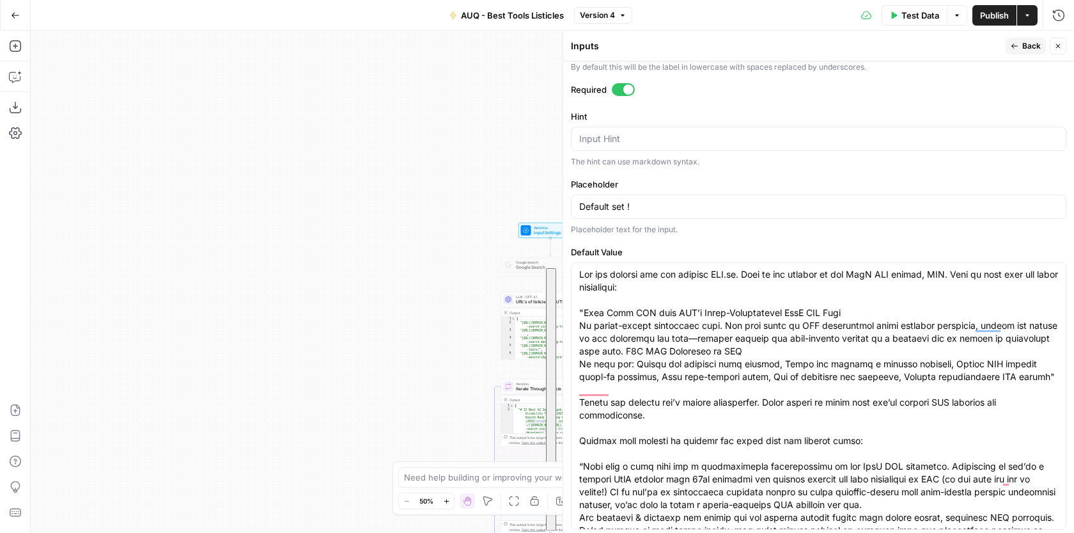
click at [1040, 49] on span "Back" at bounding box center [1031, 46] width 19 height 12
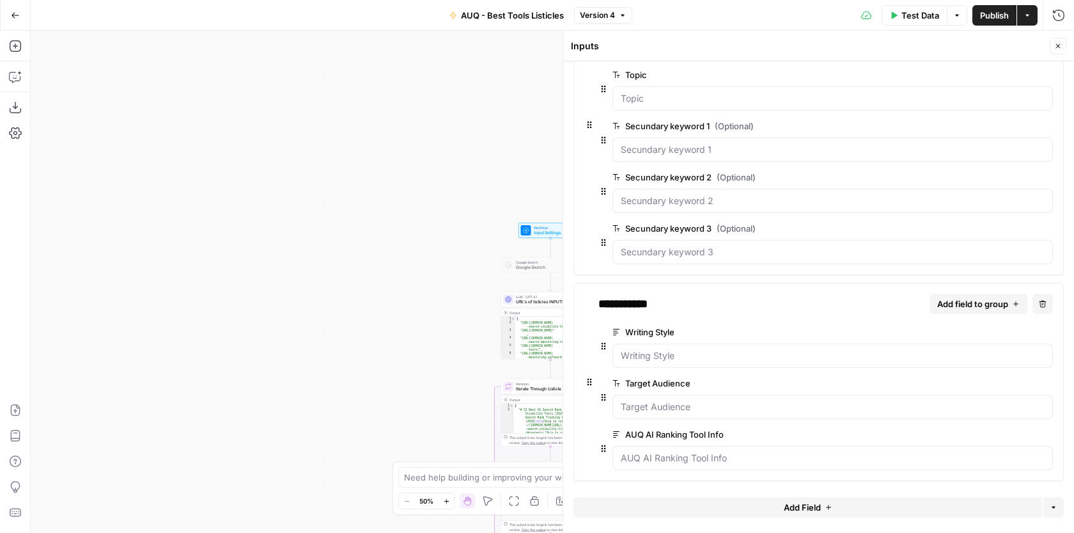
scroll to position [99, 0]
click at [1011, 428] on button "edit field" at bounding box center [1010, 432] width 49 height 15
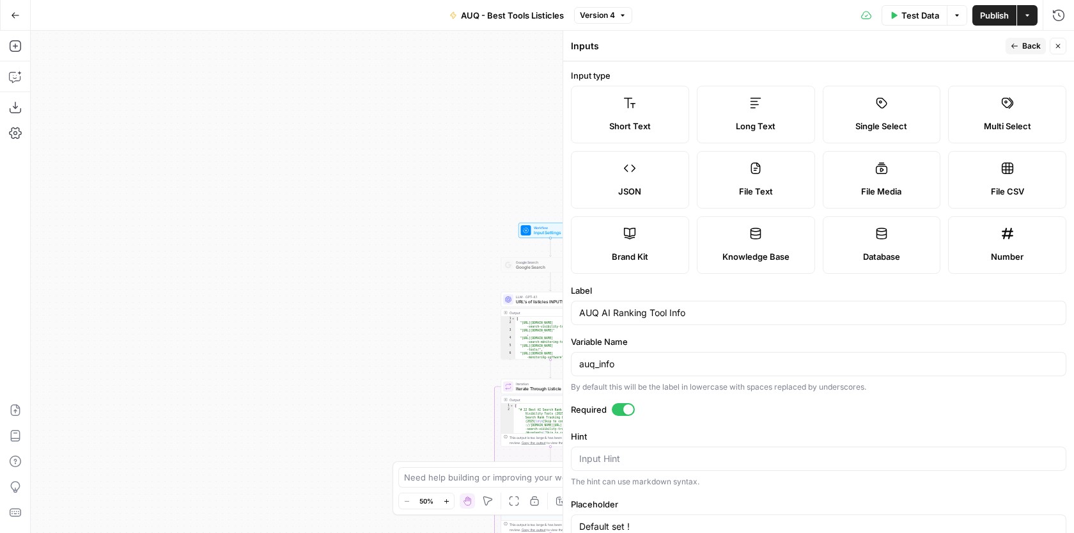
scroll to position [189, 0]
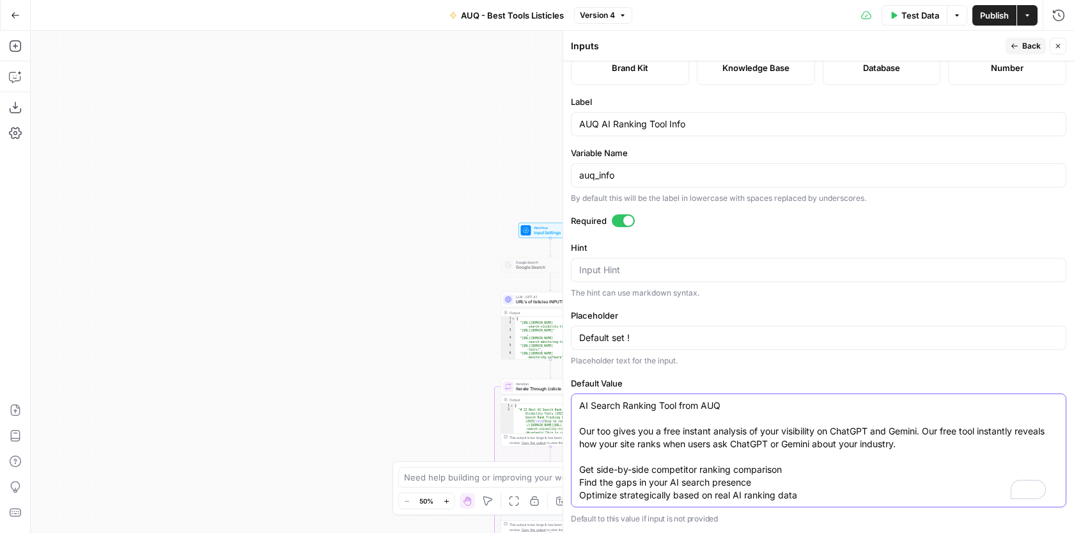
drag, startPoint x: 733, startPoint y: 467, endPoint x: 540, endPoint y: 366, distance: 218.2
click at [540, 366] on body "AUQ New Home Browse Insights Opportunities Your Data Recent Grids AUQ - Listicl…" at bounding box center [537, 266] width 1074 height 533
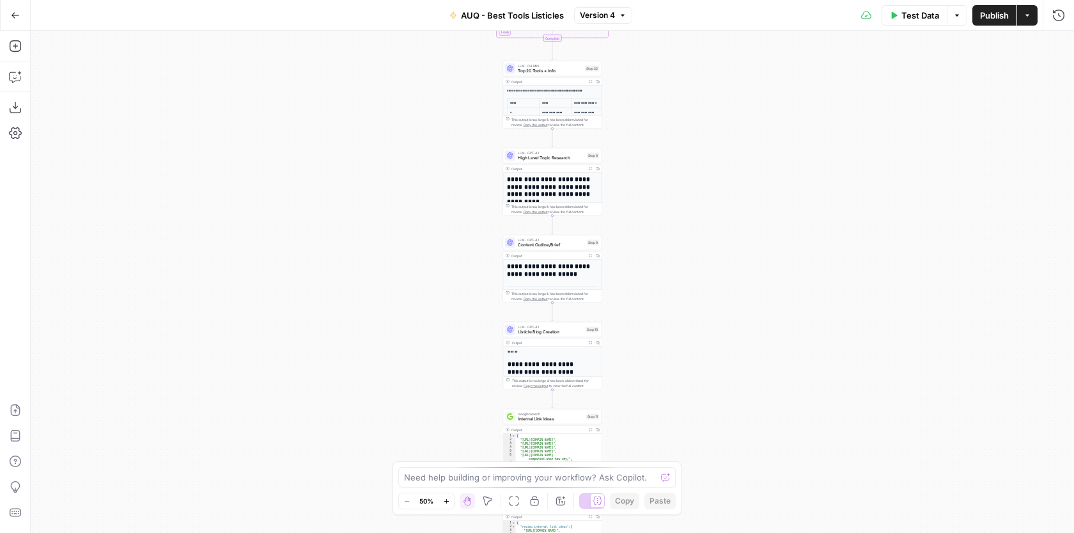
click at [664, 316] on div "Workflow Input Settings Inputs Google Search Google Search Step 1 LLM · GPT-4.1…" at bounding box center [552, 282] width 1043 height 502
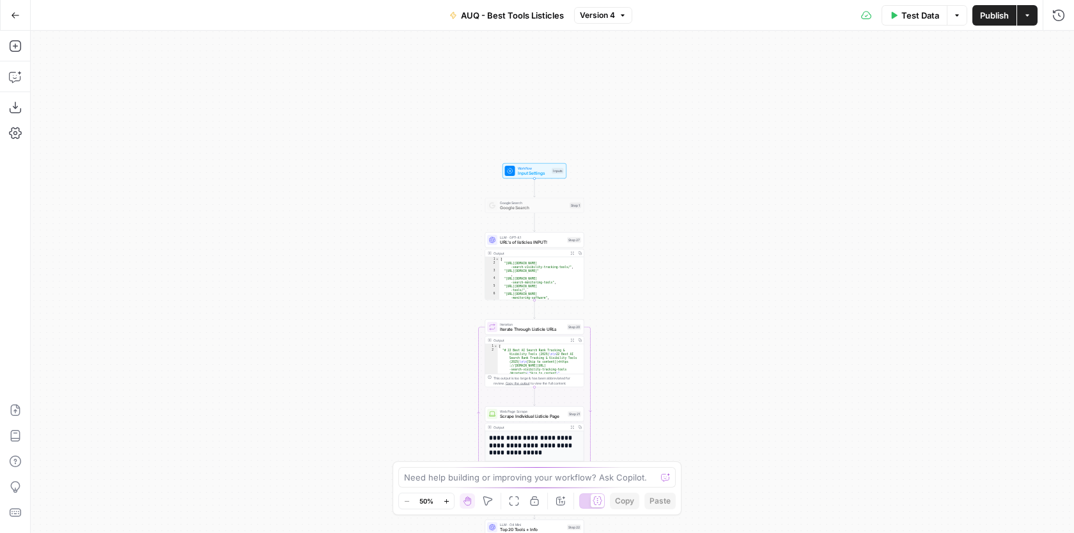
drag, startPoint x: 669, startPoint y: 129, endPoint x: 653, endPoint y: 361, distance: 232.6
click at [653, 361] on div "Workflow Input Settings Inputs Google Search Google Search Step 1 LLM · GPT-4.1…" at bounding box center [552, 282] width 1043 height 502
click at [553, 330] on span "Iterate Through Listicle URLs" at bounding box center [530, 328] width 65 height 6
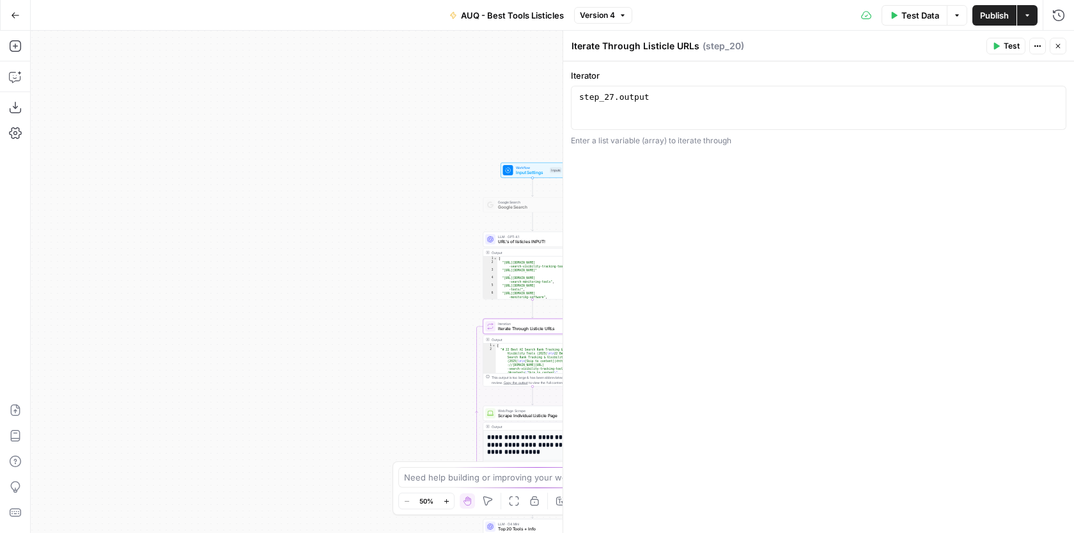
click at [994, 40] on button "Test" at bounding box center [1006, 46] width 39 height 17
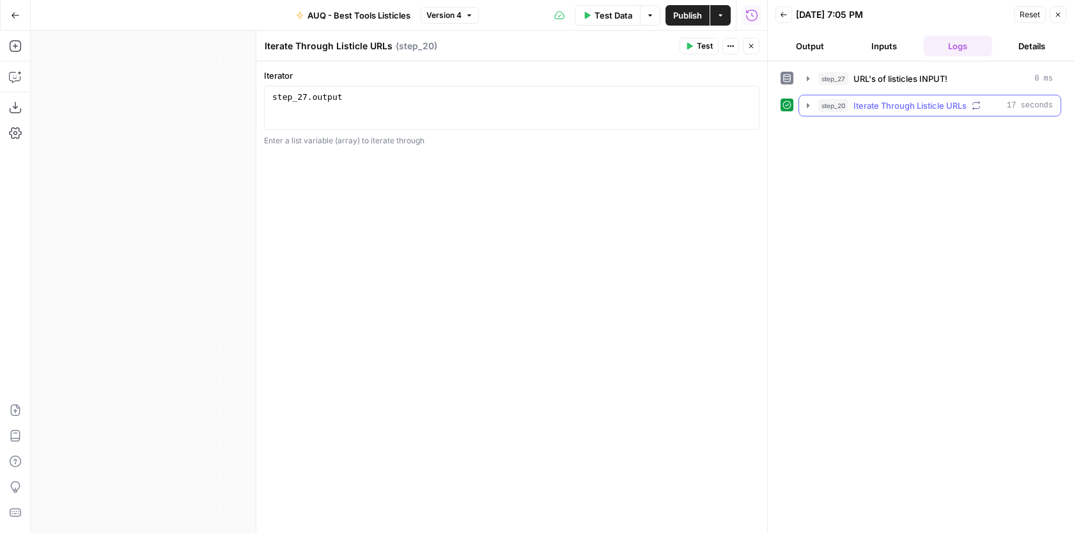
click at [811, 101] on icon "button" at bounding box center [808, 105] width 10 height 10
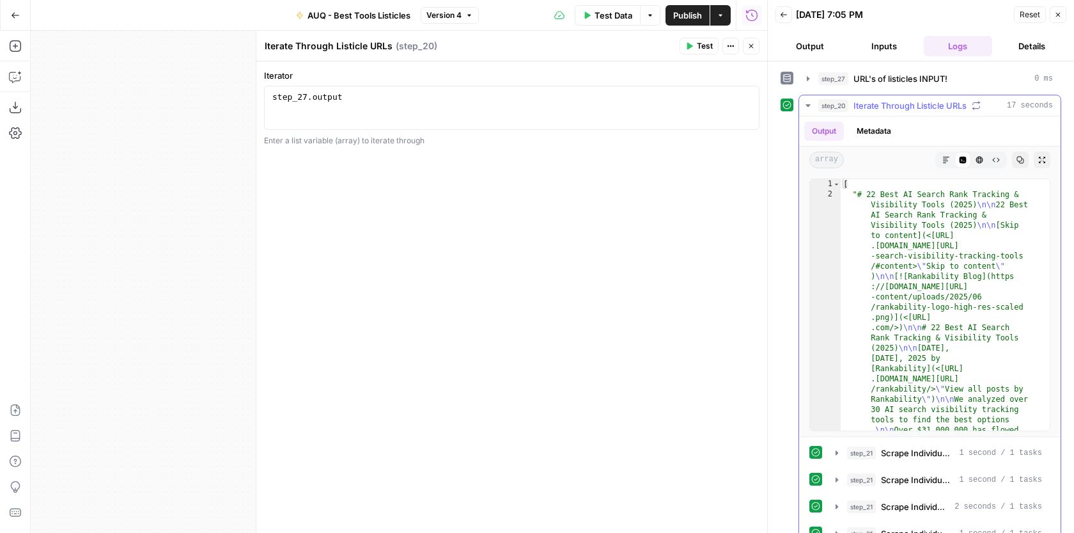
click at [809, 107] on icon "button" at bounding box center [808, 105] width 10 height 10
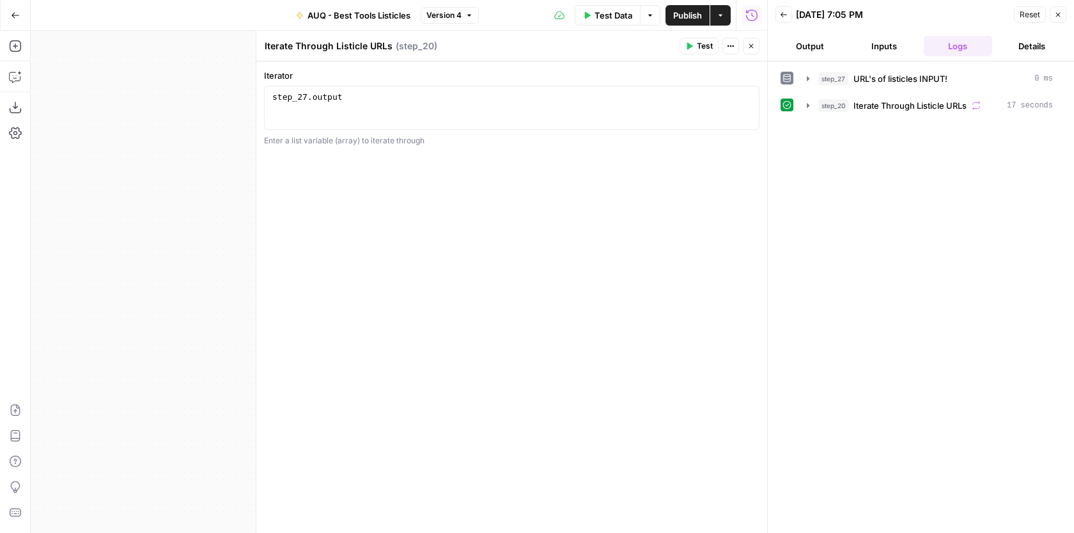
click at [1061, 19] on button "Close" at bounding box center [1058, 14] width 17 height 17
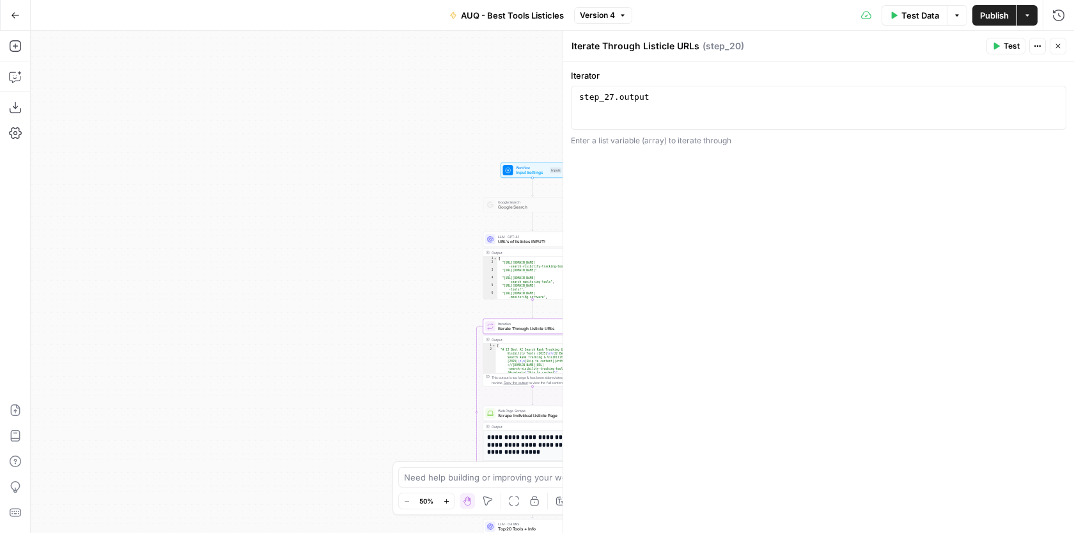
click at [994, 12] on span "Publish" at bounding box center [994, 15] width 29 height 13
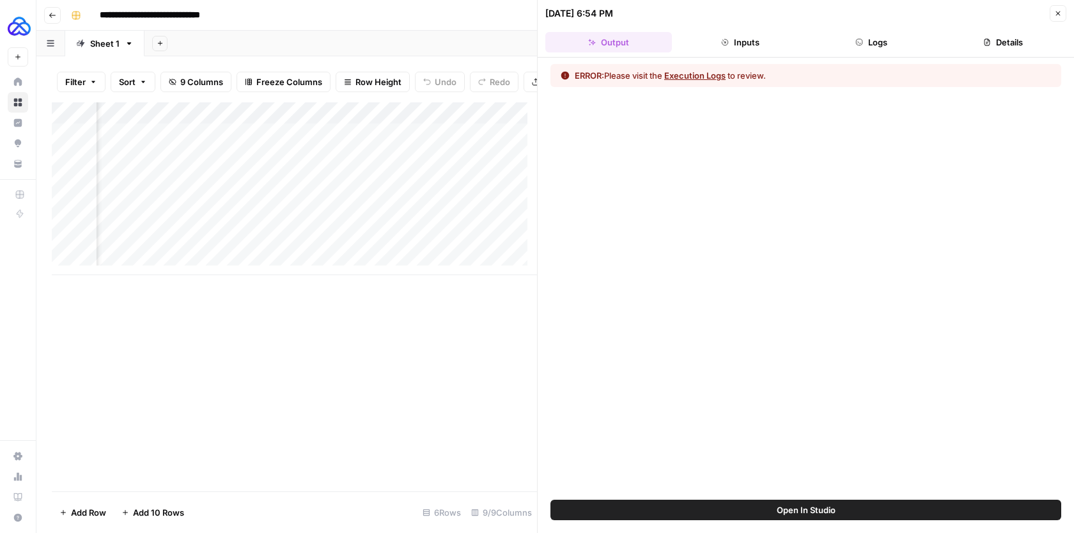
click at [1054, 10] on icon "button" at bounding box center [1058, 14] width 8 height 8
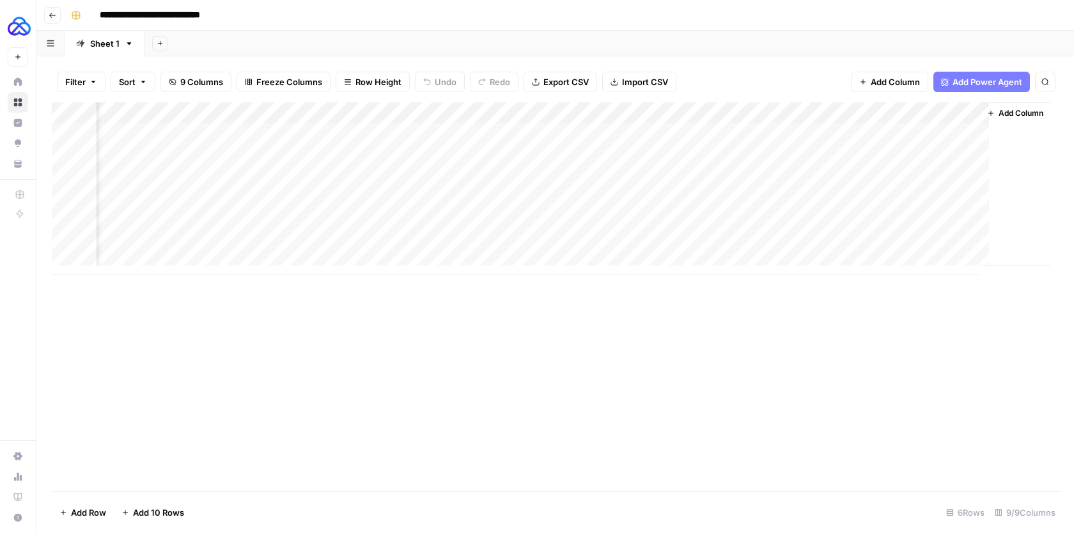
scroll to position [0, 740]
click at [781, 114] on div "Add Column" at bounding box center [555, 188] width 1007 height 173
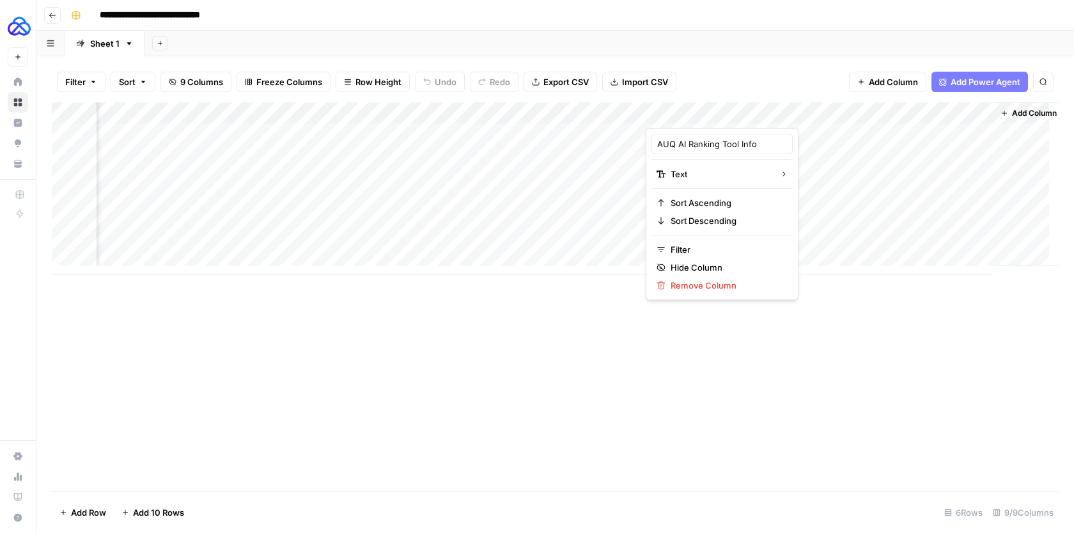
click at [855, 77] on button "Add Column" at bounding box center [887, 82] width 77 height 20
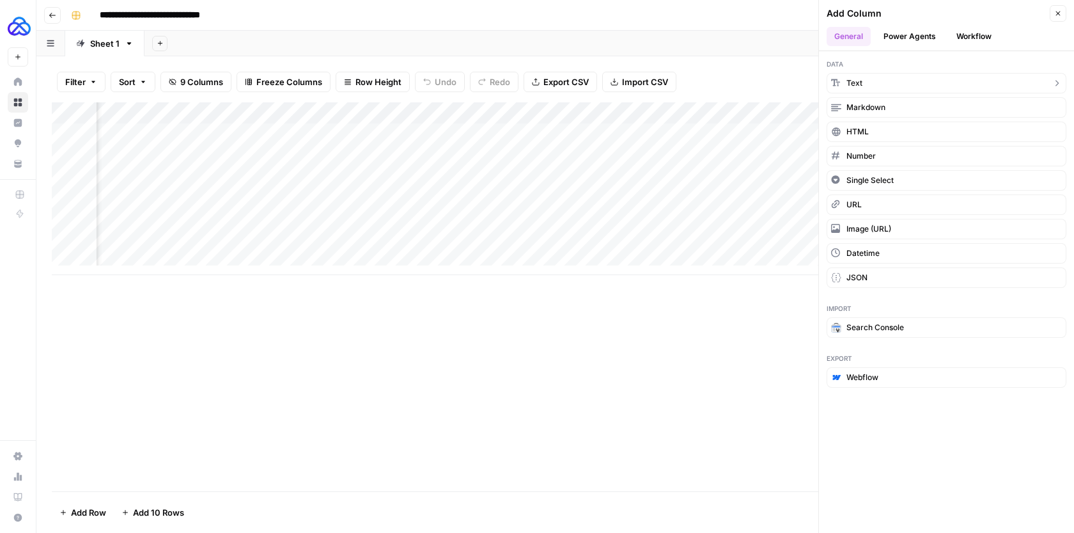
click at [901, 86] on button "Text" at bounding box center [947, 83] width 240 height 20
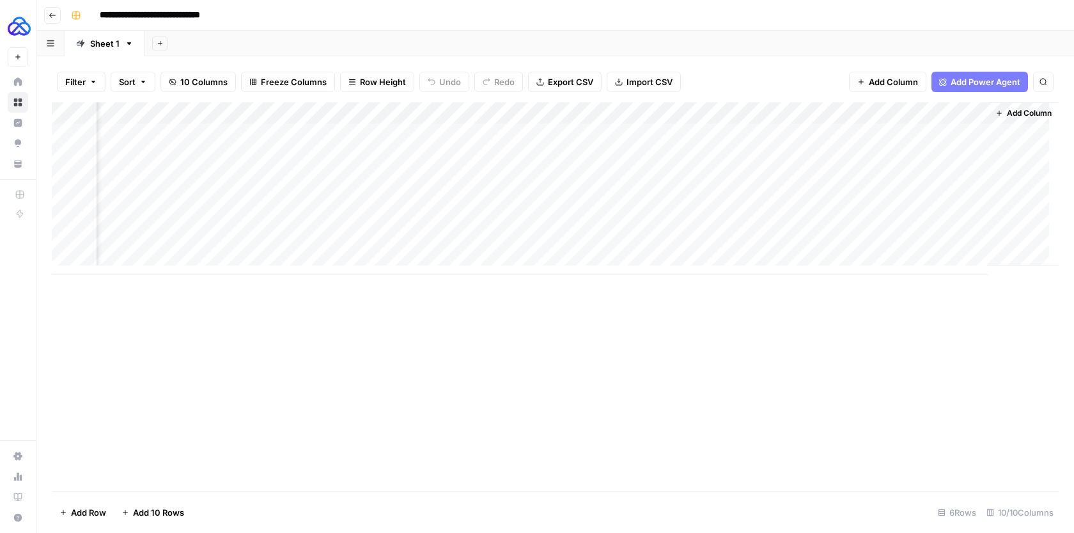
scroll to position [0, 939]
drag, startPoint x: 870, startPoint y: 109, endPoint x: 714, endPoint y: 121, distance: 156.5
click at [714, 121] on div "Add Column" at bounding box center [555, 188] width 1007 height 173
click at [698, 137] on div "Add Column" at bounding box center [555, 188] width 1007 height 173
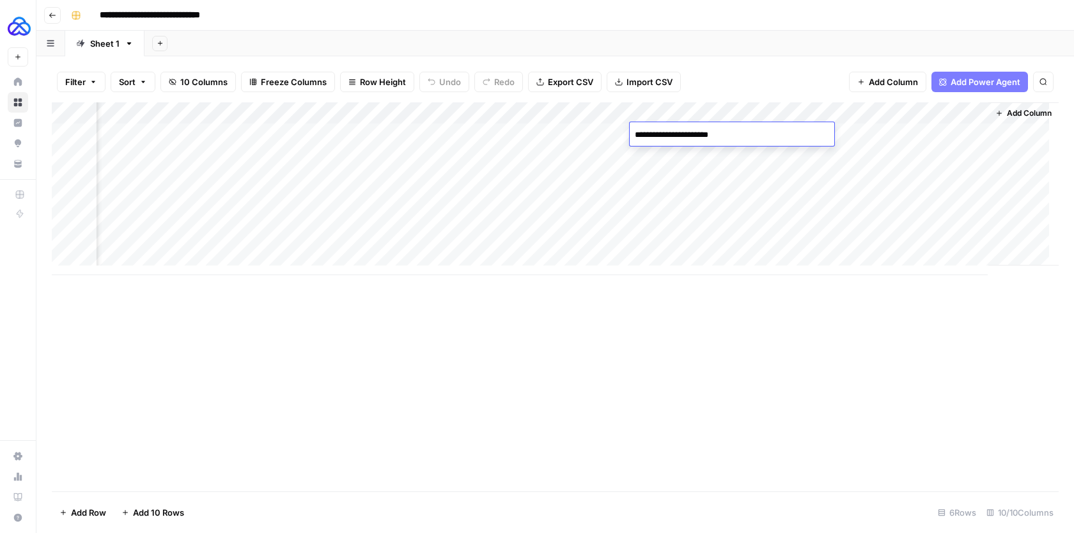
click at [669, 132] on textarea "**********" at bounding box center [732, 135] width 205 height 18
type textarea "**********"
click at [698, 139] on div "Add Column" at bounding box center [555, 188] width 1007 height 173
click at [964, 133] on div "Add Column" at bounding box center [555, 188] width 1007 height 173
click at [855, 132] on div "Add Column" at bounding box center [555, 188] width 1007 height 173
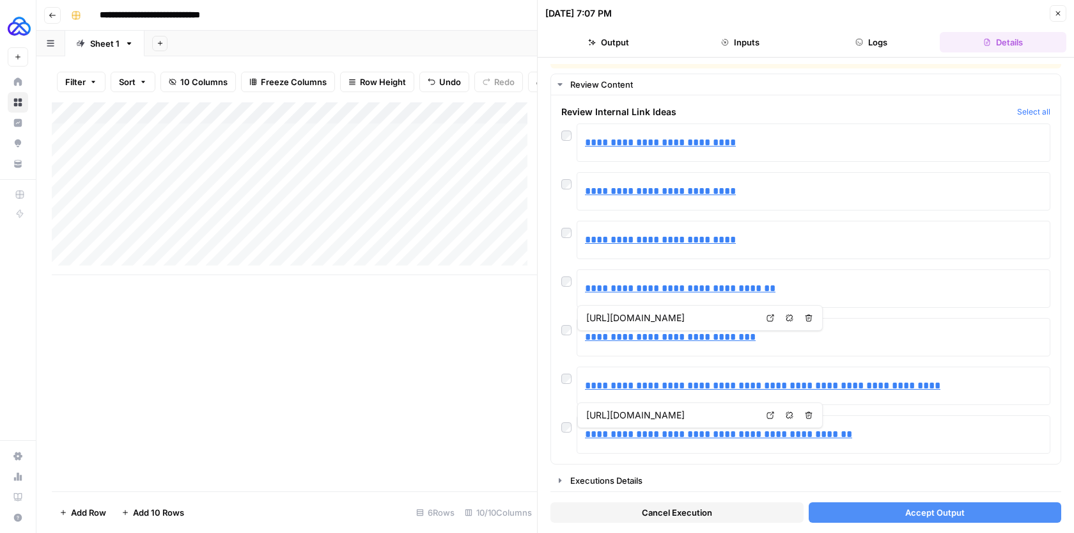
click at [919, 515] on span "Accept Output" at bounding box center [934, 512] width 59 height 13
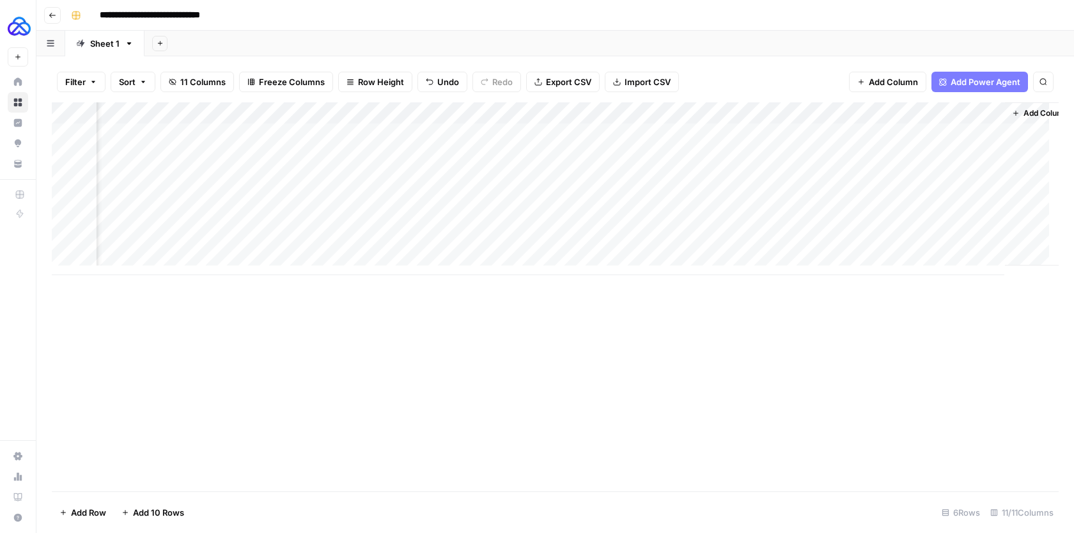
scroll to position [0, 1054]
click at [834, 132] on div "Add Column" at bounding box center [555, 188] width 1007 height 173
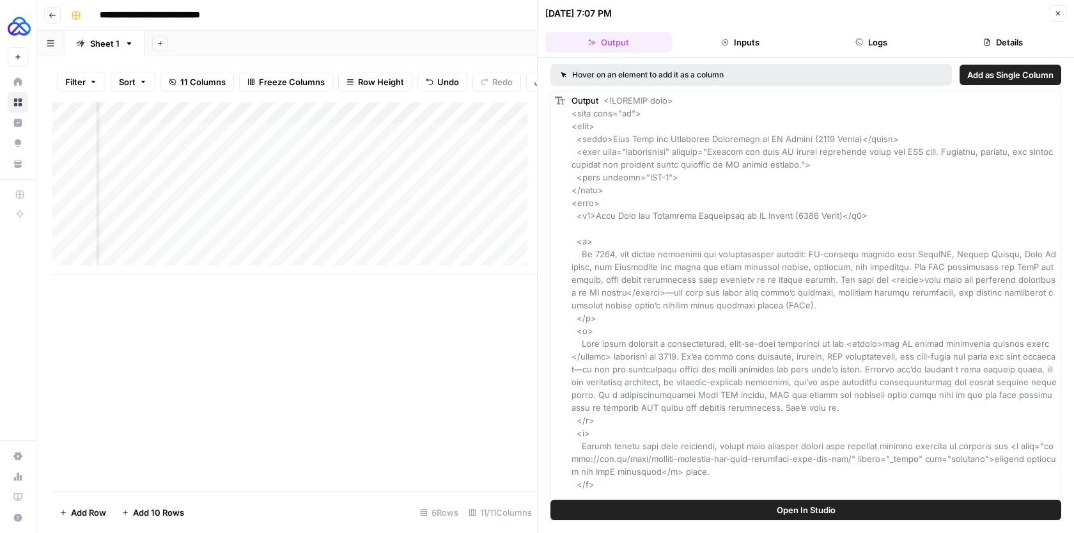
click at [896, 42] on button "Logs" at bounding box center [872, 42] width 127 height 20
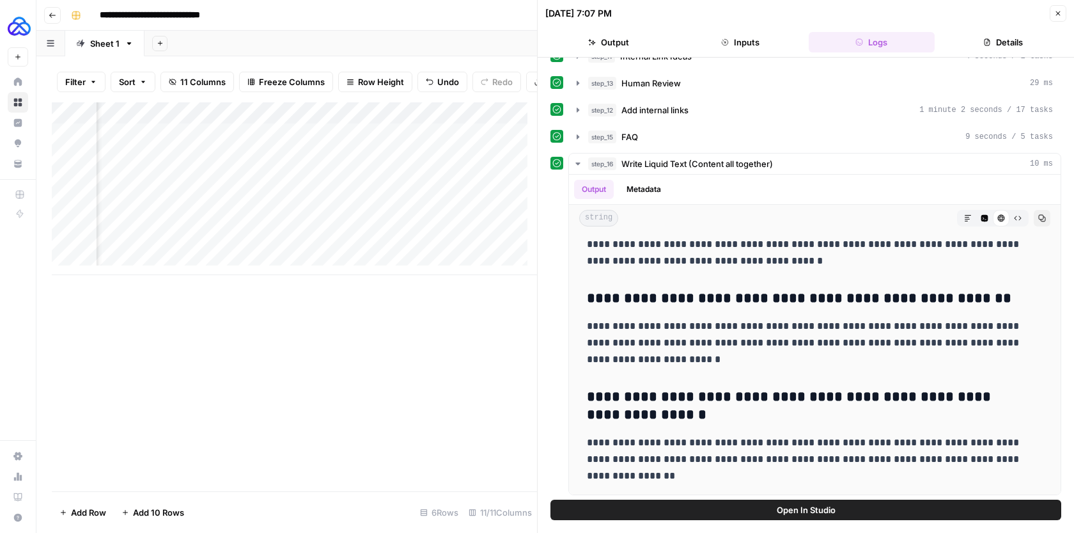
scroll to position [182, 0]
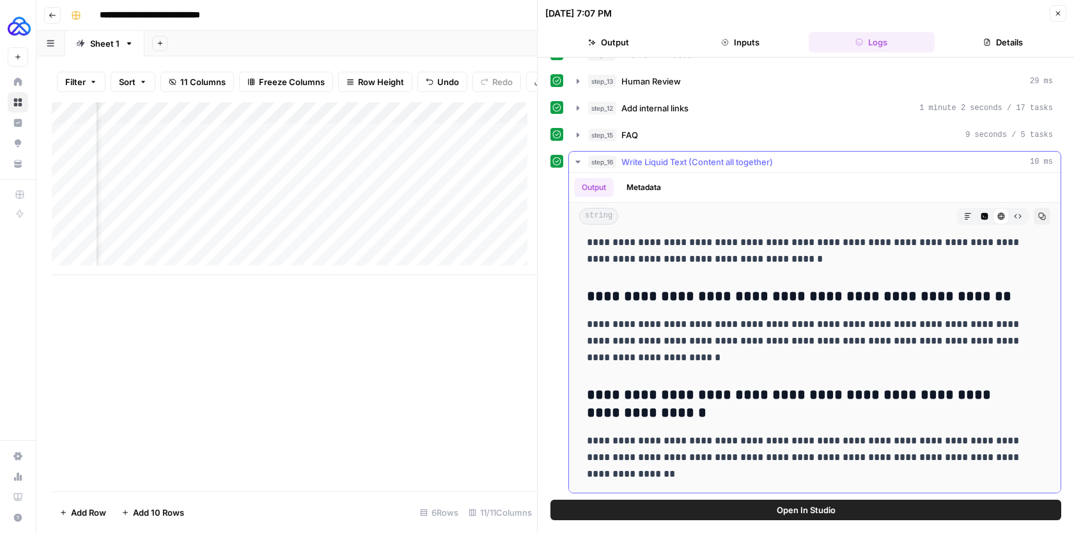
drag, startPoint x: 588, startPoint y: 253, endPoint x: 704, endPoint y: 478, distance: 253.9
copy div "**********"
click at [1052, 13] on button "Close" at bounding box center [1058, 13] width 17 height 17
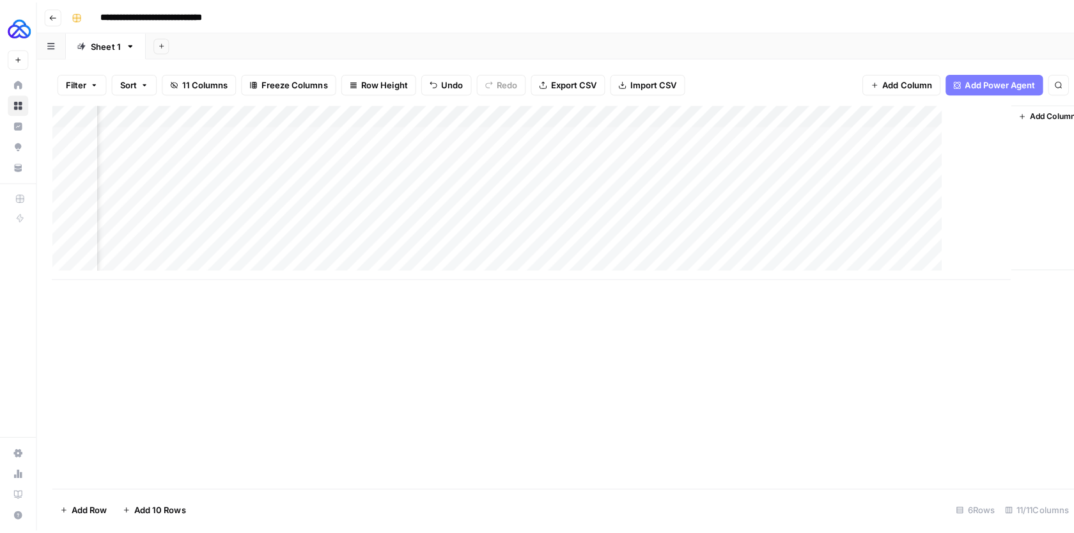
scroll to position [0, 1039]
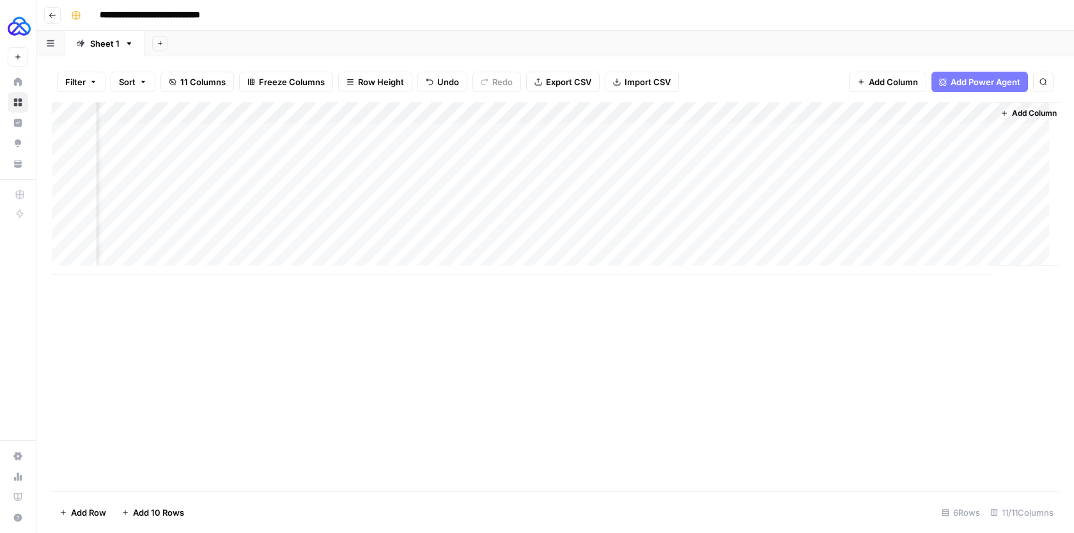
click at [850, 109] on div "Add Column" at bounding box center [555, 188] width 1007 height 173
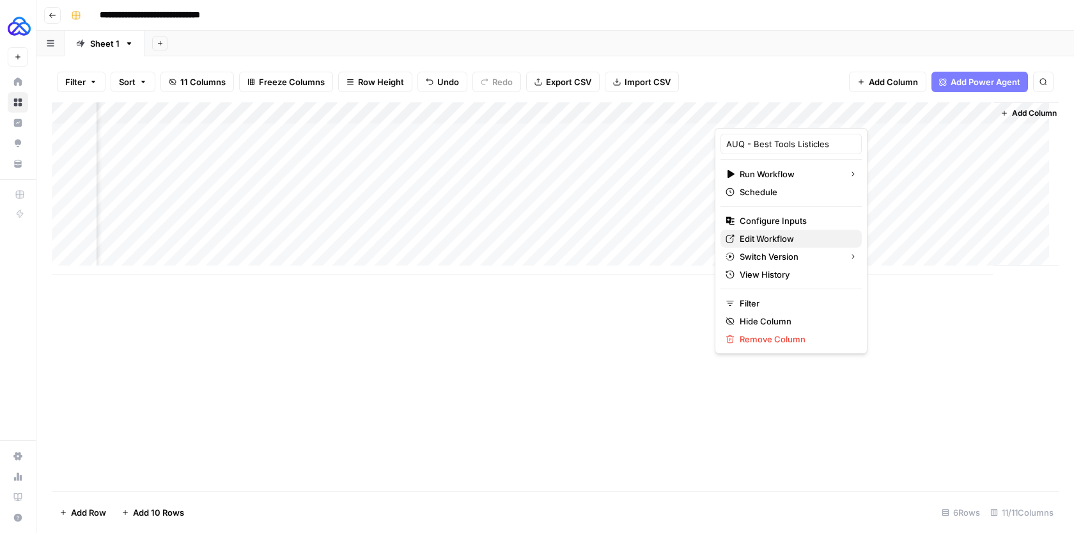
click at [769, 230] on link "Edit Workflow" at bounding box center [791, 239] width 141 height 18
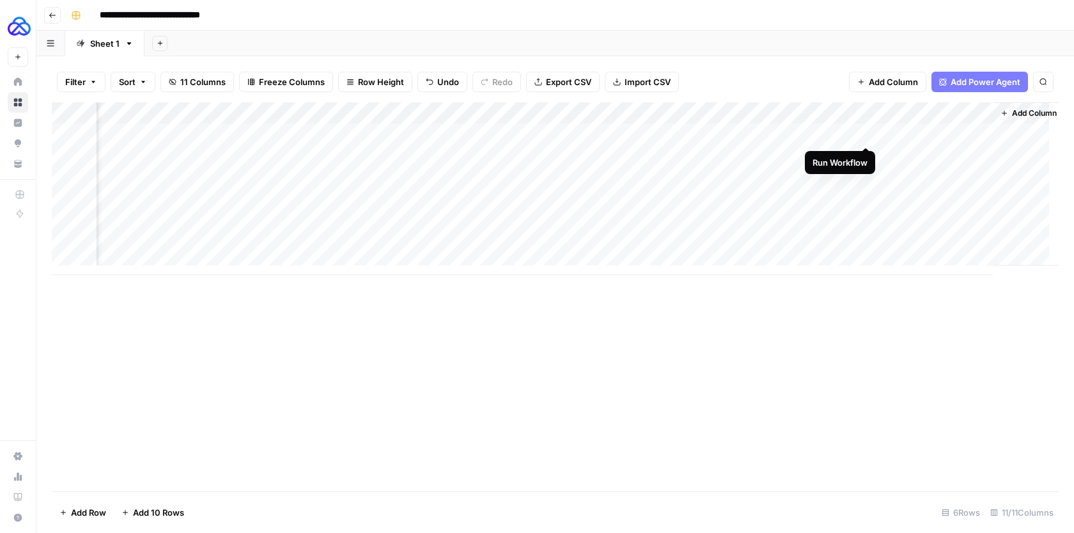
click at [854, 133] on div "Add Column" at bounding box center [555, 188] width 1007 height 173
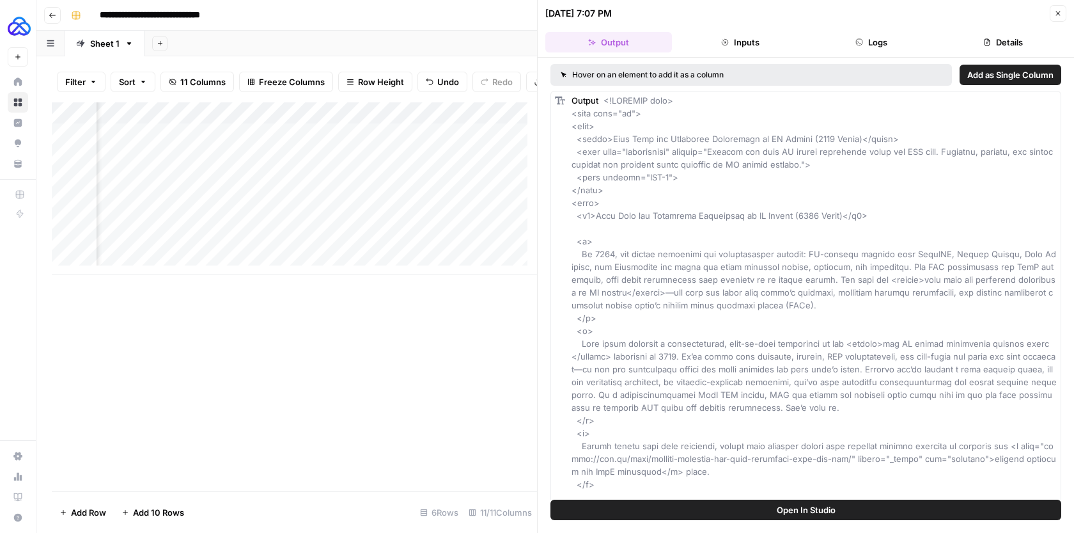
click at [852, 34] on button "Logs" at bounding box center [872, 42] width 127 height 20
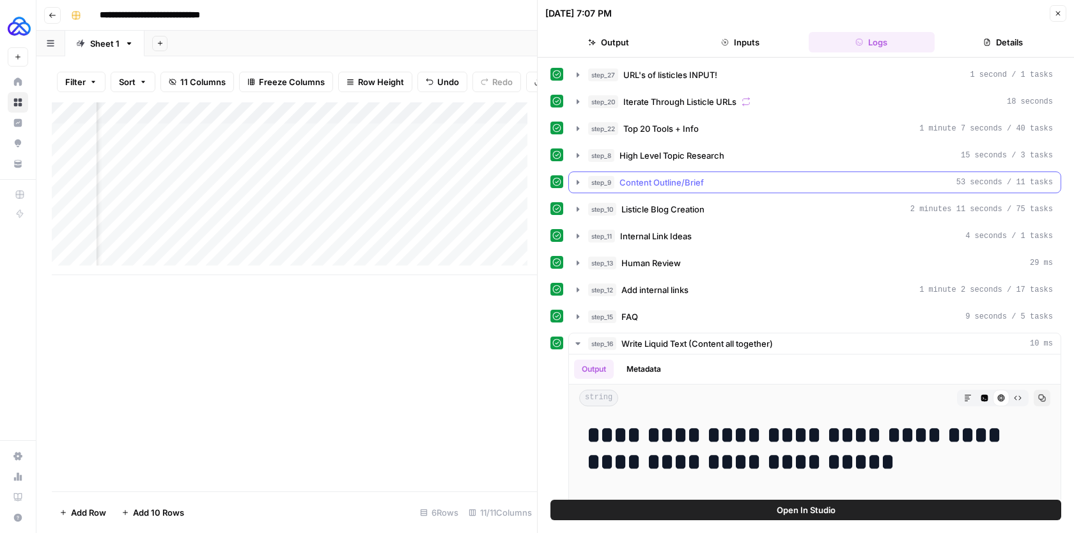
click at [577, 182] on icon "button" at bounding box center [578, 182] width 3 height 4
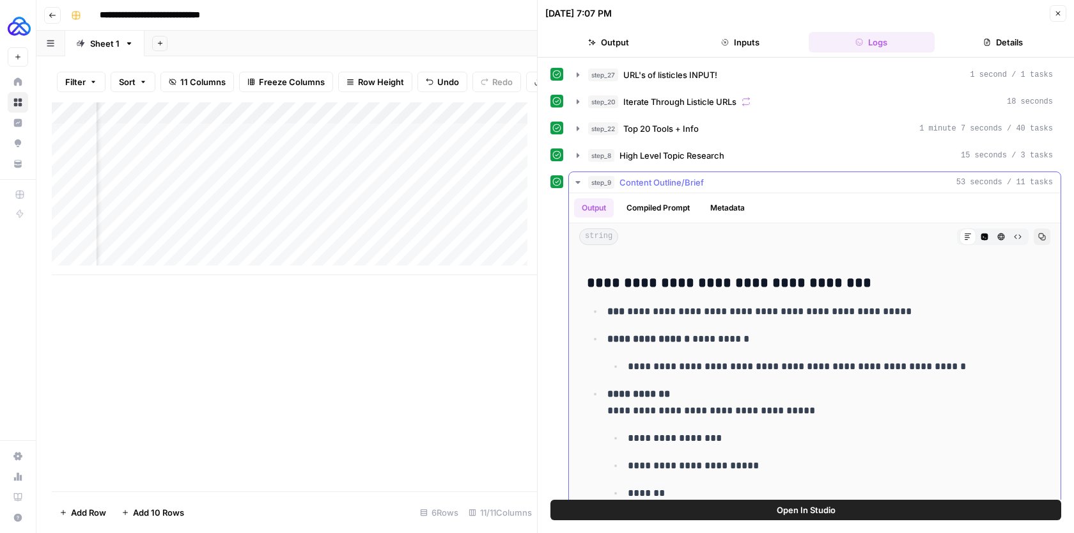
scroll to position [1316, 0]
click at [575, 177] on icon "button" at bounding box center [578, 182] width 10 height 10
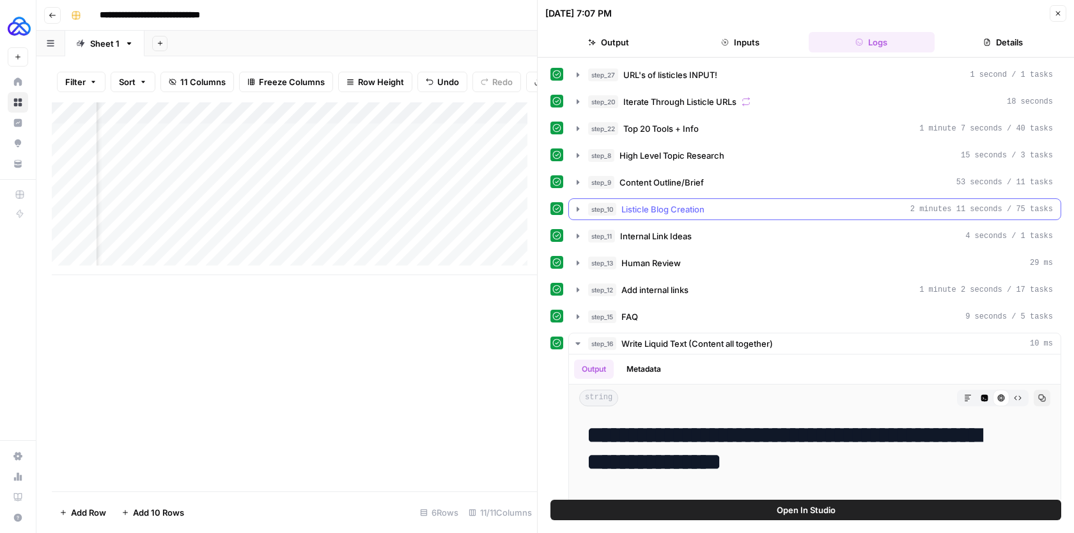
click at [575, 208] on icon "button" at bounding box center [578, 209] width 10 height 10
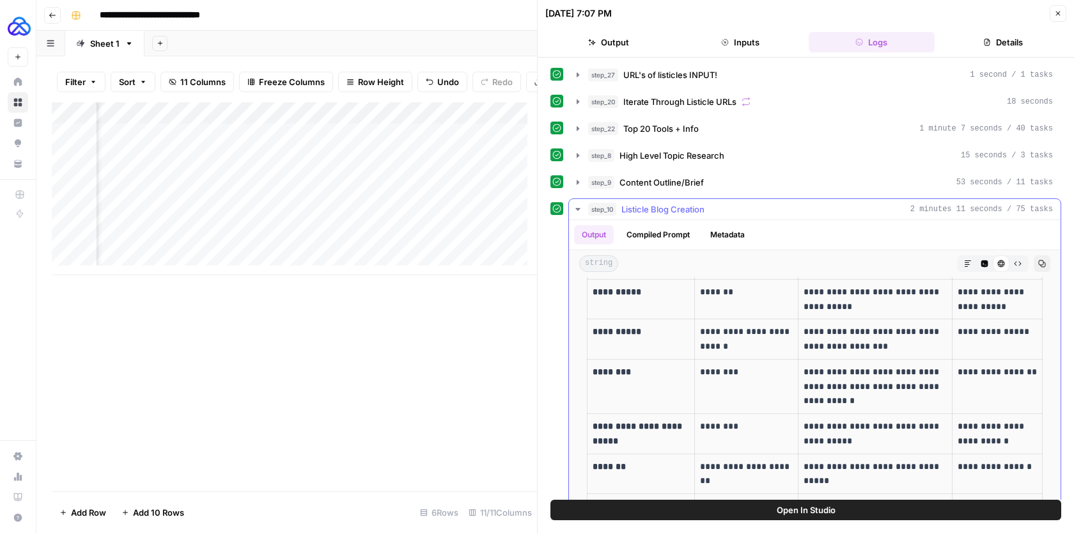
scroll to position [680, 0]
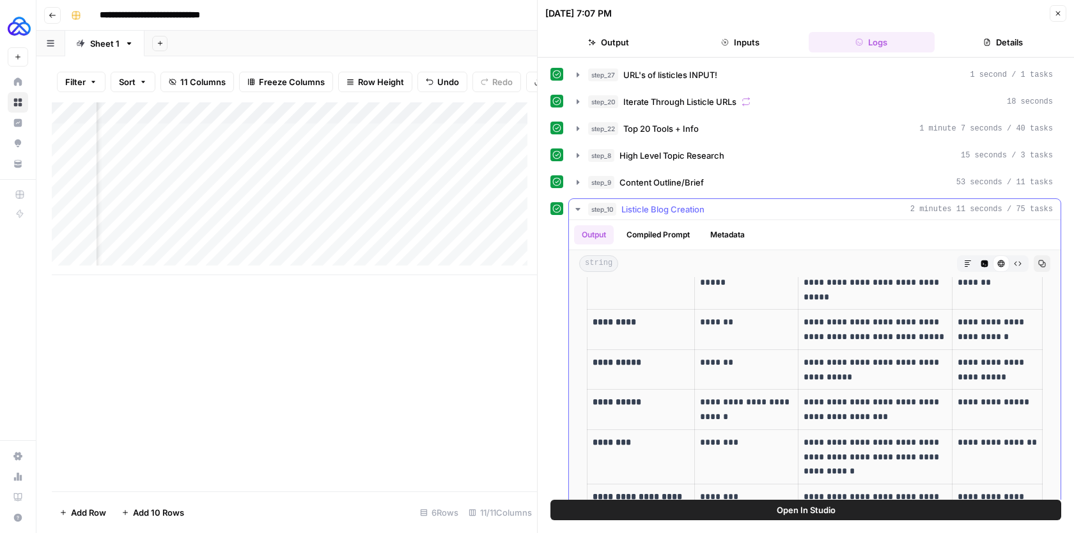
click at [577, 205] on icon "button" at bounding box center [578, 209] width 10 height 10
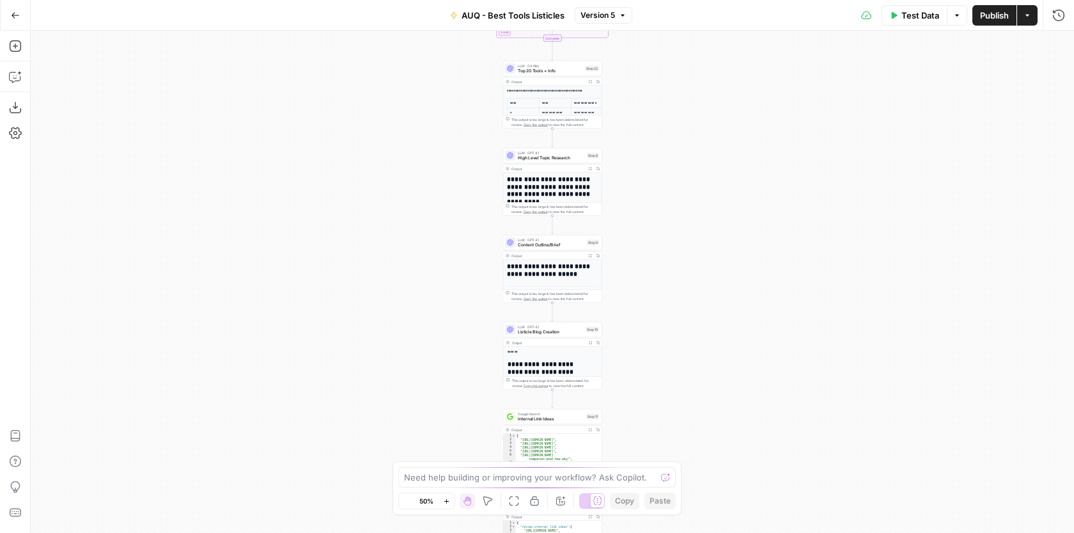
click at [574, 244] on span "Content Outline/Brief" at bounding box center [551, 245] width 66 height 6
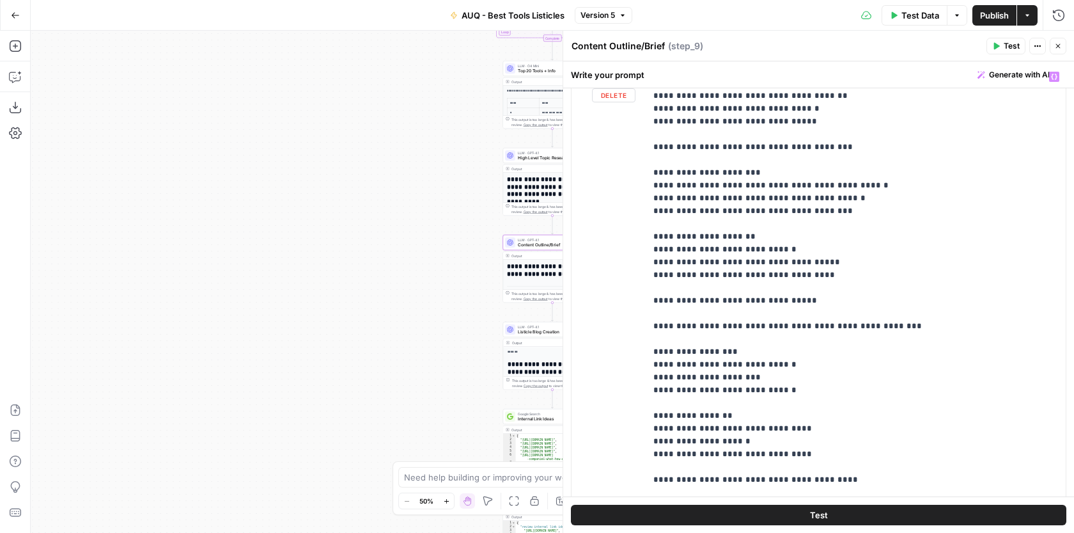
scroll to position [1845, 0]
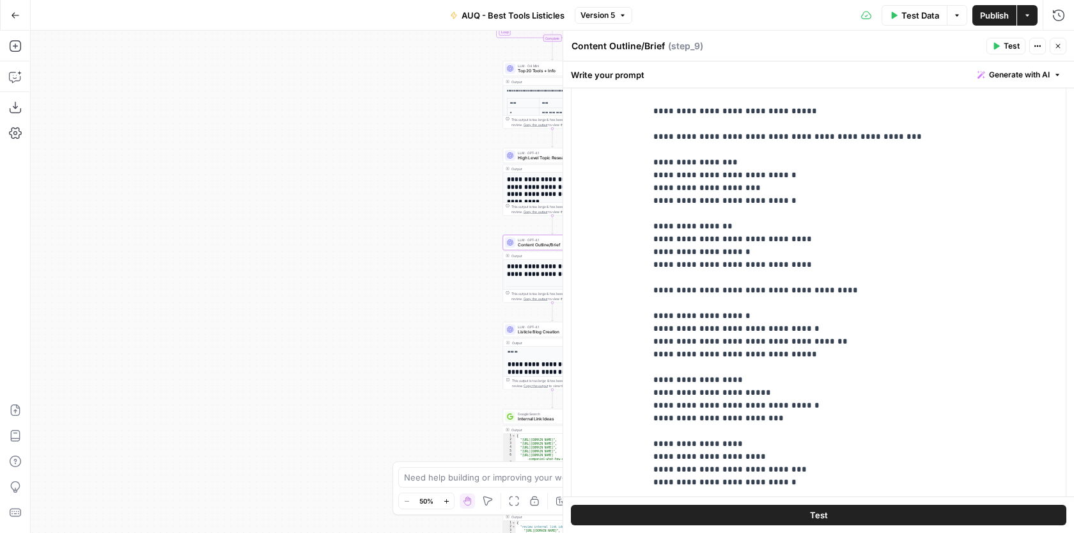
click at [1059, 46] on icon "button" at bounding box center [1058, 46] width 8 height 8
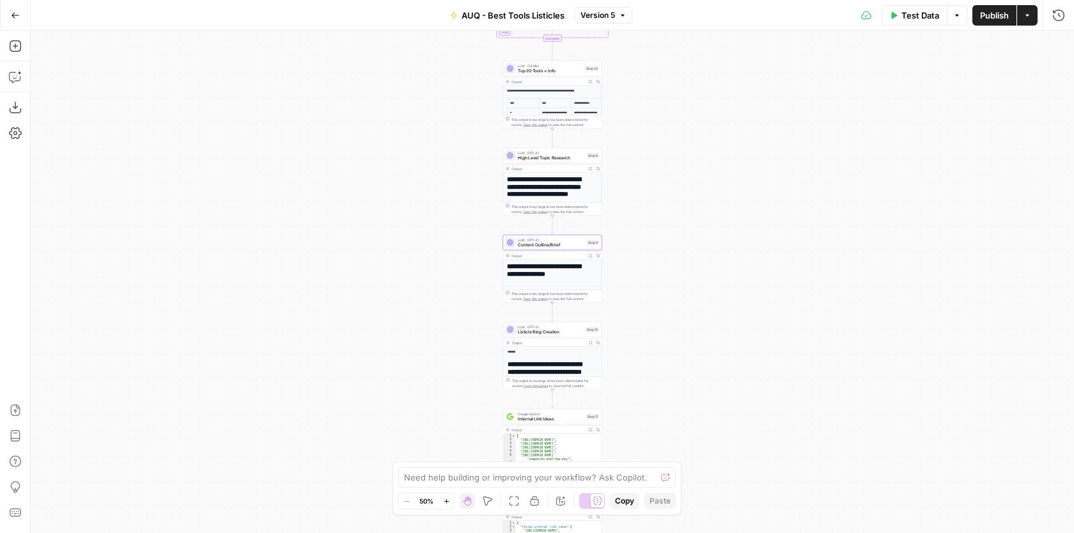
click at [553, 240] on span "LLM · GPT-4.1" at bounding box center [551, 239] width 66 height 5
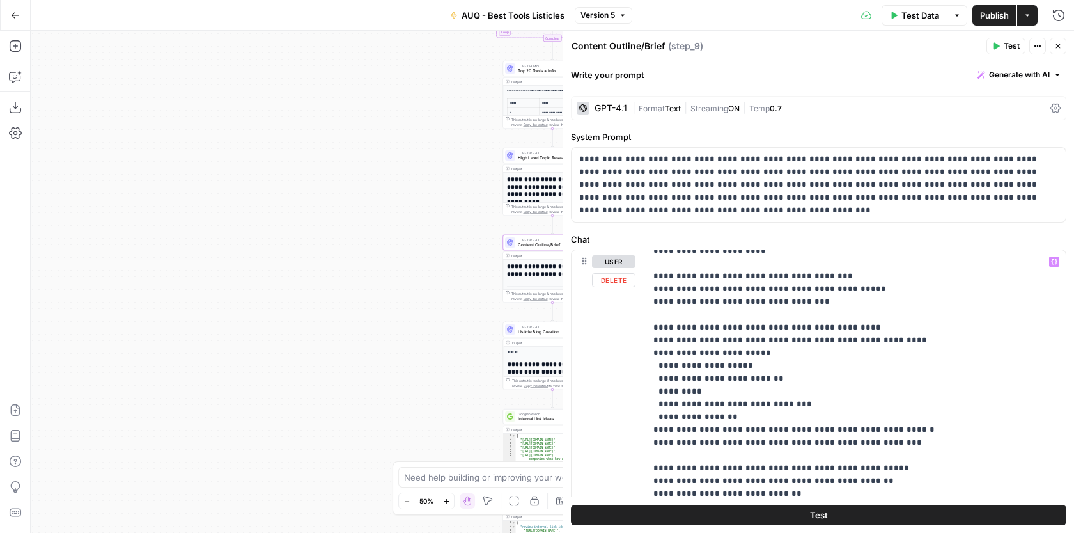
scroll to position [556, 0]
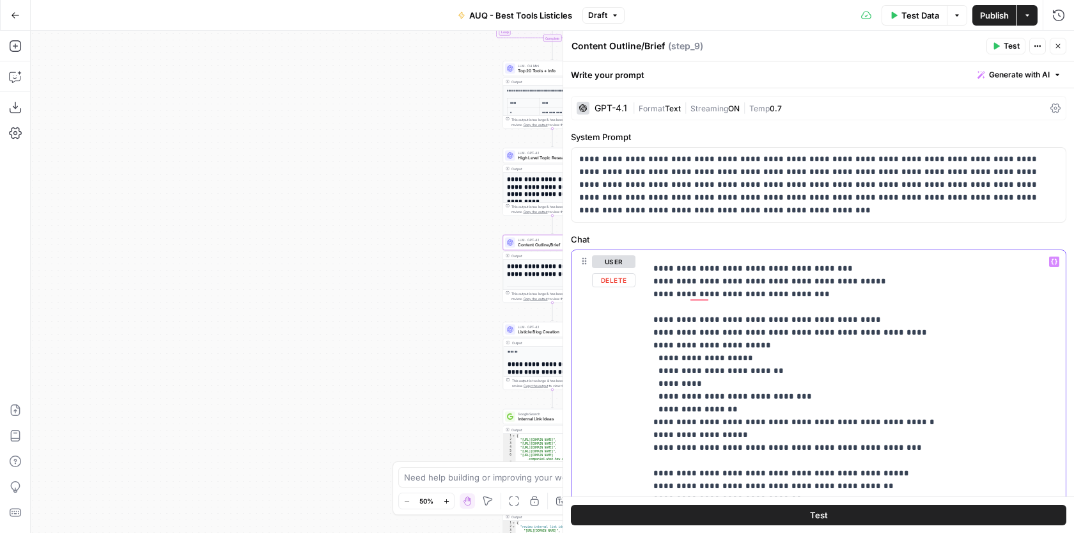
drag, startPoint x: 728, startPoint y: 433, endPoint x: 660, endPoint y: 433, distance: 67.8
drag, startPoint x: 868, startPoint y: 433, endPoint x: 720, endPoint y: 432, distance: 148.3
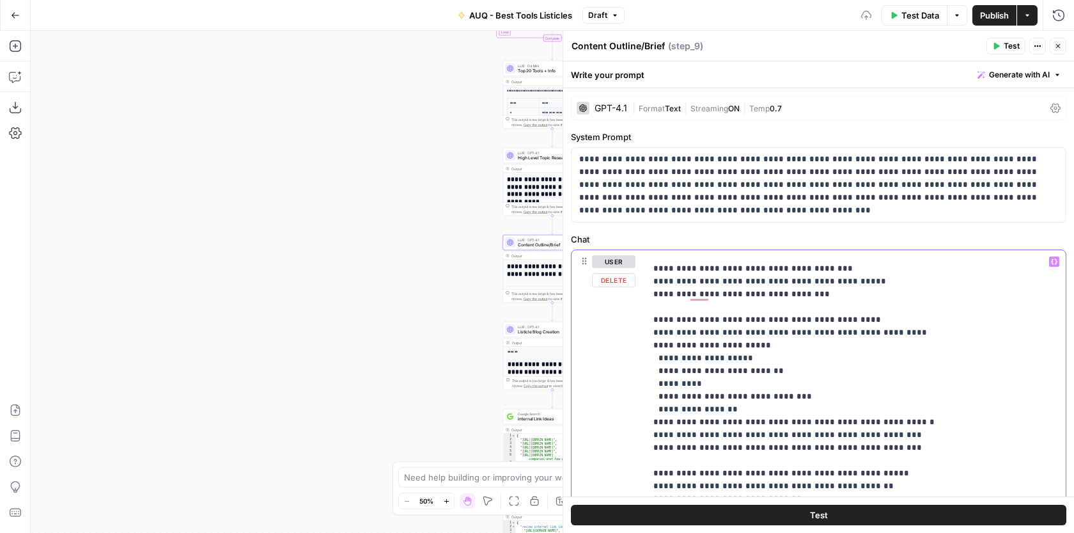
click at [1049, 265] on button "Variables Menu" at bounding box center [1054, 261] width 10 height 10
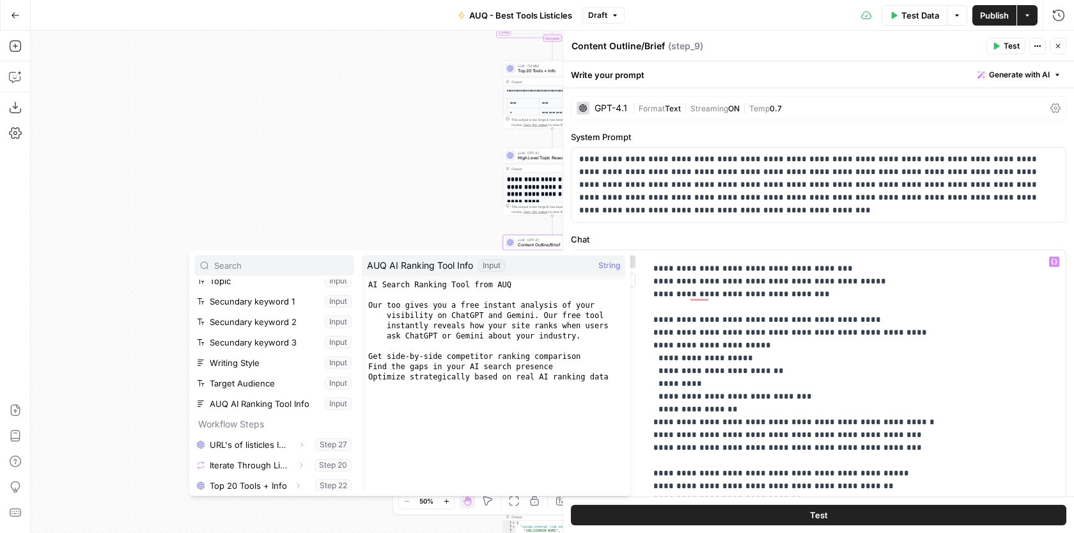
scroll to position [59, 0]
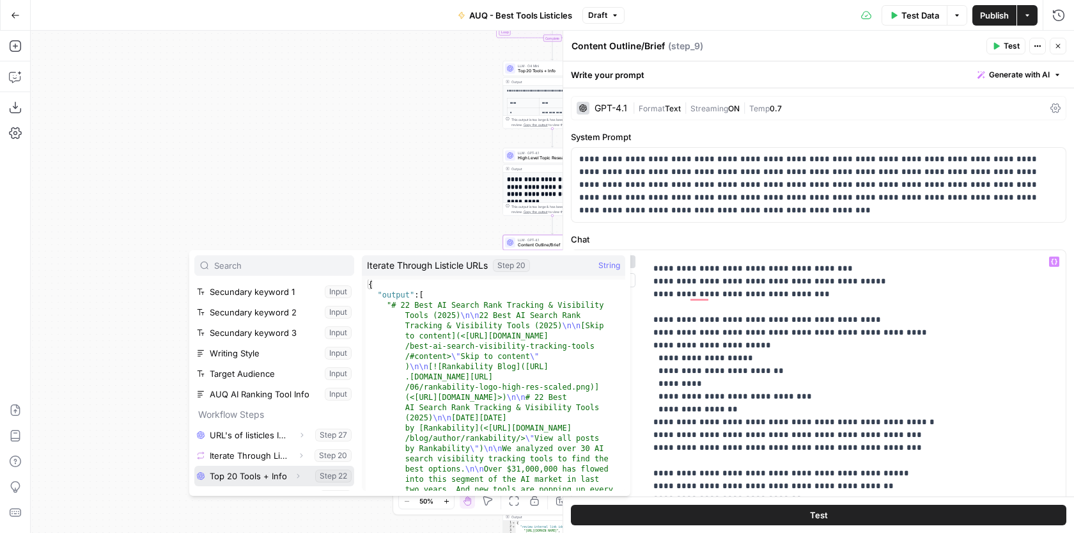
click at [252, 465] on button "Select variable Top 20 Tools + Info" at bounding box center [274, 475] width 160 height 20
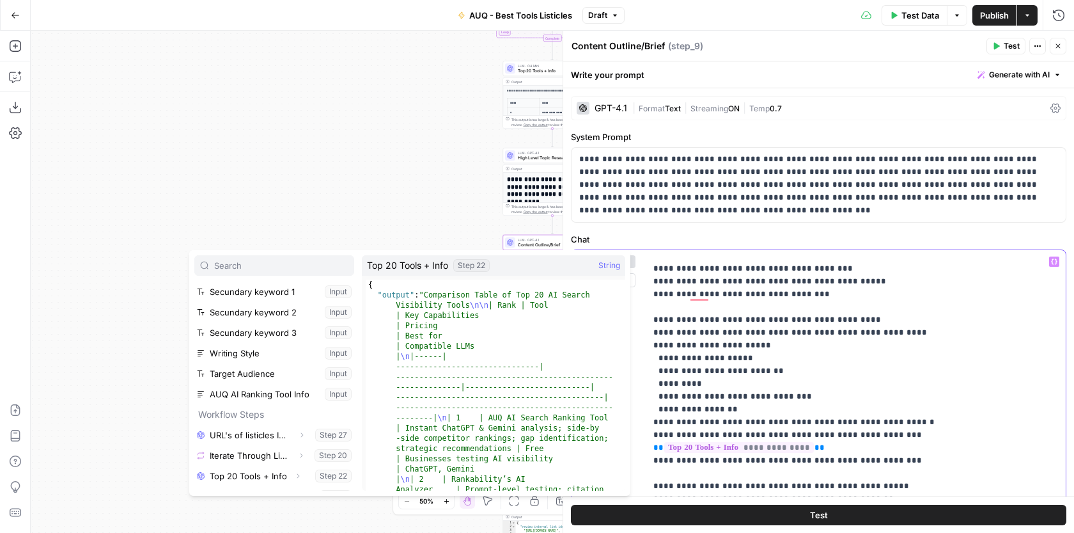
scroll to position [75, 0]
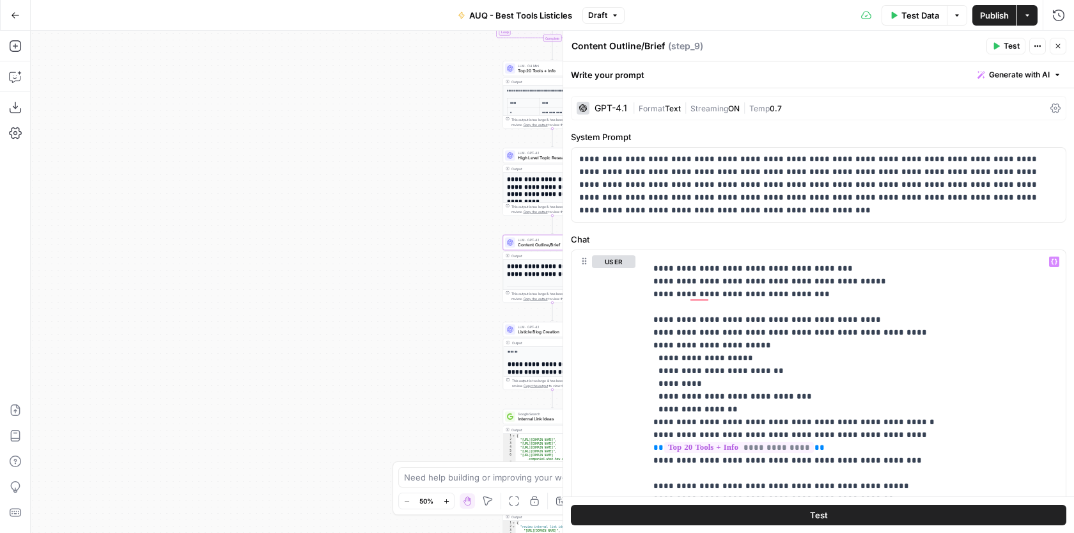
click at [1004, 51] on span "Test" at bounding box center [1012, 46] width 16 height 12
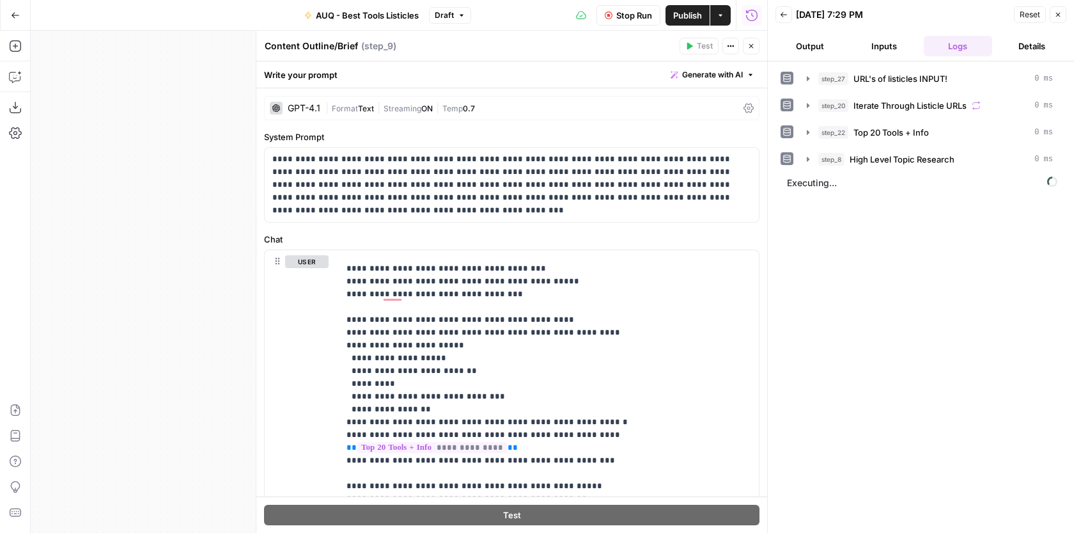
click at [1020, 13] on span "Reset" at bounding box center [1030, 15] width 20 height 12
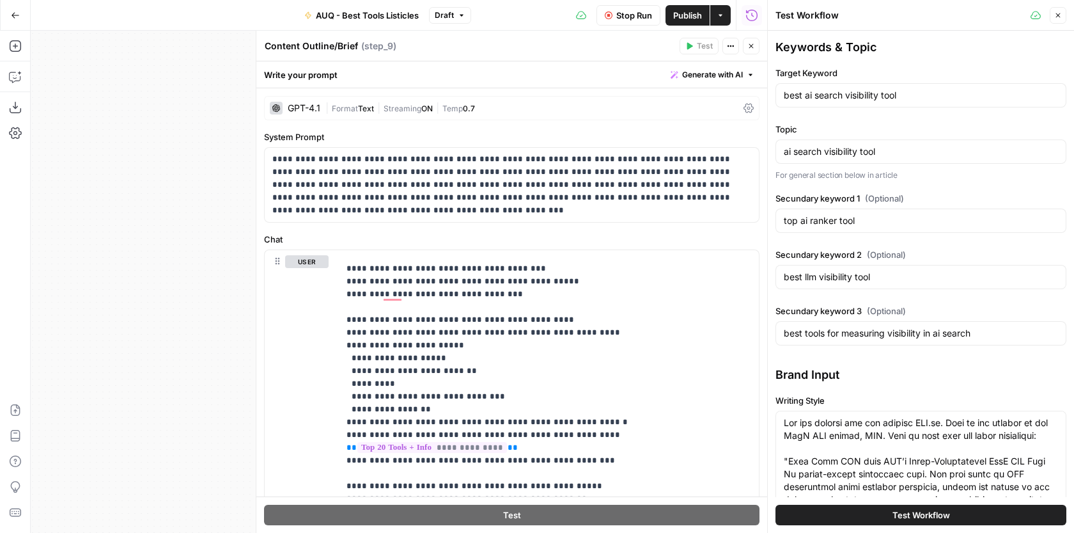
click at [1057, 14] on icon "button" at bounding box center [1058, 15] width 4 height 4
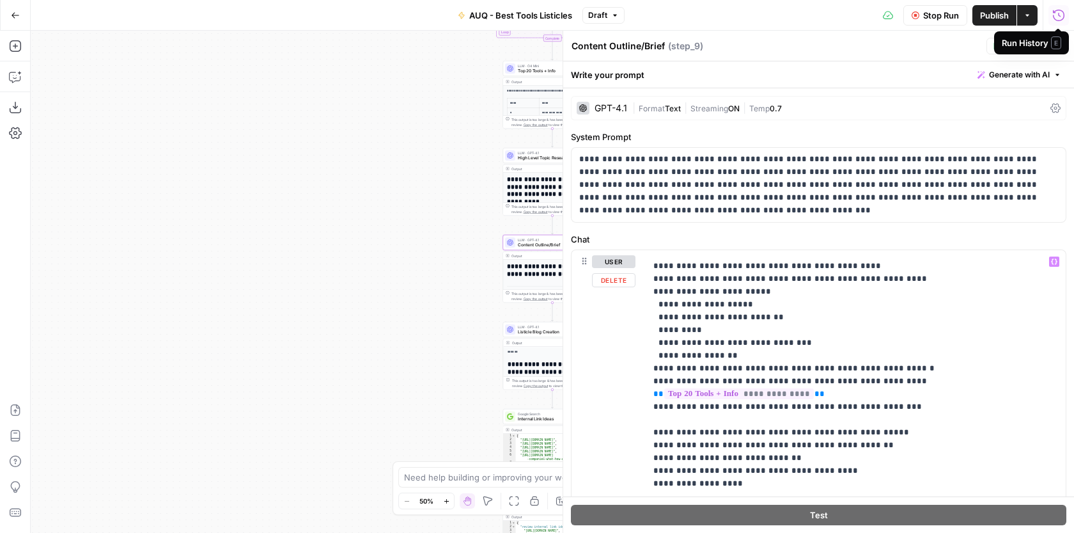
scroll to position [609, 0]
click at [1042, 378] on div "**********" at bounding box center [851, 510] width 410 height 521
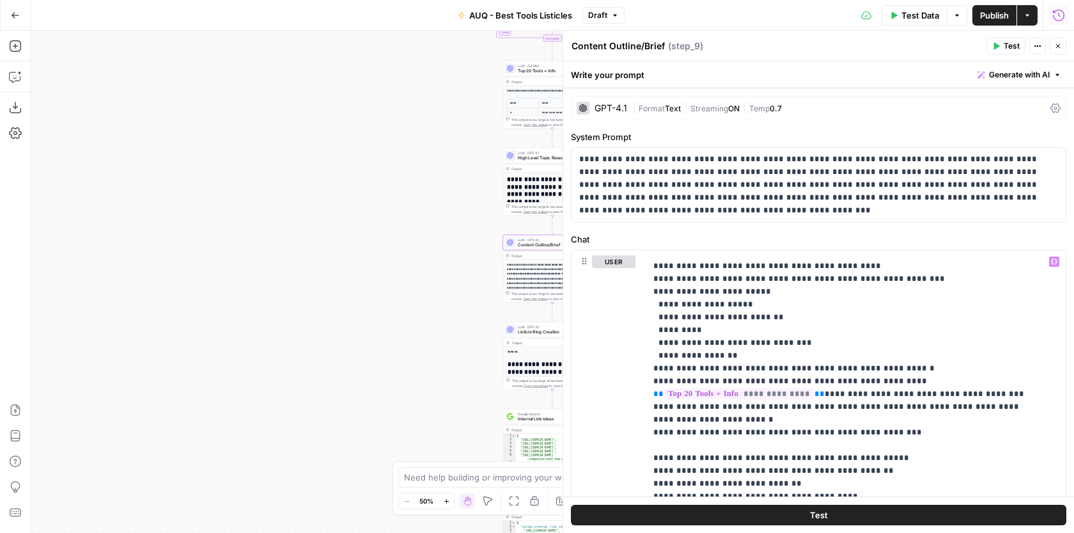
click at [997, 13] on span "Publish" at bounding box center [994, 15] width 29 height 13
